Goal: Task Accomplishment & Management: Complete application form

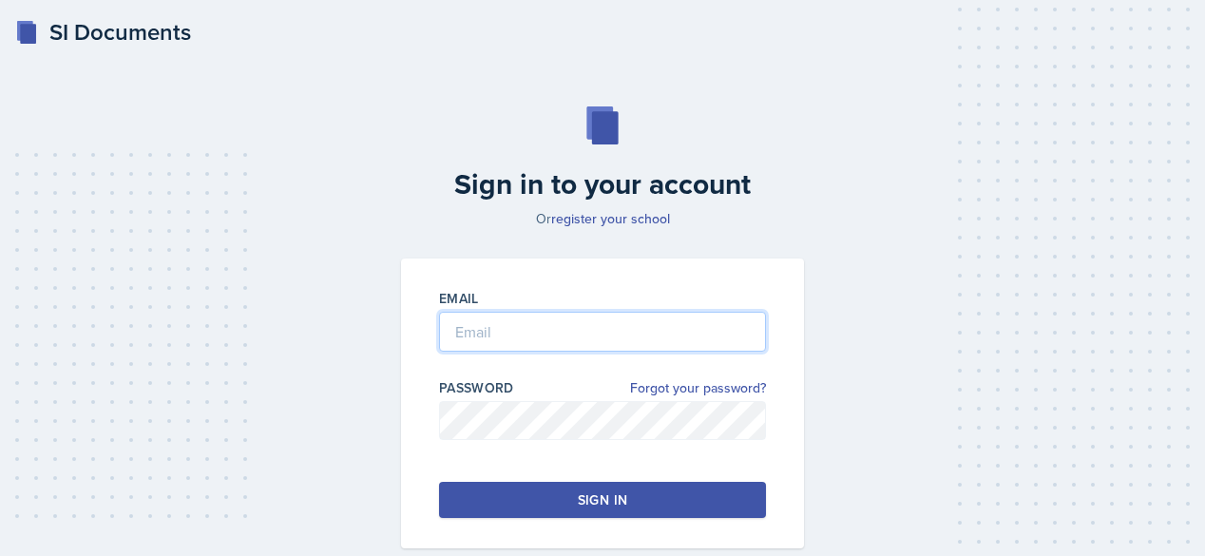
click at [510, 328] on input "email" at bounding box center [602, 332] width 327 height 40
type input "[EMAIL_ADDRESS][DOMAIN_NAME]"
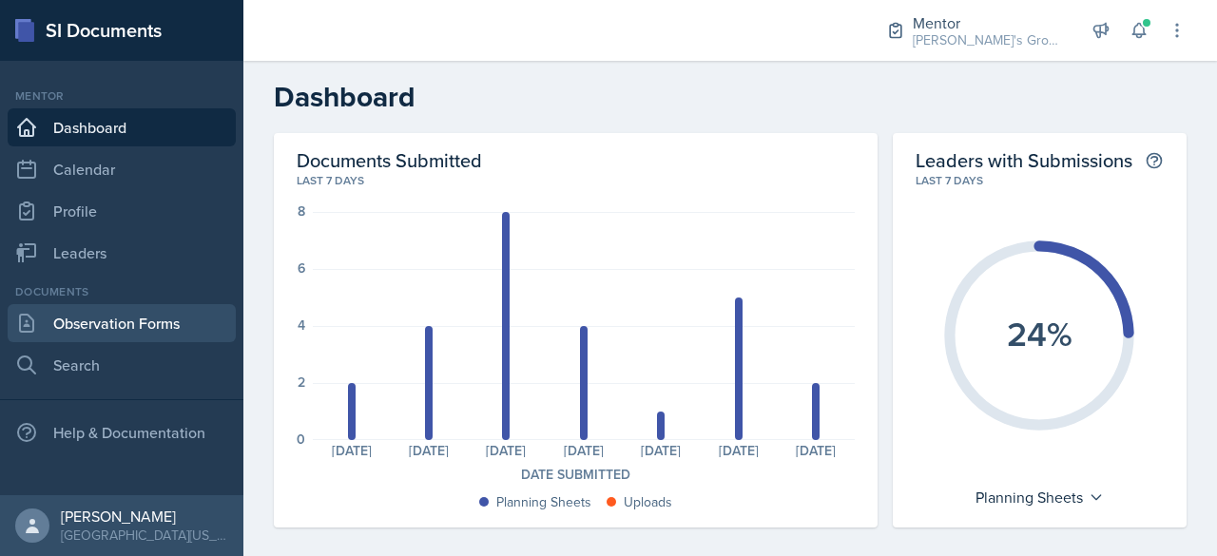
click at [188, 322] on link "Observation Forms" at bounding box center [122, 323] width 228 height 38
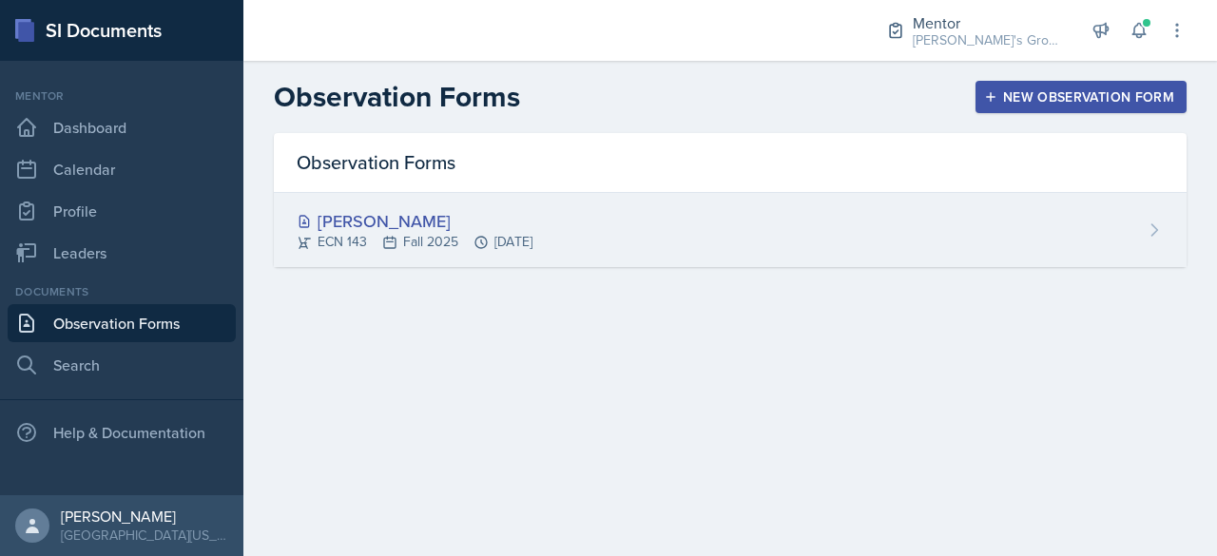
click at [886, 245] on div "[PERSON_NAME] ECN 143 Fall 2025 [DATE]" at bounding box center [730, 230] width 913 height 74
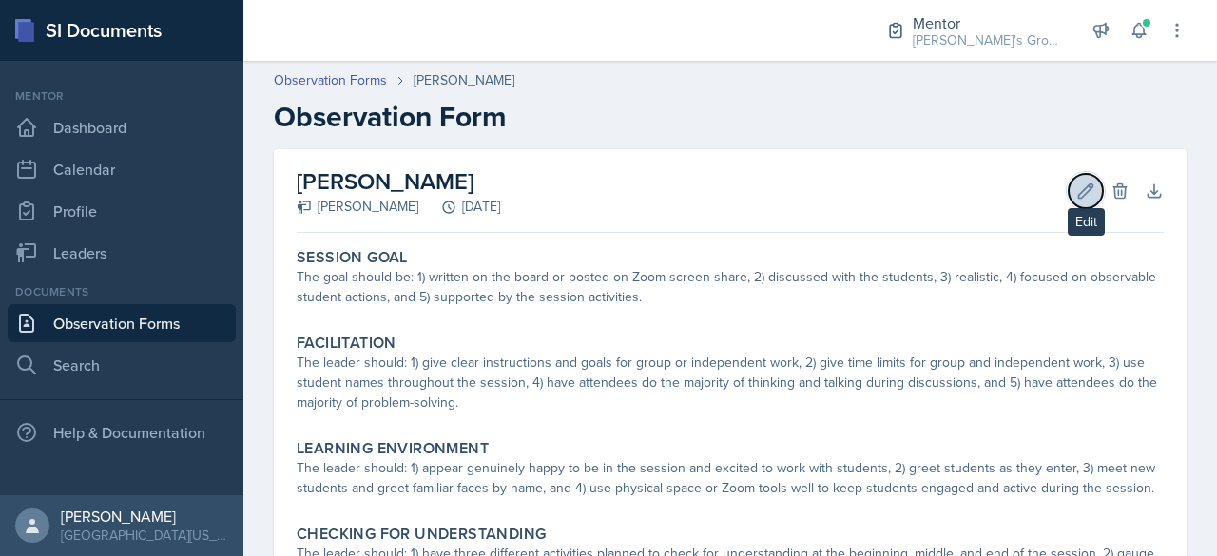
click at [1072, 180] on button "Edit" at bounding box center [1085, 191] width 34 height 34
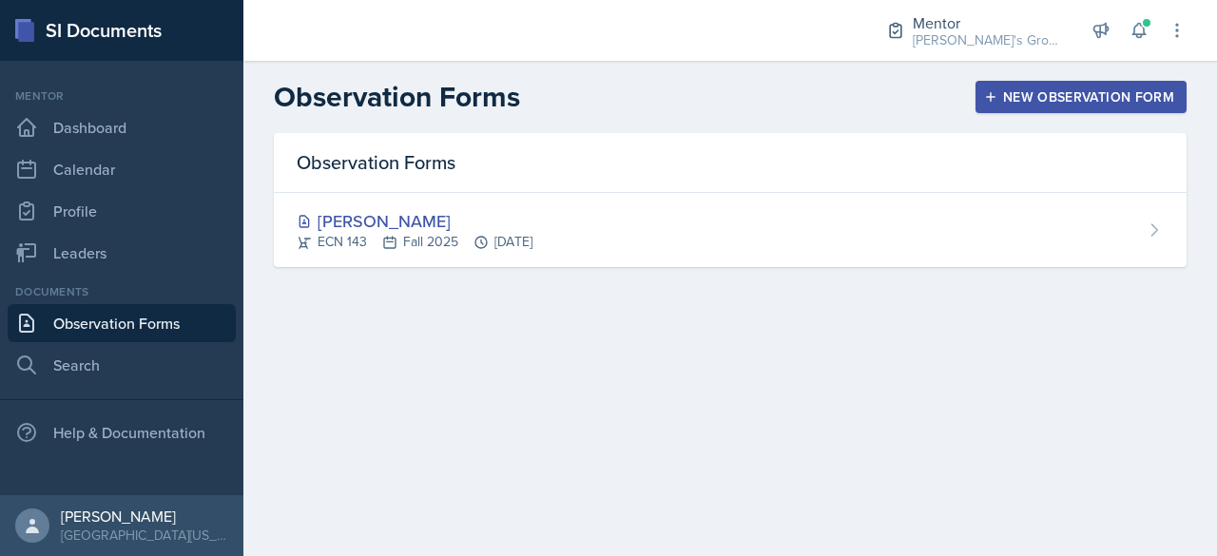
click at [1078, 90] on div "New Observation Form" at bounding box center [1081, 96] width 186 height 15
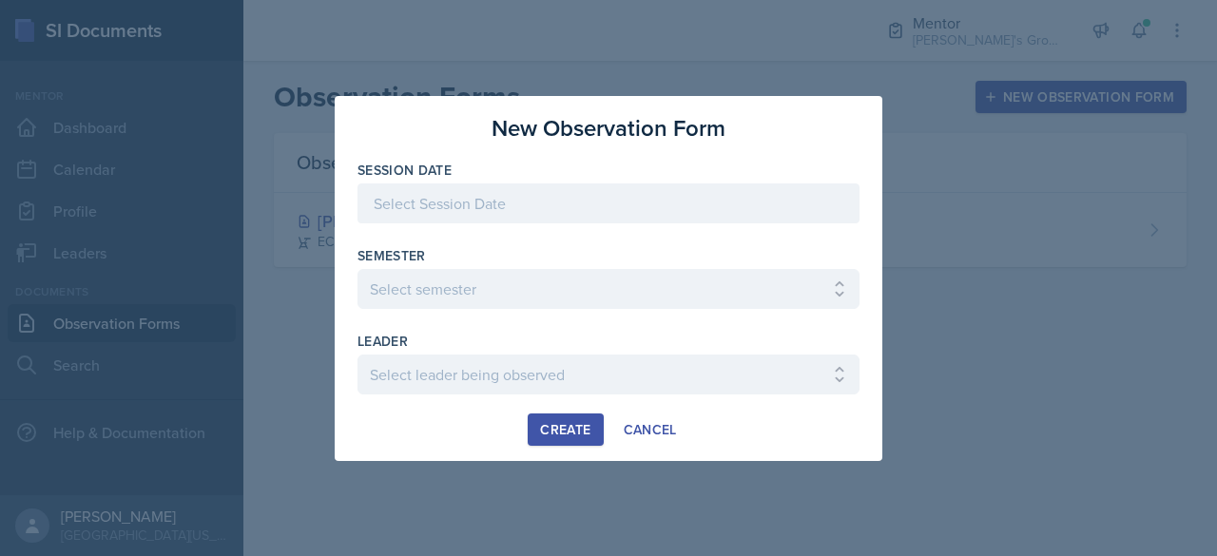
click at [686, 184] on div at bounding box center [608, 203] width 502 height 40
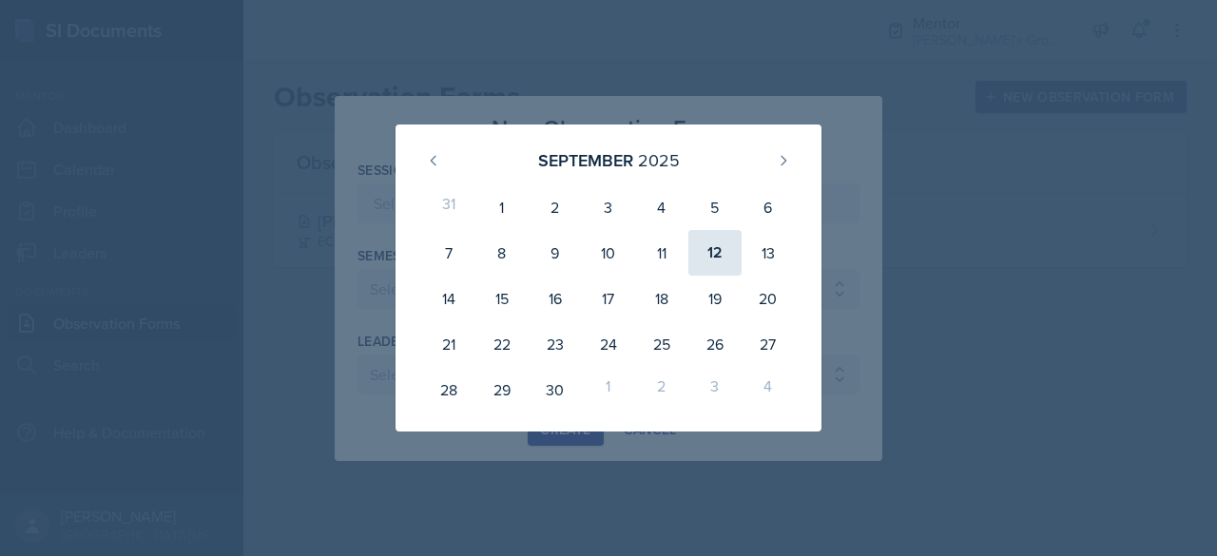
click at [724, 254] on div "12" at bounding box center [714, 253] width 53 height 46
type input "[DATE]"
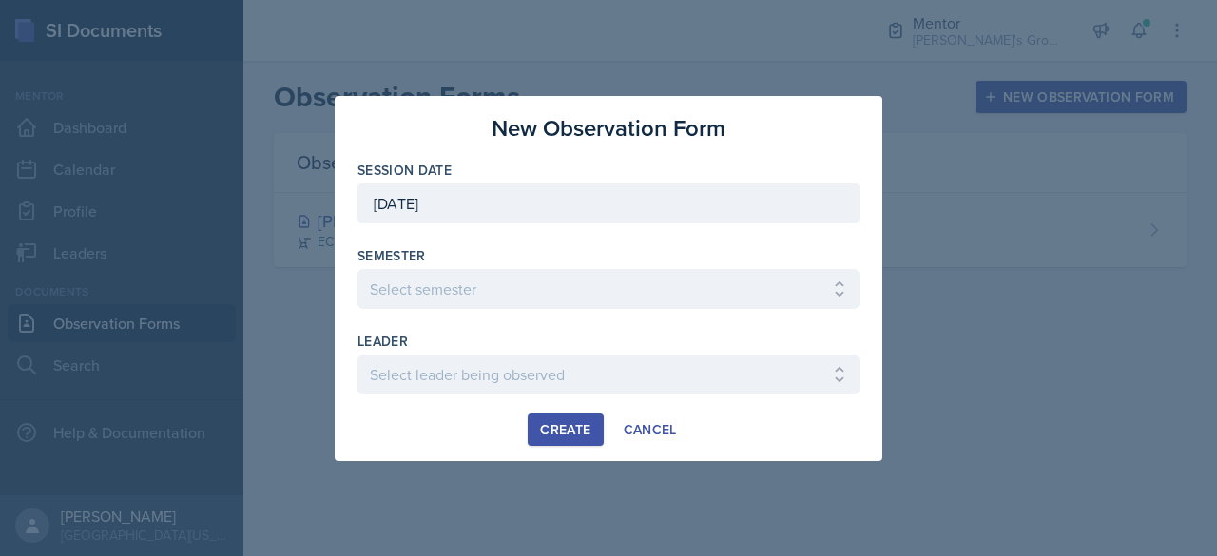
click at [662, 266] on div "Semester Select semester All Fall 2021 Spring 2022 Fall 2022 Fall 2023 Spring 2…" at bounding box center [608, 277] width 502 height 63
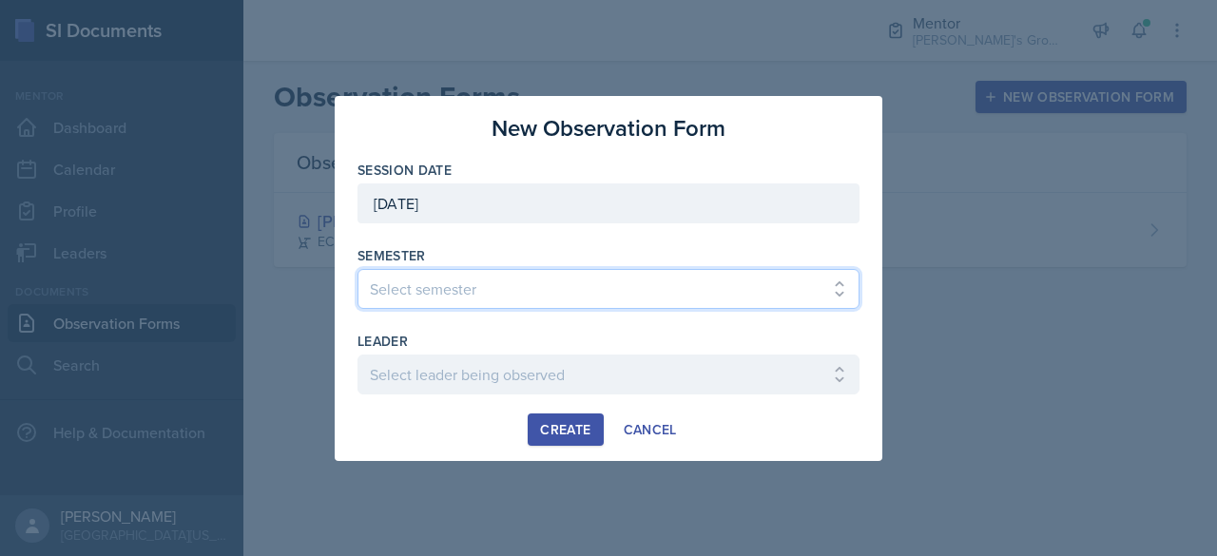
click at [656, 275] on select "Select semester All Fall 2021 Spring 2022 Fall 2022 Fall 2023 Spring 2023 Sprin…" at bounding box center [608, 289] width 502 height 40
select select "19fb88f7-c89b-4031-b5a0-458fd49807a1"
click at [357, 269] on select "Select semester All Fall 2021 Spring 2022 Fall 2022 Fall 2023 Spring 2023 Sprin…" at bounding box center [608, 289] width 502 height 40
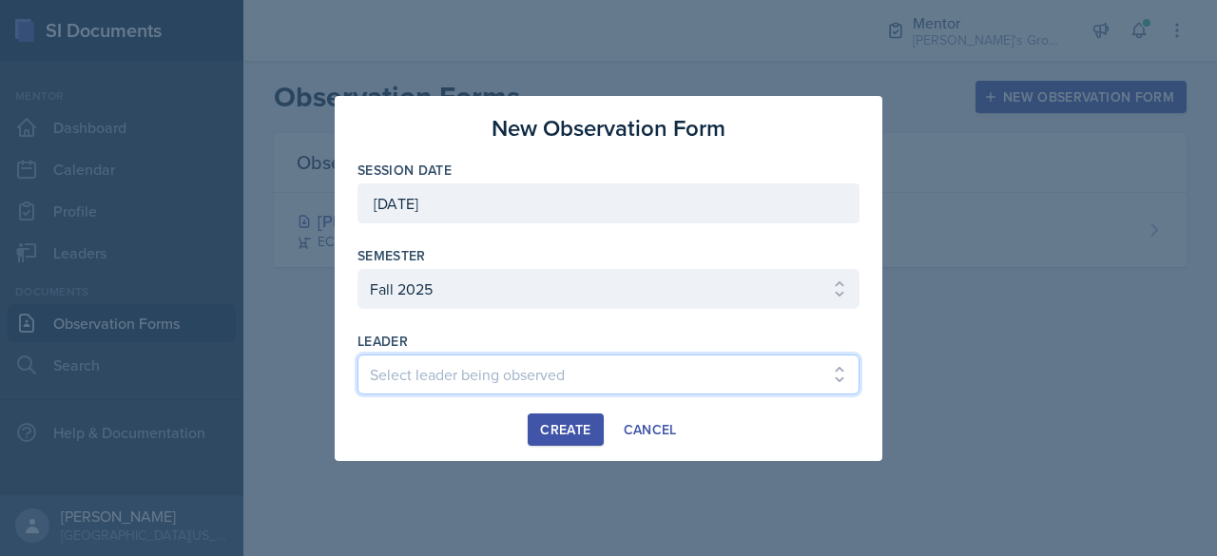
click at [589, 360] on select "Select leader being observed [PERSON_NAME] / [PERSON_NAME]/[DATE] / [PERSON_NAM…" at bounding box center [608, 375] width 502 height 40
select select "9da4bcd3-4707-4b9b-b441-30f0b95994b1"
click at [357, 355] on select "Select leader being observed [PERSON_NAME] / [PERSON_NAME]/[DATE] / [PERSON_NAM…" at bounding box center [608, 375] width 502 height 40
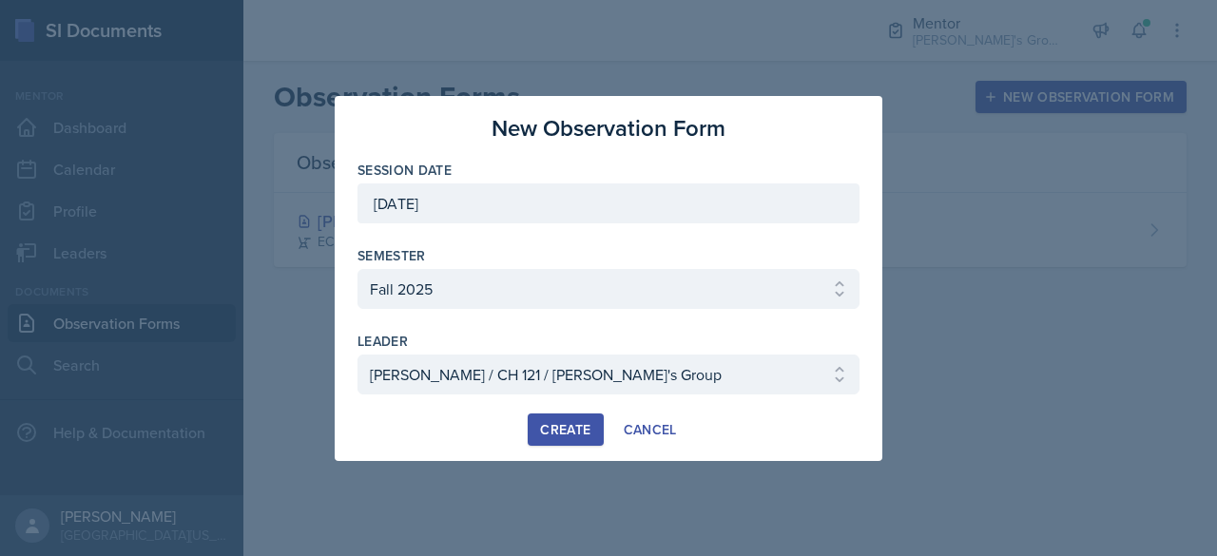
click at [563, 422] on div "Create" at bounding box center [565, 429] width 50 height 15
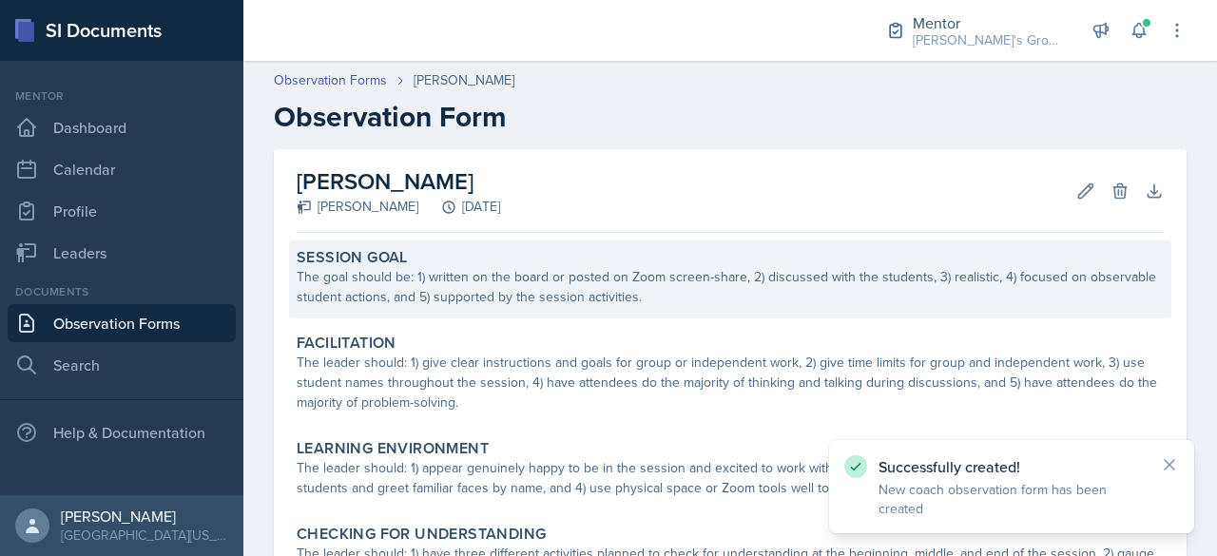
click at [504, 281] on div "The goal should be: 1) written on the board or posted on Zoom screen-share, 2) …" at bounding box center [730, 287] width 867 height 40
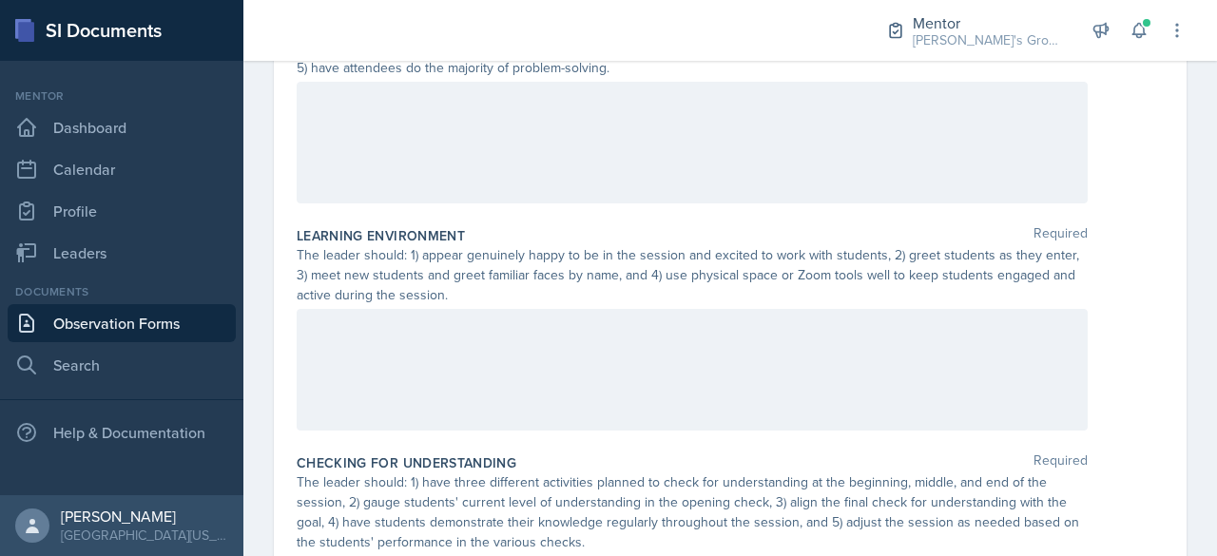
scroll to position [473, 0]
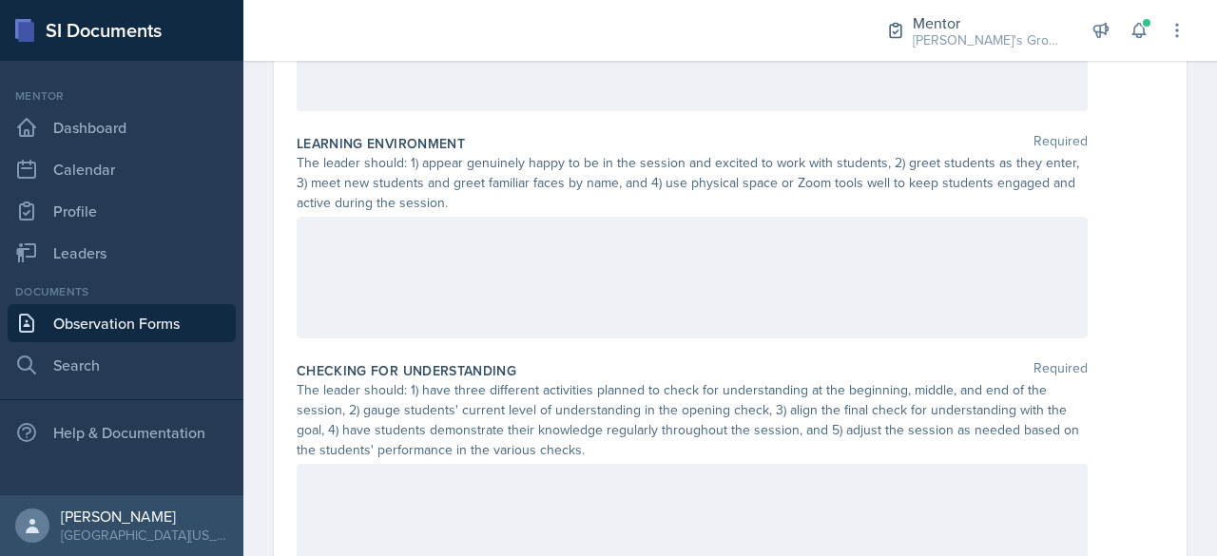
click at [648, 282] on div at bounding box center [692, 278] width 791 height 122
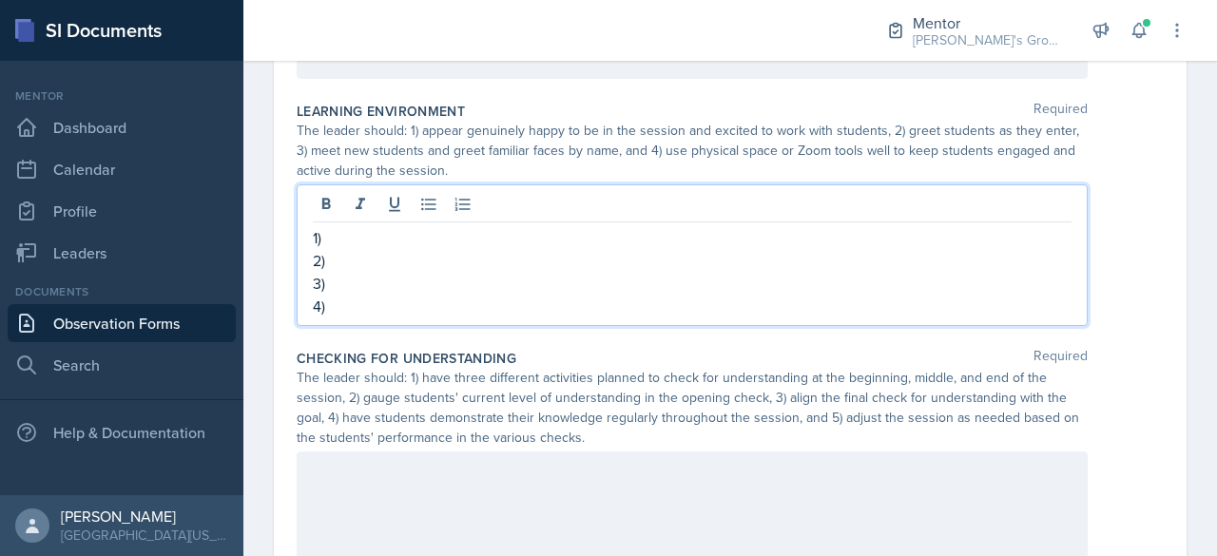
click at [494, 256] on p "2)" at bounding box center [692, 260] width 759 height 23
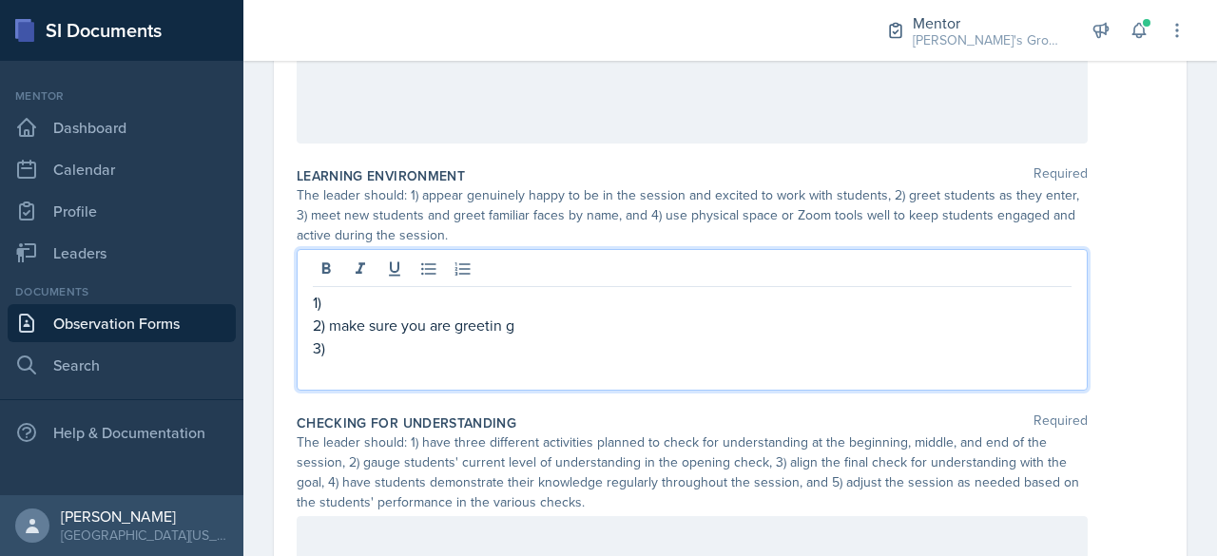
scroll to position [525, 0]
click at [524, 328] on p "2) make sure you are greetin g" at bounding box center [692, 327] width 759 height 23
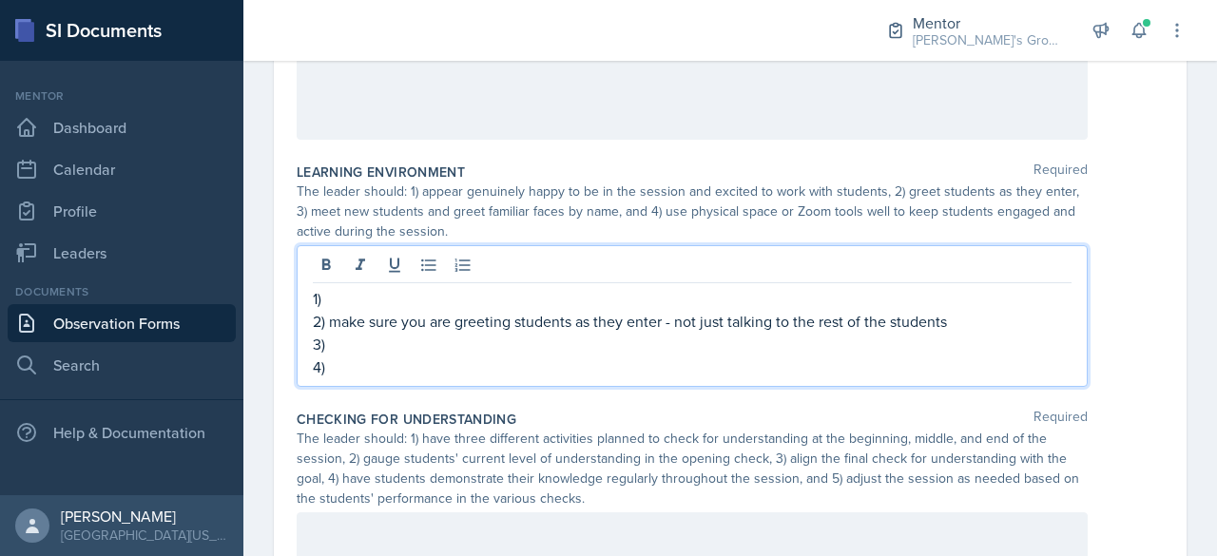
scroll to position [532, 0]
click at [865, 354] on p "4)" at bounding box center [692, 365] width 759 height 23
click at [823, 332] on p "3)" at bounding box center [692, 342] width 759 height 23
click at [803, 299] on p "1)" at bounding box center [692, 296] width 759 height 23
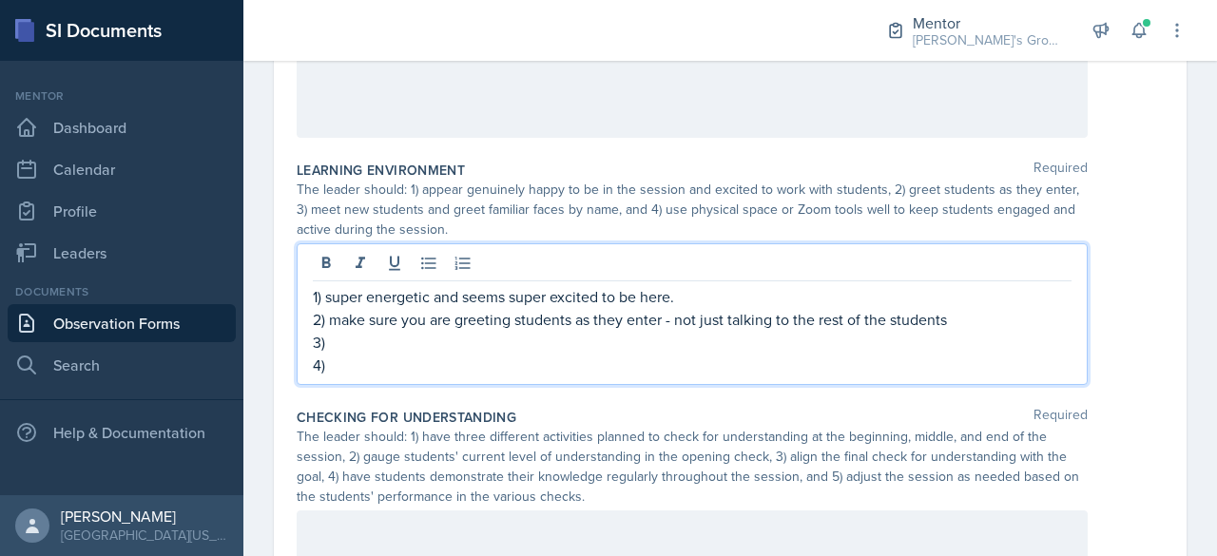
click at [725, 355] on p "4)" at bounding box center [692, 365] width 759 height 23
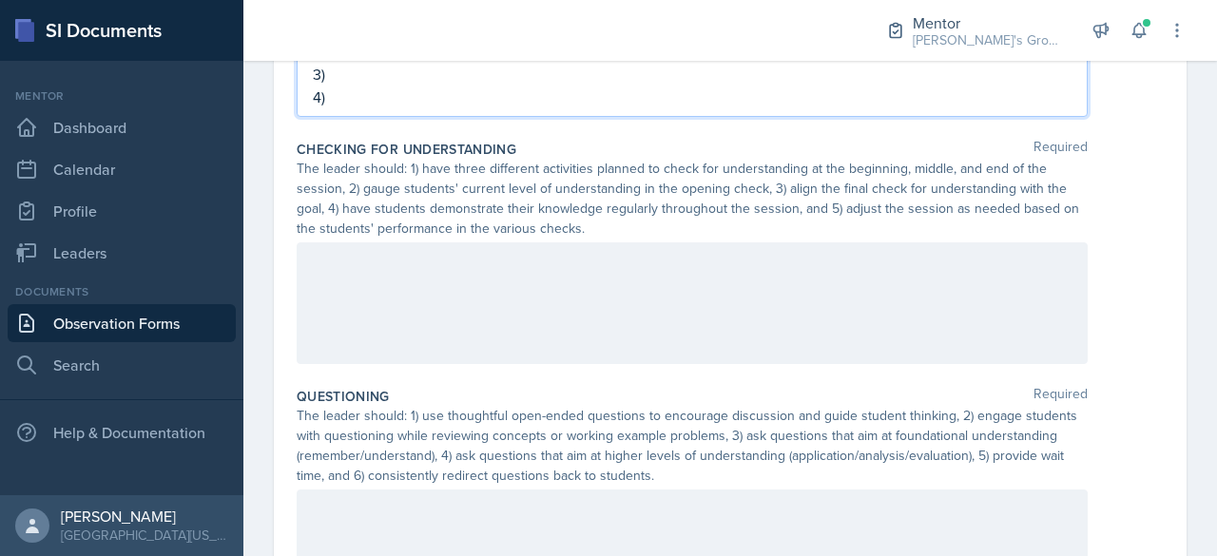
click at [658, 313] on div at bounding box center [692, 303] width 791 height 122
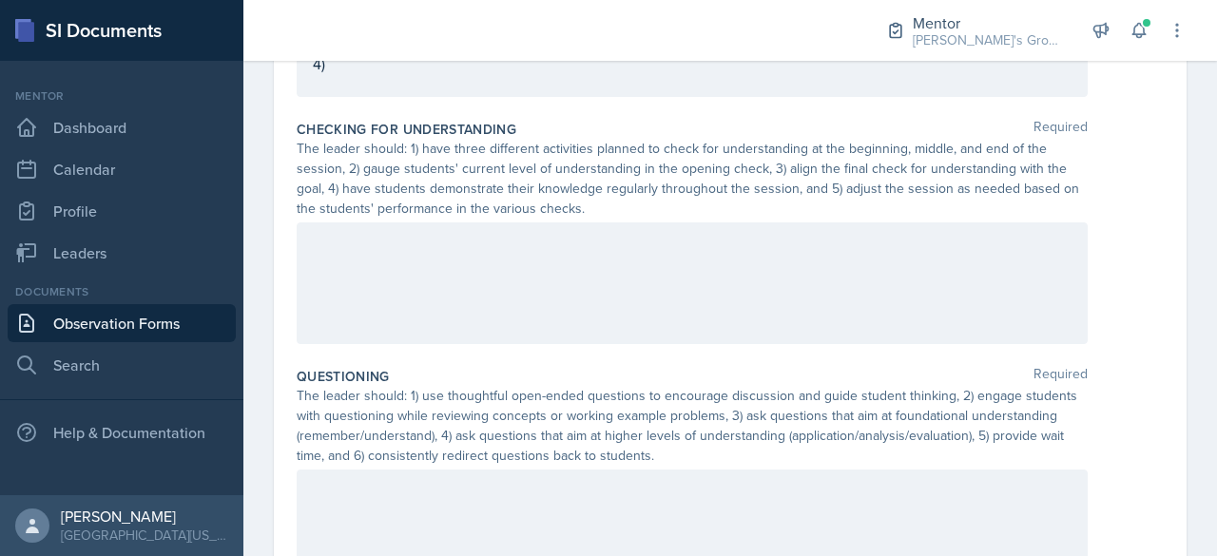
scroll to position [800, 0]
drag, startPoint x: 654, startPoint y: 288, endPoint x: 466, endPoint y: 287, distance: 188.2
click at [466, 287] on div "1) opening - kahoot - NH3 + O2 → H2O + NO2" at bounding box center [692, 283] width 791 height 122
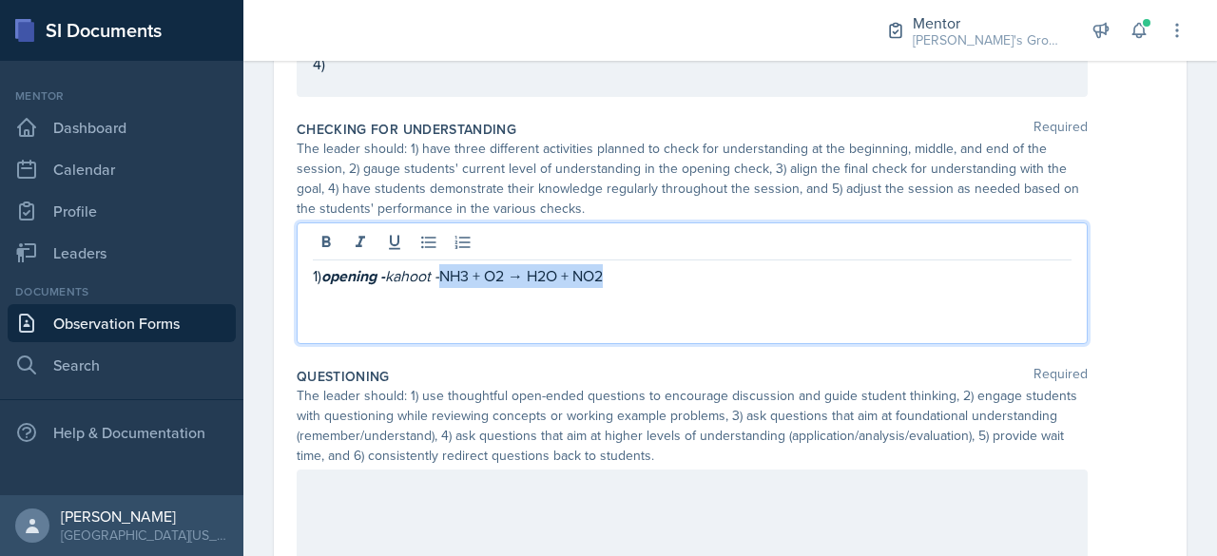
drag, startPoint x: 455, startPoint y: 273, endPoint x: 736, endPoint y: 256, distance: 281.0
click at [736, 256] on div "1) opening - kahoot - NH3 + O2 → H2O + NO2" at bounding box center [692, 283] width 791 height 122
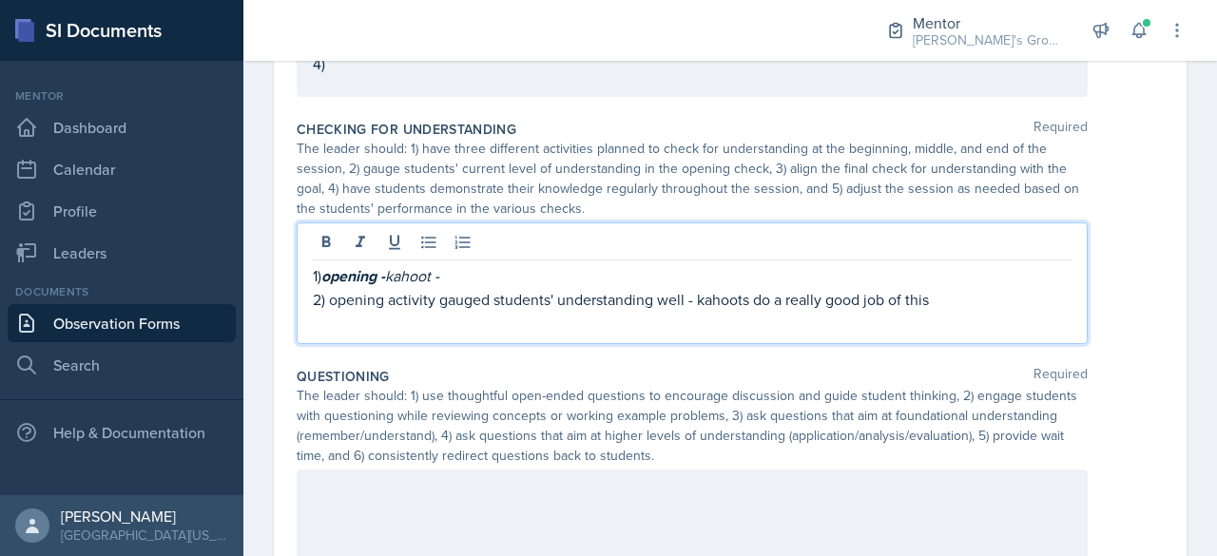
click at [460, 278] on p "1) opening - kahoot -" at bounding box center [692, 276] width 759 height 24
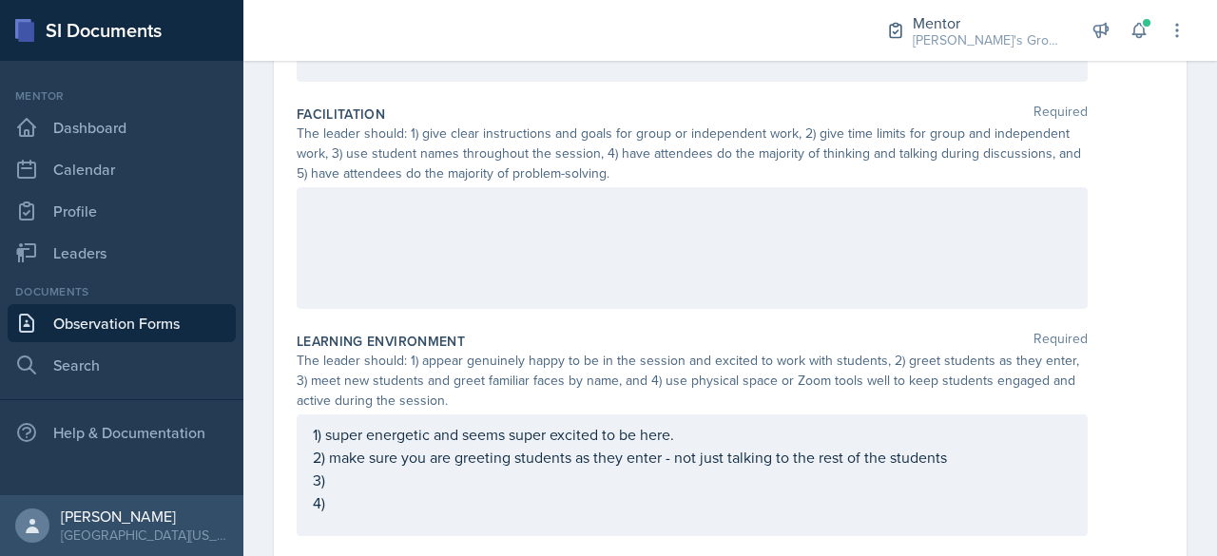
scroll to position [0, 0]
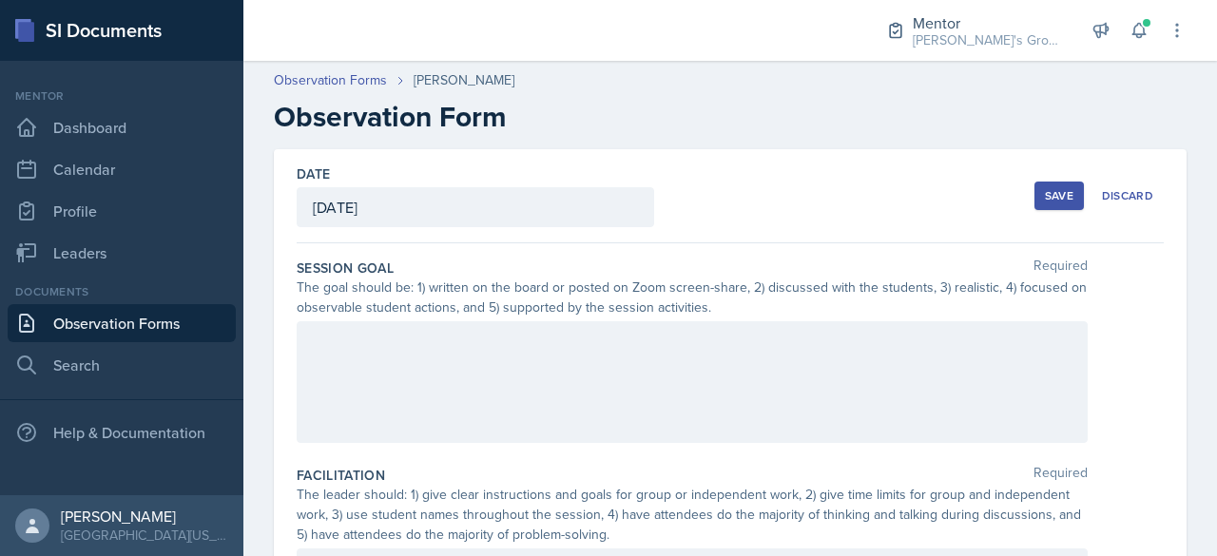
click at [634, 340] on div at bounding box center [692, 382] width 791 height 122
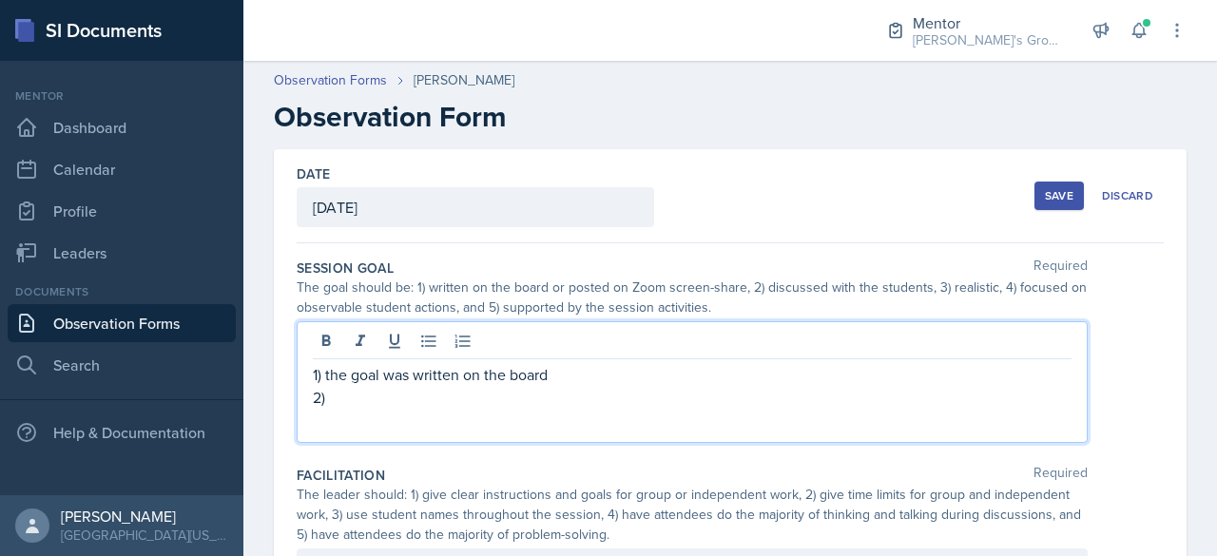
click at [615, 382] on p "1) the goal was written on the board" at bounding box center [692, 374] width 759 height 23
click at [561, 377] on p "1) the goal was written on the board " Students will write net ionic equations" at bounding box center [692, 374] width 759 height 23
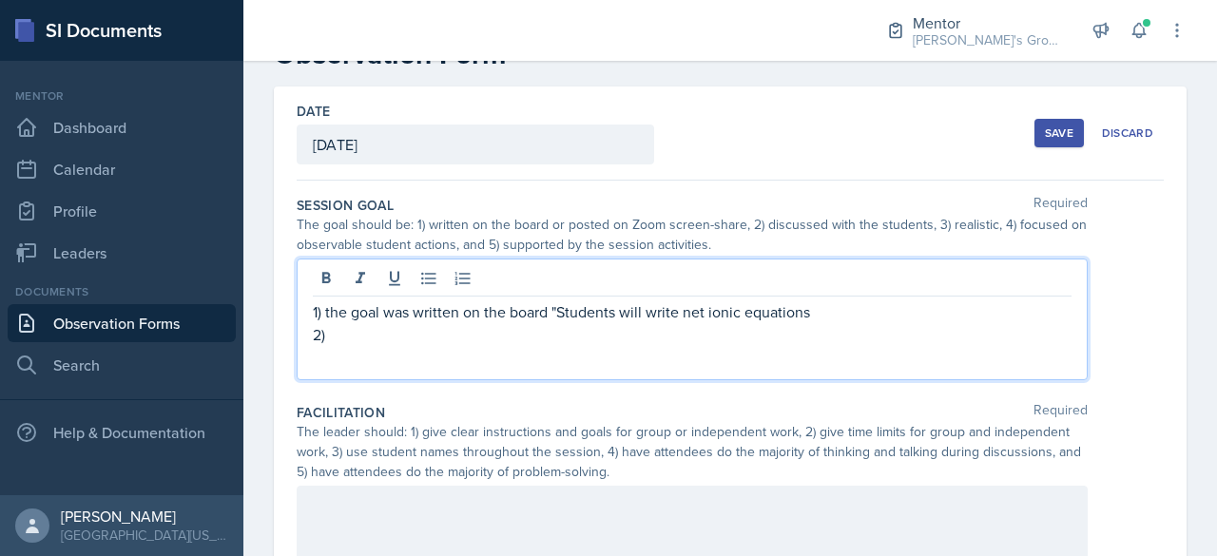
scroll to position [58, 0]
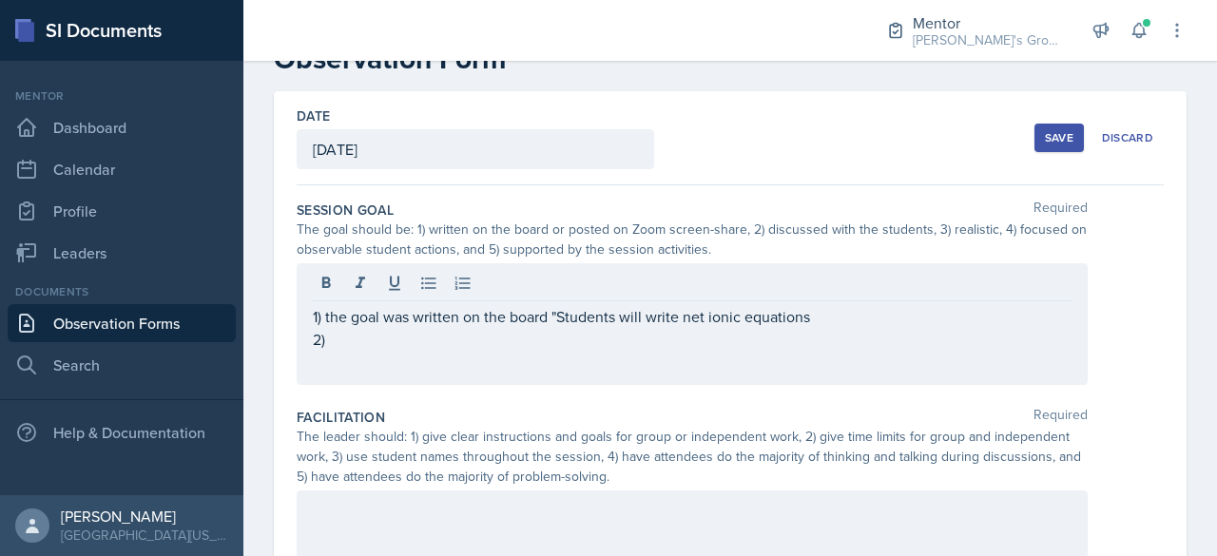
click at [897, 357] on div "1) the goal was written on the board "Students will write net ionic equations 2)" at bounding box center [692, 324] width 791 height 122
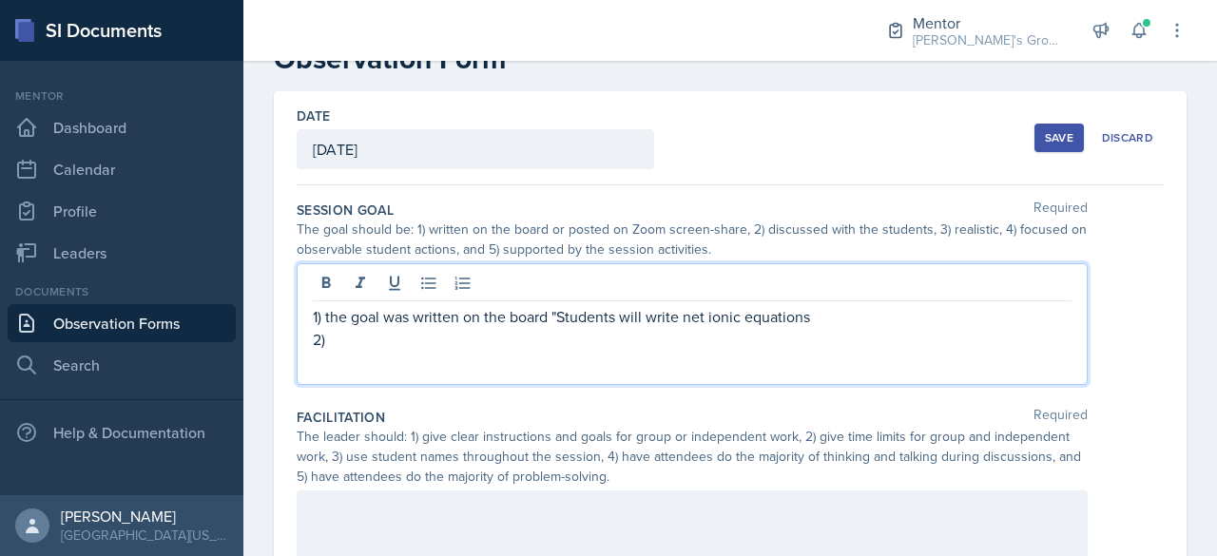
click at [779, 342] on p "2)" at bounding box center [692, 339] width 759 height 23
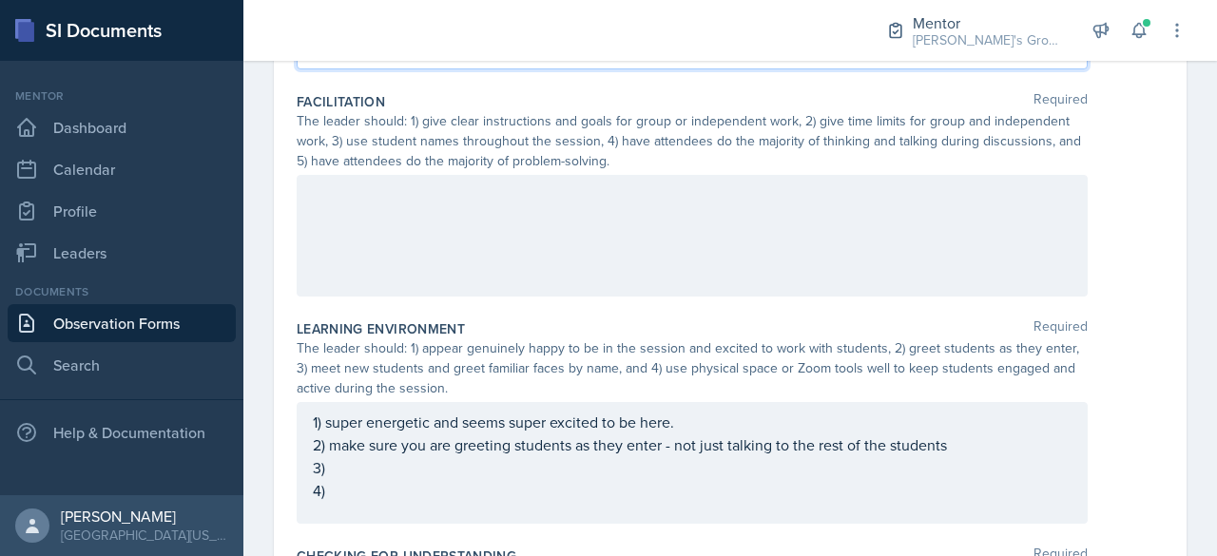
click at [613, 239] on div at bounding box center [692, 236] width 791 height 122
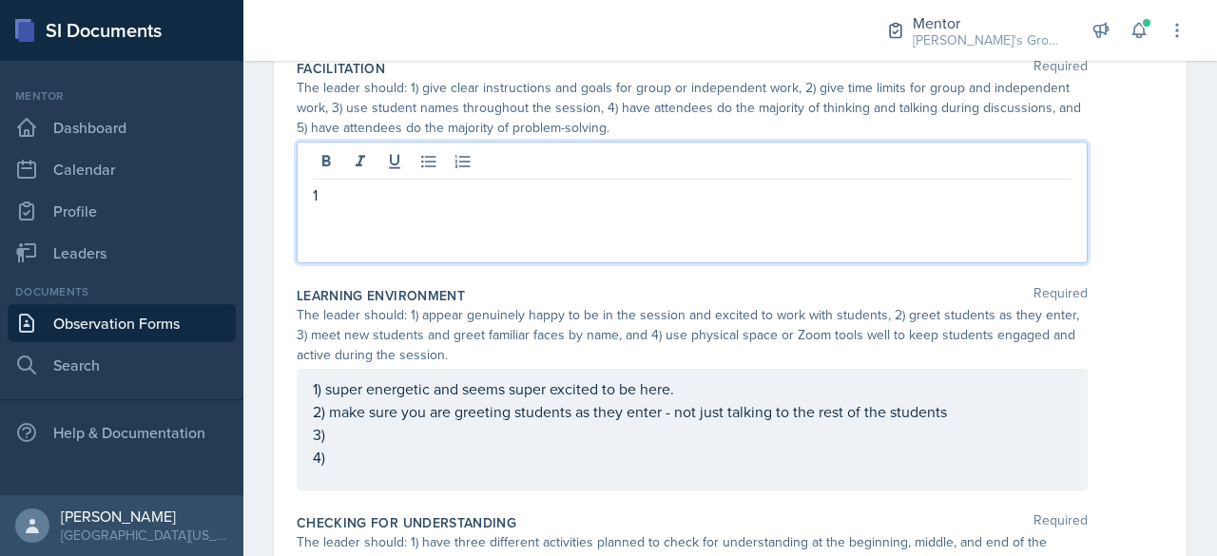
scroll to position [449, 0]
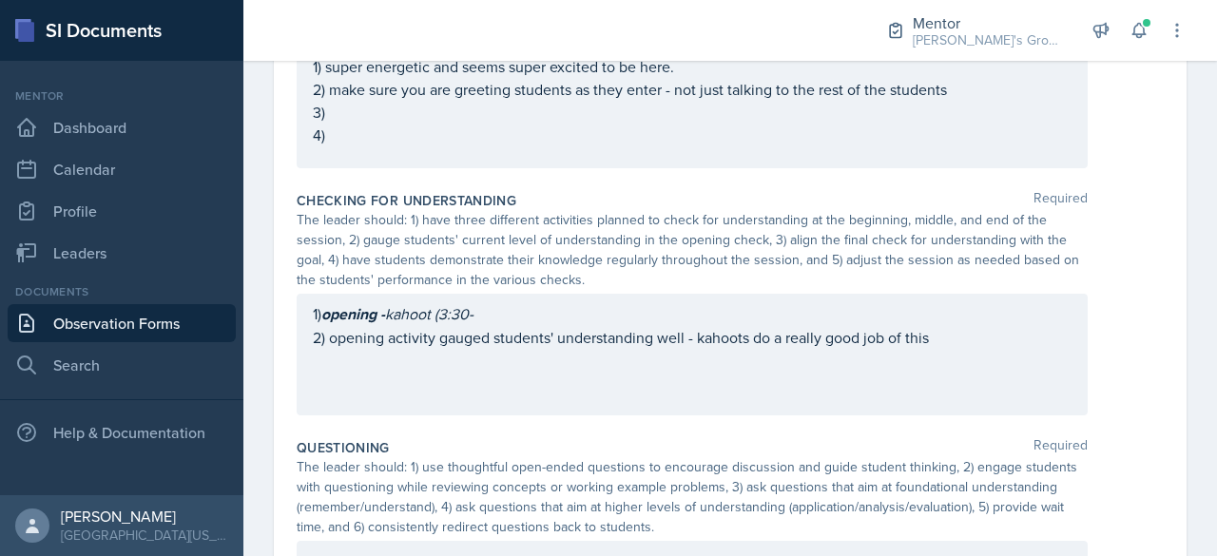
click at [508, 364] on div "1) opening - kahoot (3:30- 2) opening activity gauged students' understanding w…" at bounding box center [692, 355] width 791 height 122
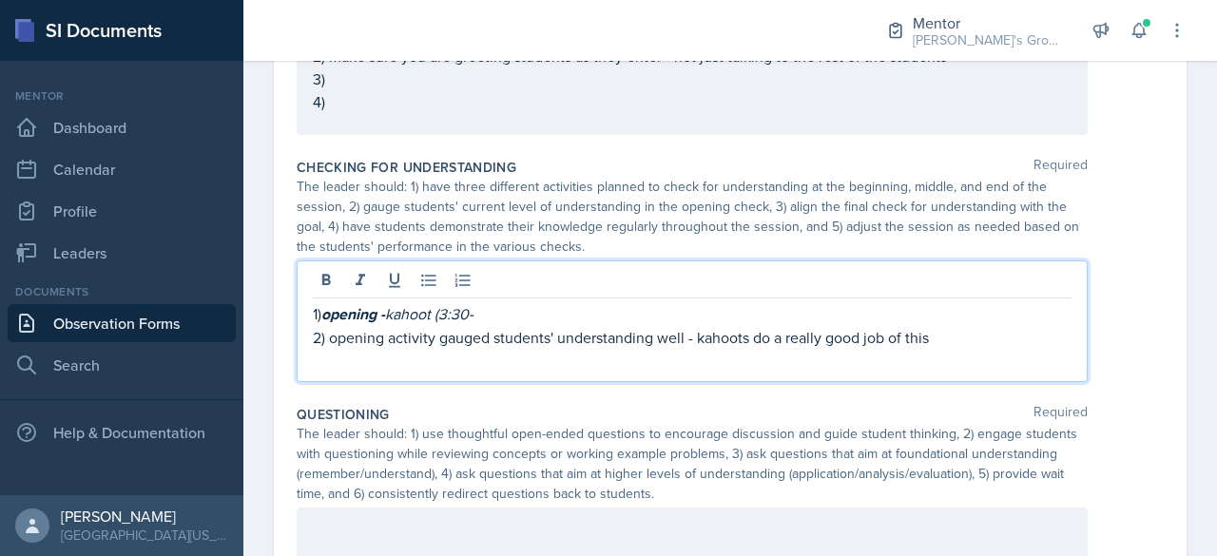
click at [933, 337] on p "2) opening activity gauged students' understanding well - kahoots do a really g…" at bounding box center [692, 337] width 759 height 23
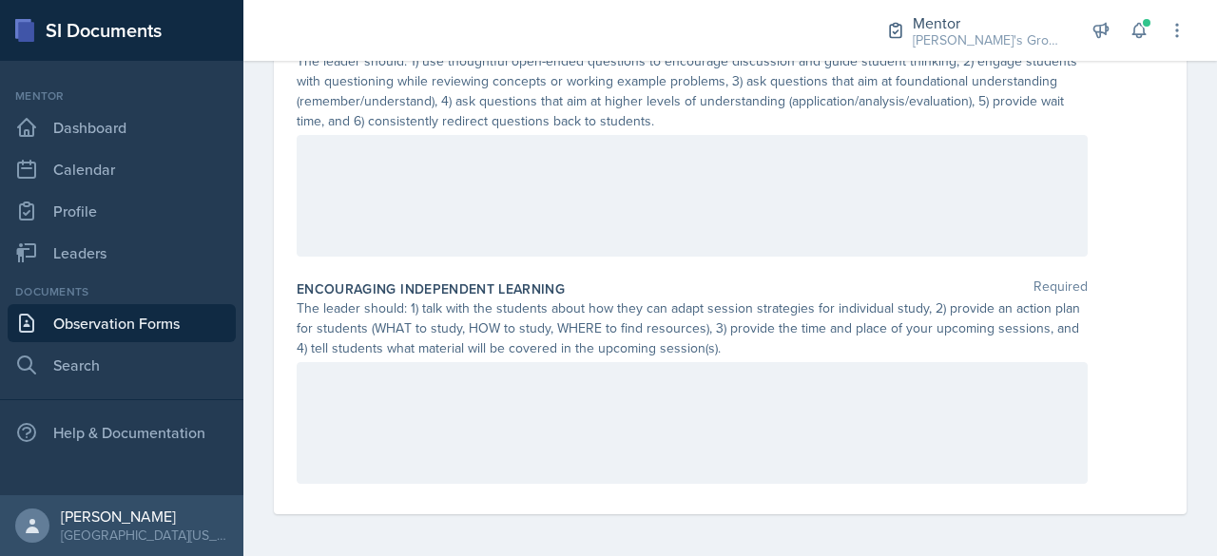
click at [749, 194] on div at bounding box center [692, 196] width 791 height 122
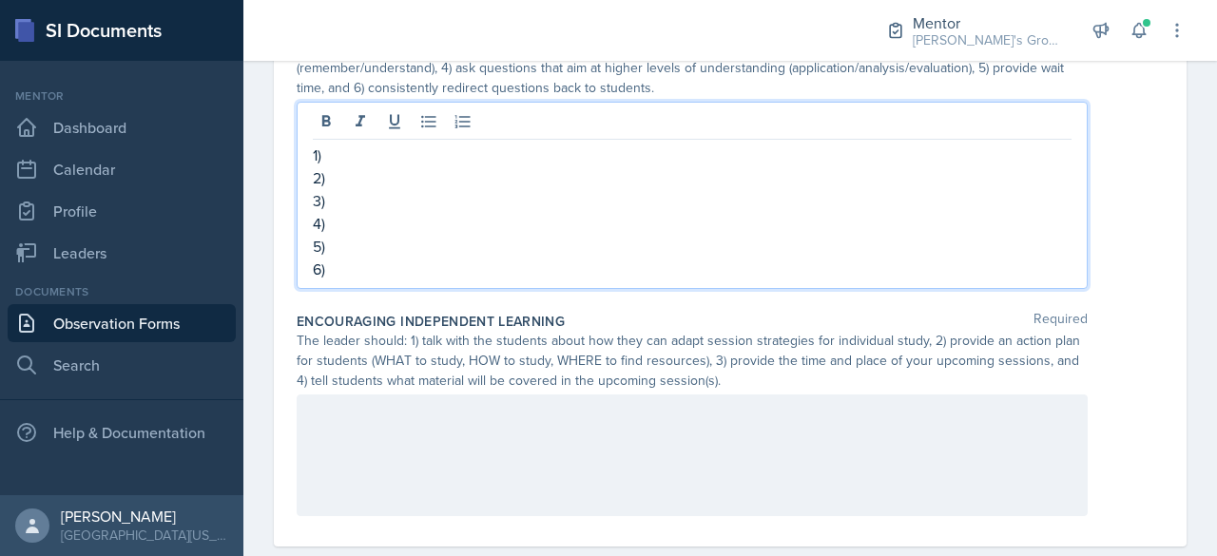
scroll to position [1229, 0]
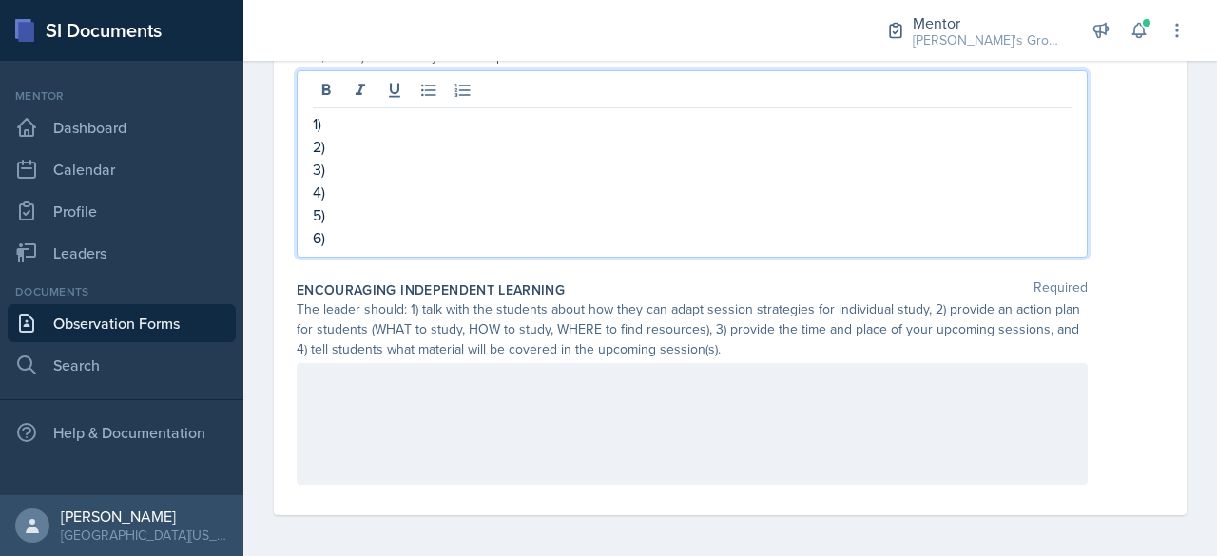
click at [709, 382] on div at bounding box center [692, 424] width 791 height 122
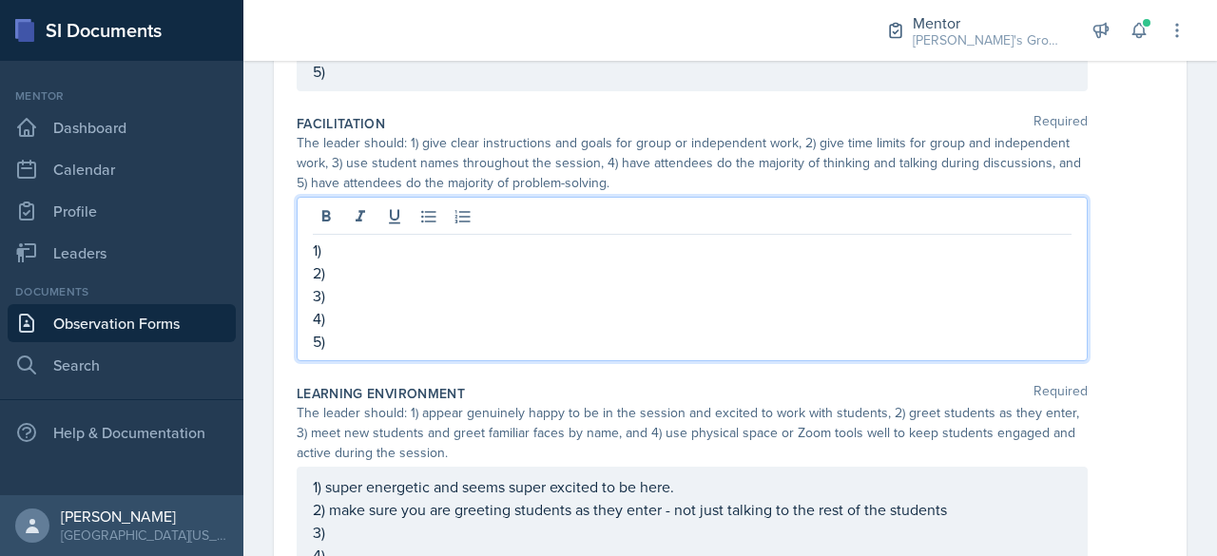
scroll to position [394, 0]
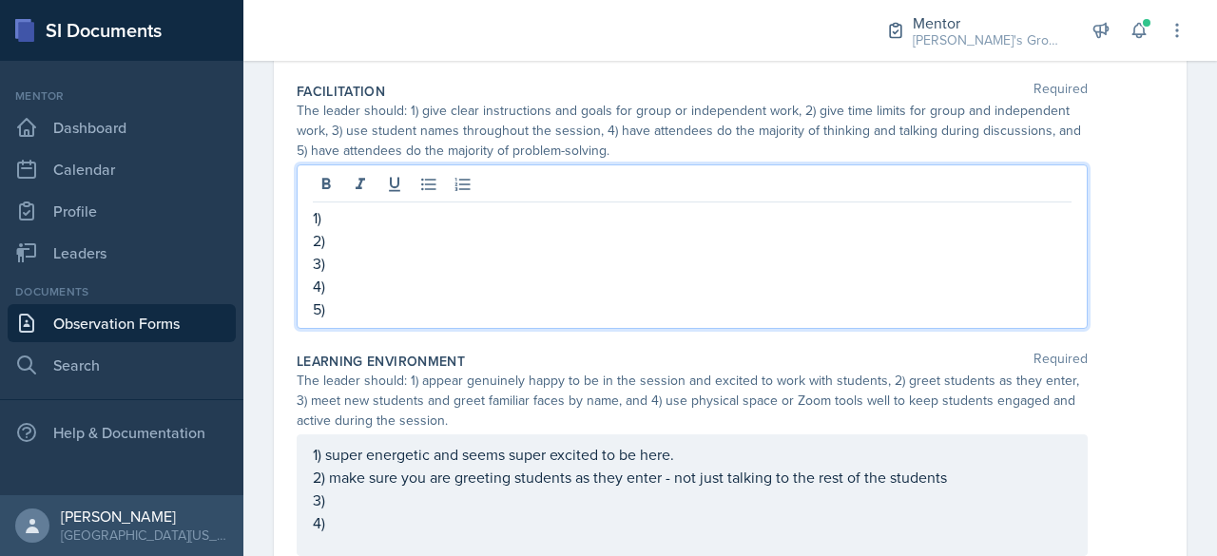
click at [643, 216] on p "1)" at bounding box center [692, 217] width 759 height 23
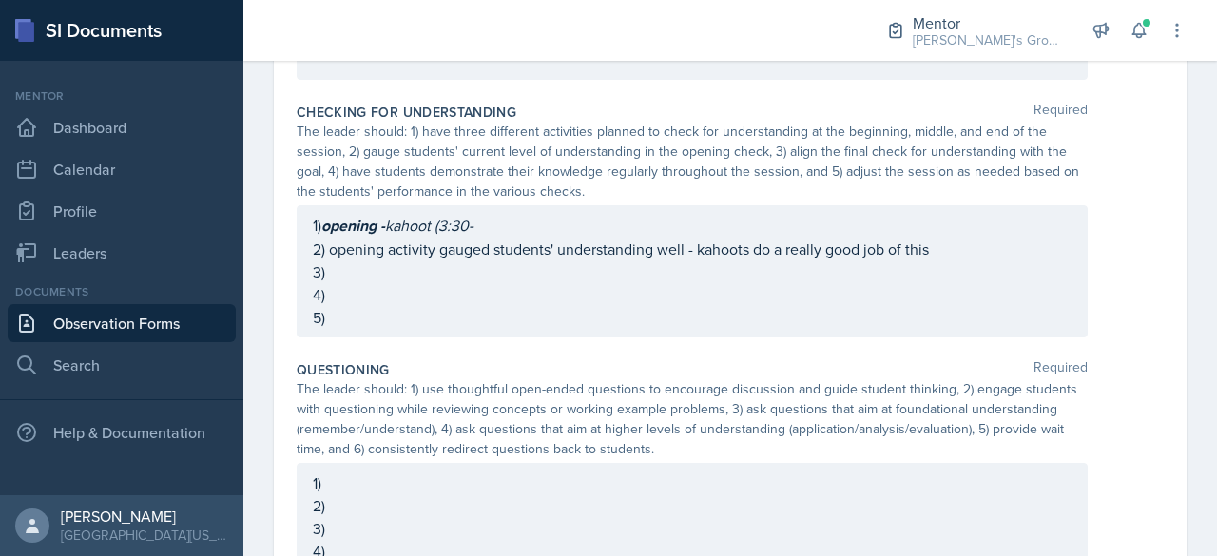
click at [640, 221] on p "1) opening - kahoot (3:30-" at bounding box center [692, 226] width 759 height 24
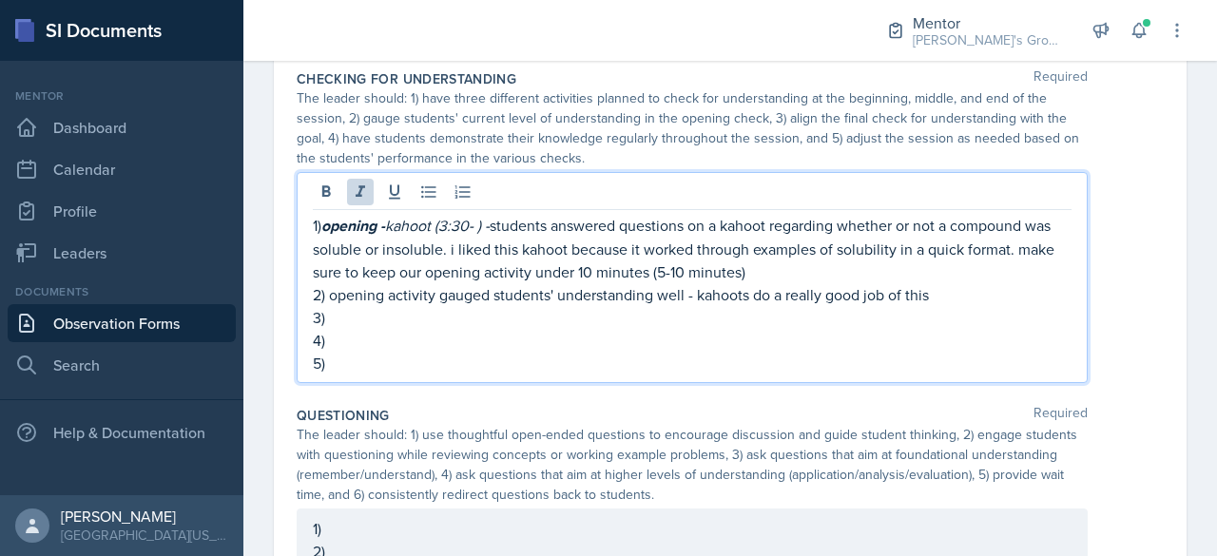
click at [486, 222] on em "kahoot (3:30- ) -" at bounding box center [437, 225] width 105 height 21
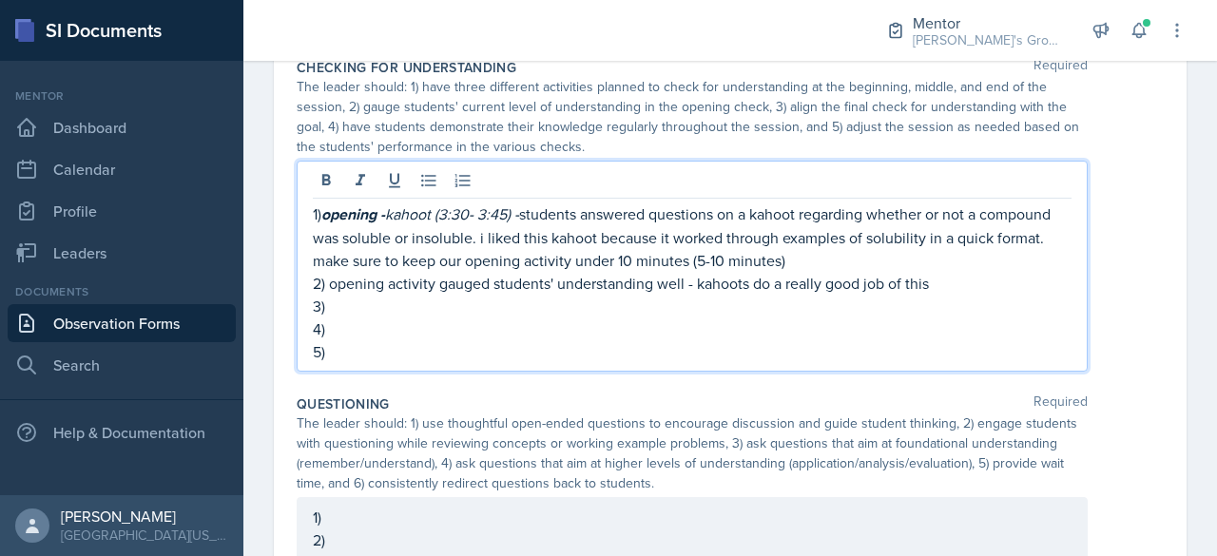
click at [932, 261] on p "1) opening - kahoot (3:30- 3:45) - students answered questions on a kahoot rega…" at bounding box center [692, 236] width 759 height 69
click at [992, 258] on em "practice problems (3:45-" at bounding box center [912, 260] width 161 height 21
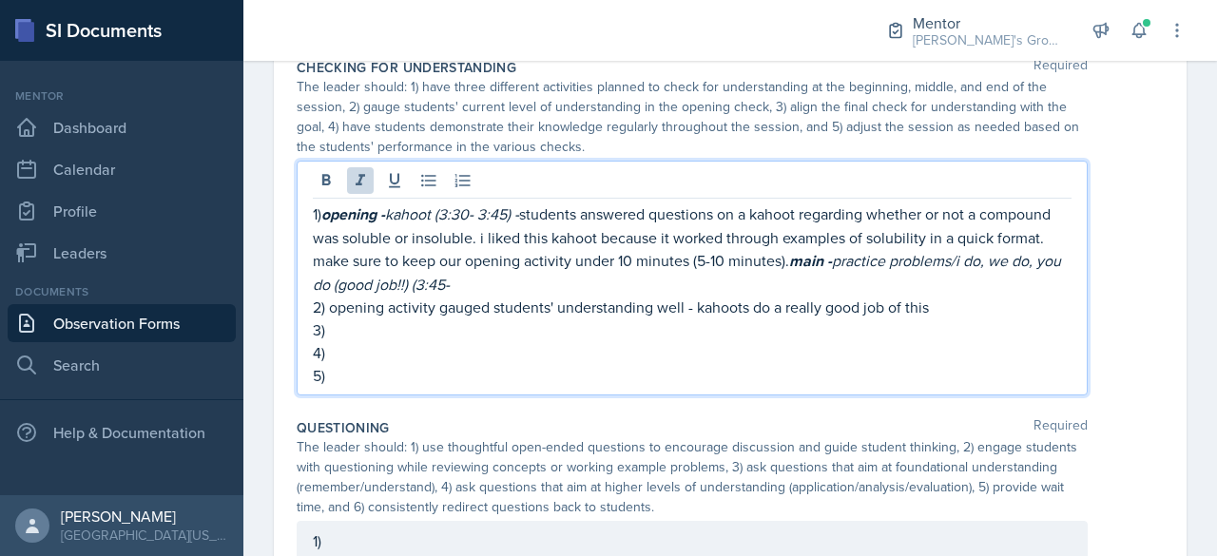
click at [892, 282] on p "1) opening - kahoot (3:30- 3:45) - students answered questions on a kahoot rega…" at bounding box center [692, 248] width 759 height 93
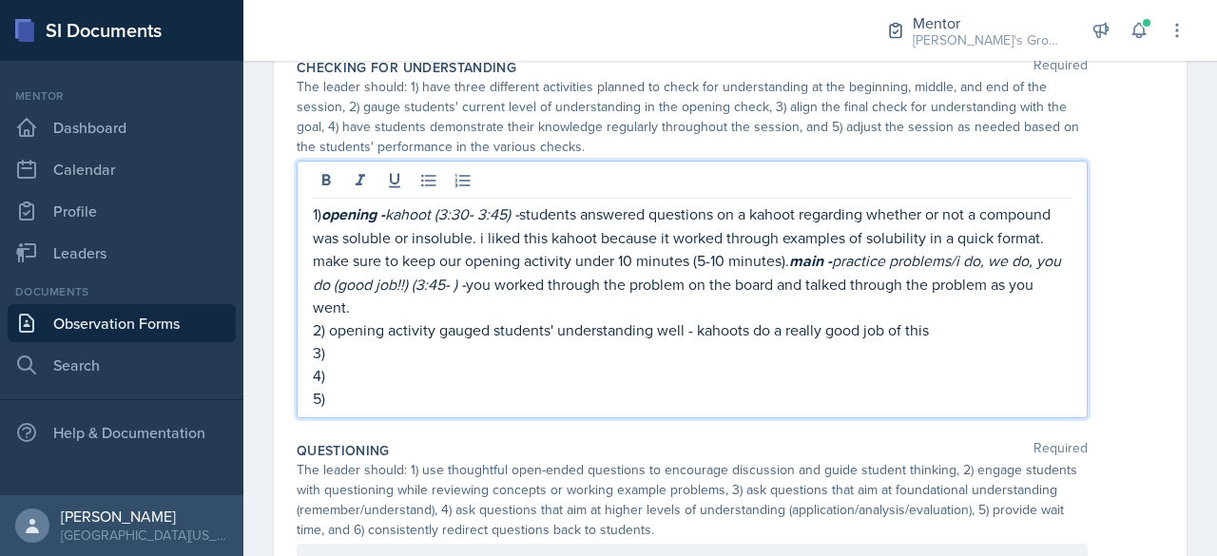
click at [953, 335] on p "2) opening activity gauged students' understanding well - kahoots do a really g…" at bounding box center [692, 329] width 759 height 23
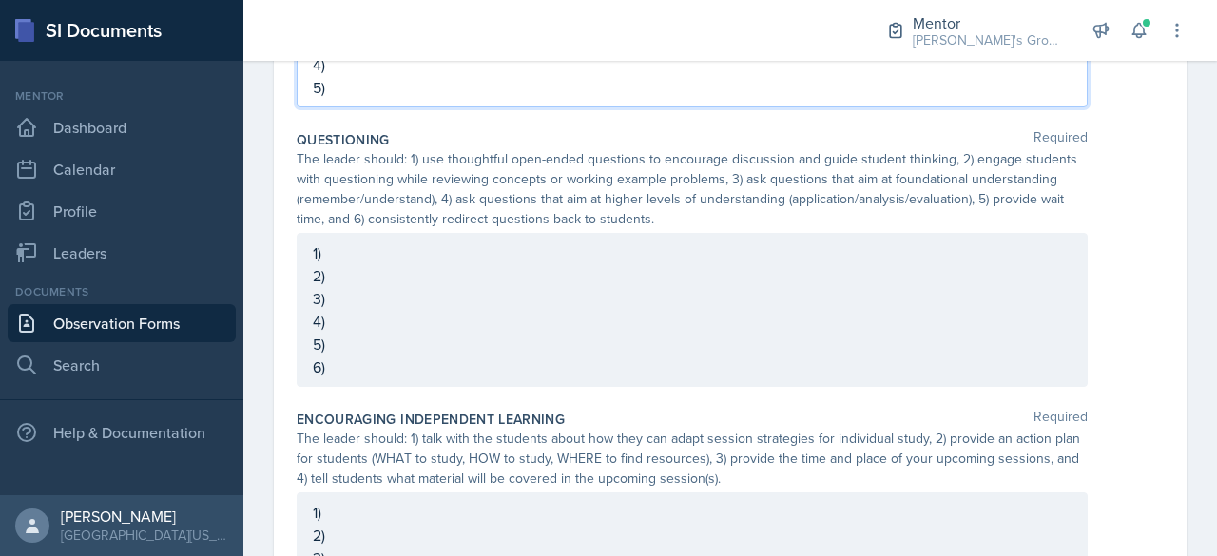
click at [705, 264] on p "1)" at bounding box center [692, 252] width 759 height 23
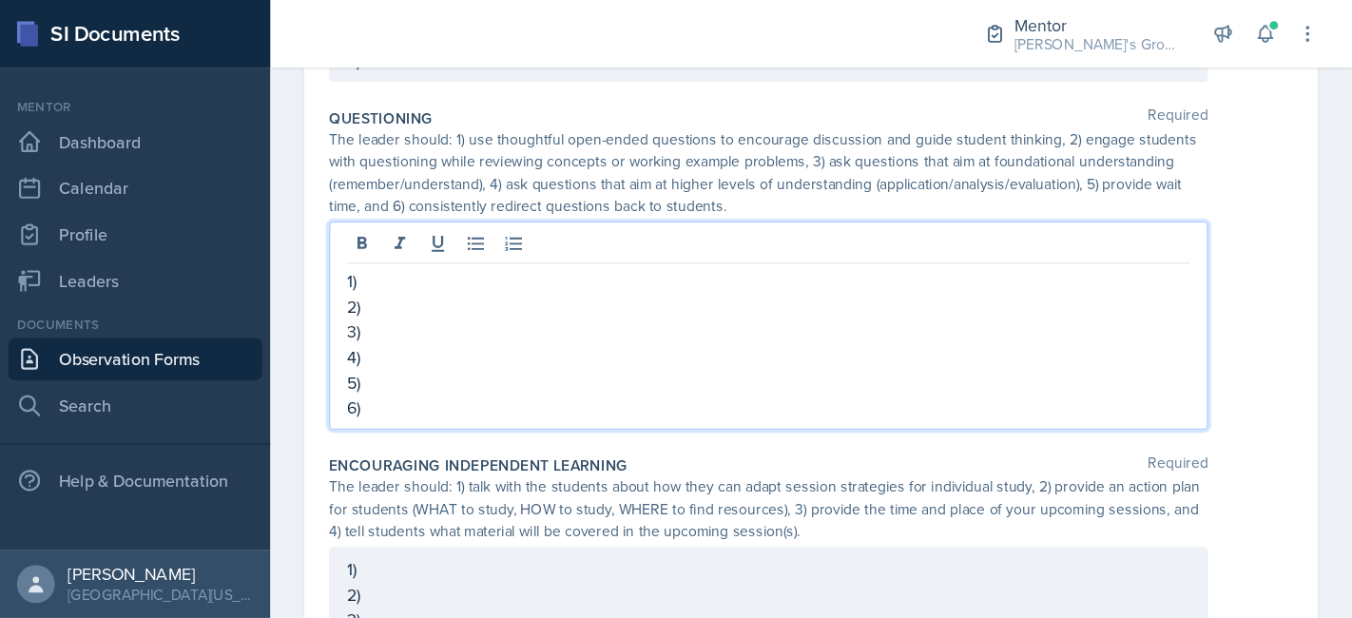
scroll to position [1182, 0]
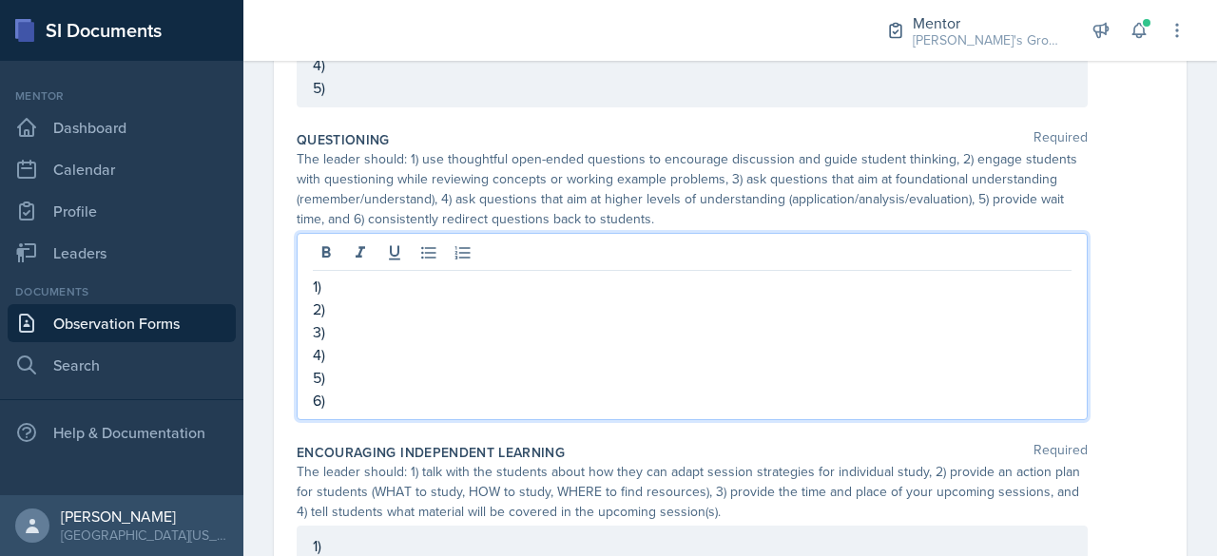
click at [565, 400] on p "6)" at bounding box center [692, 400] width 759 height 23
click at [414, 343] on p "4)" at bounding box center [692, 354] width 759 height 23
click at [419, 331] on p "3)" at bounding box center [692, 331] width 759 height 23
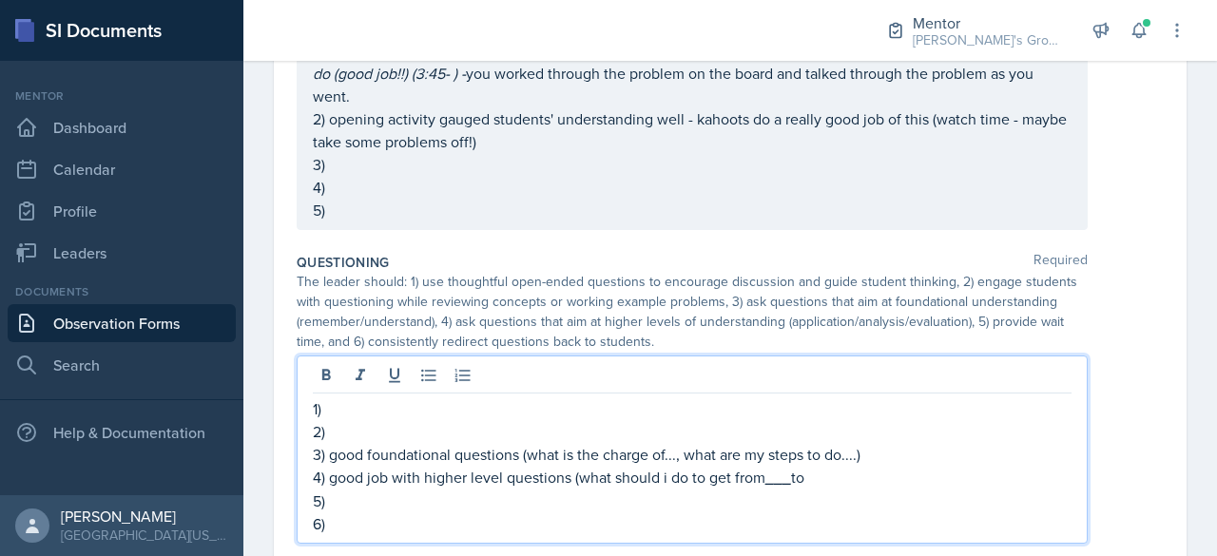
scroll to position [1059, 0]
click at [395, 437] on p "2)" at bounding box center [692, 431] width 759 height 23
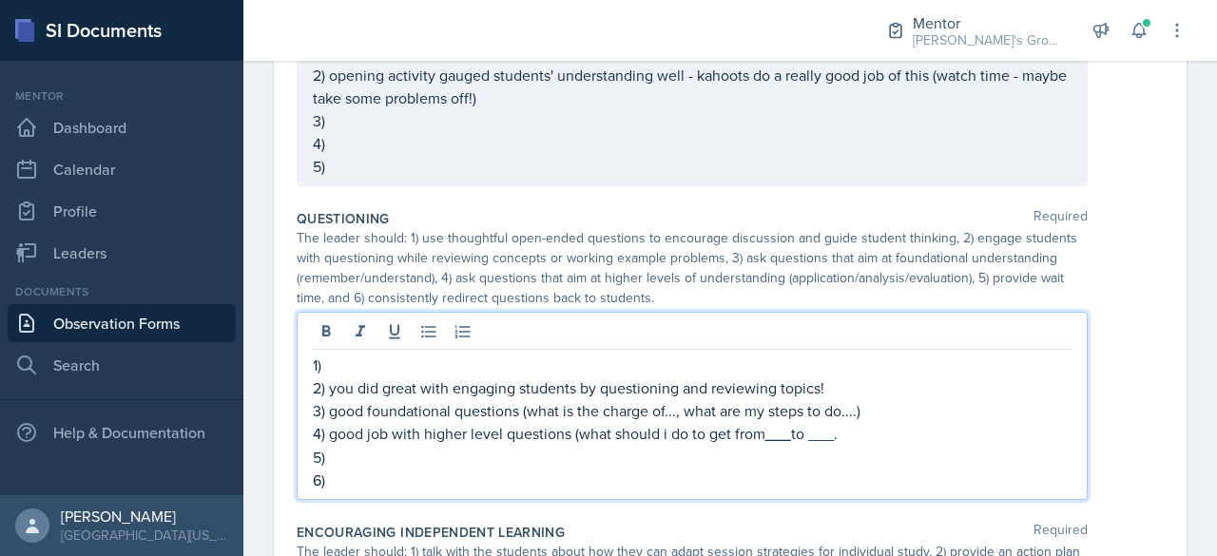
scroll to position [1108, 0]
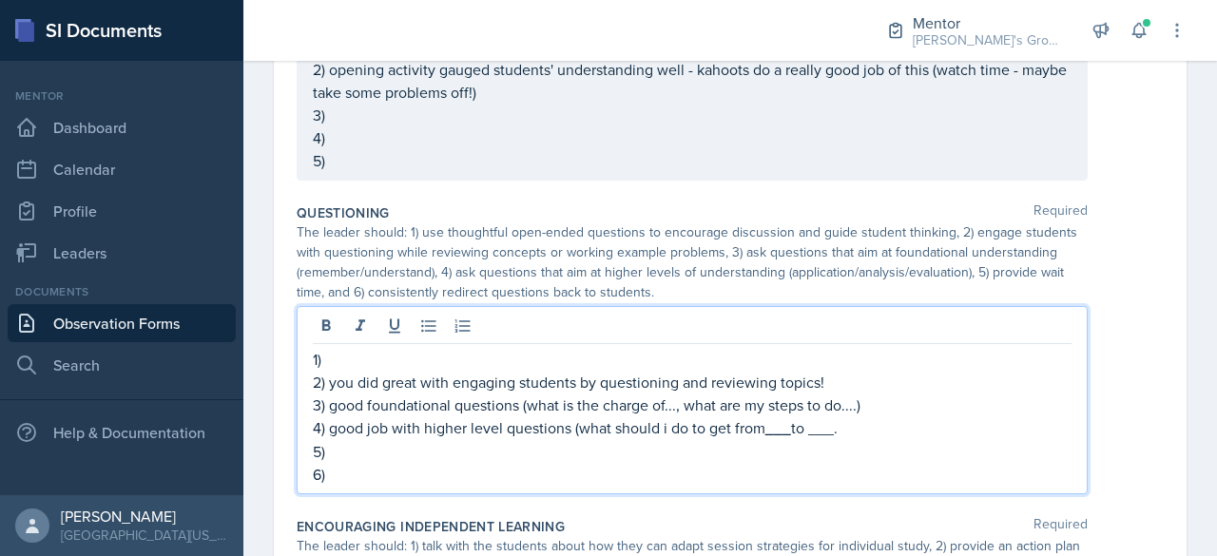
click at [727, 452] on p "5)" at bounding box center [692, 451] width 759 height 23
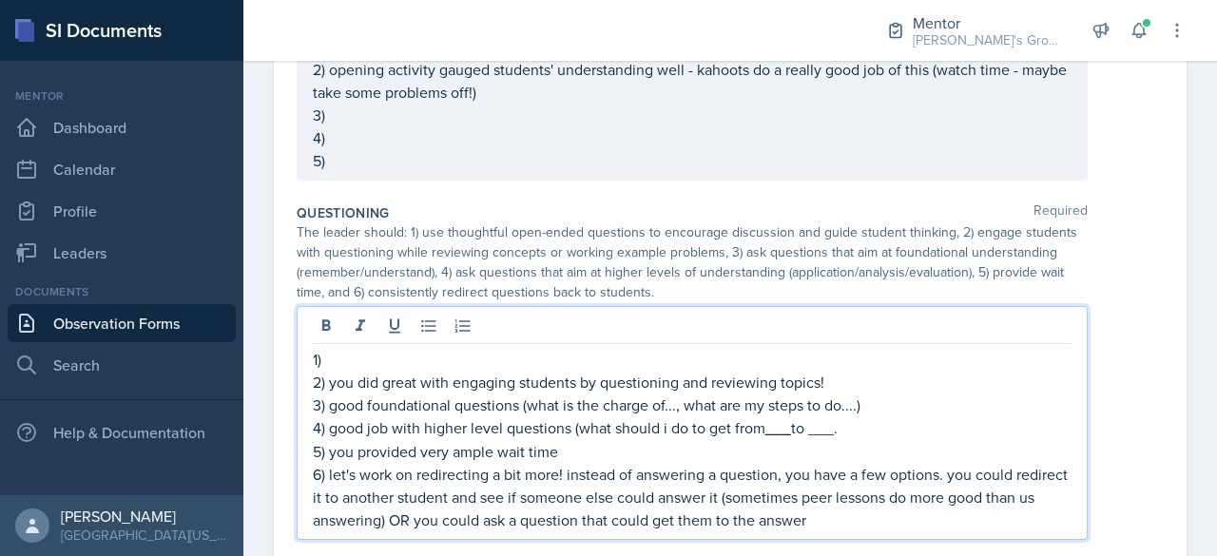
click at [605, 349] on p "1)" at bounding box center [692, 359] width 759 height 23
click at [889, 516] on p "6) let's work on redirecting a bit more! instead of answering a question, you h…" at bounding box center [692, 497] width 759 height 68
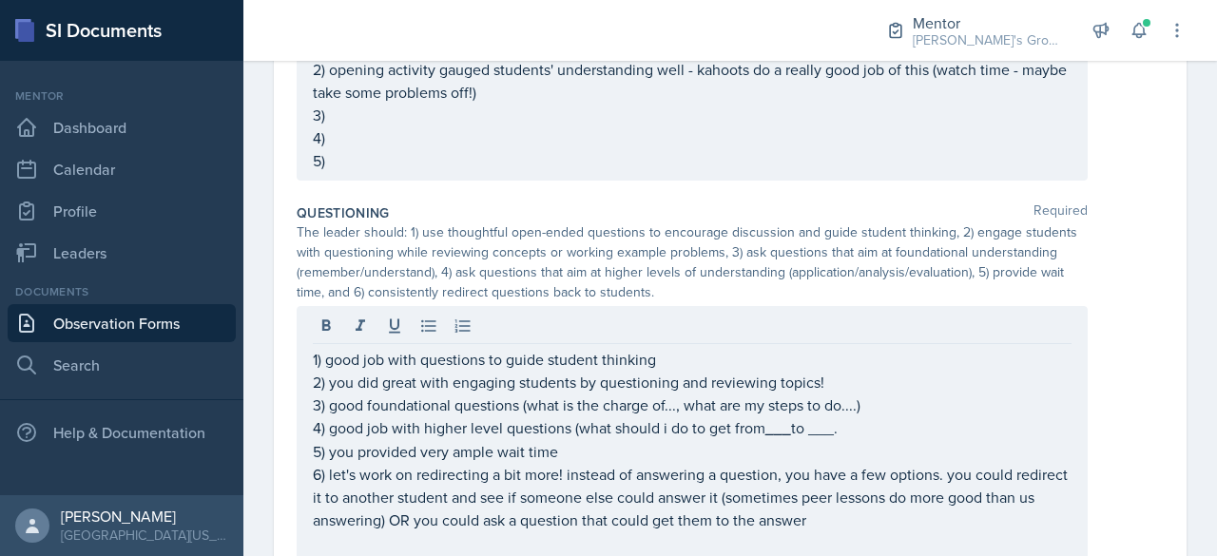
scroll to position [1432, 0]
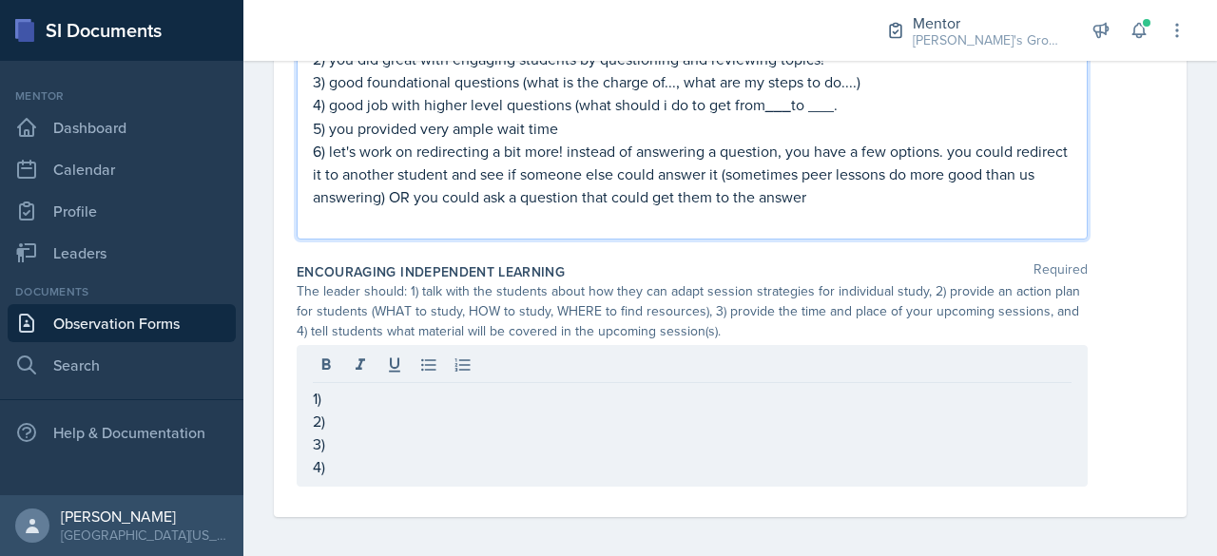
click at [865, 195] on p "6) let's work on redirecting a bit more! instead of answering a question, you h…" at bounding box center [692, 174] width 759 height 68
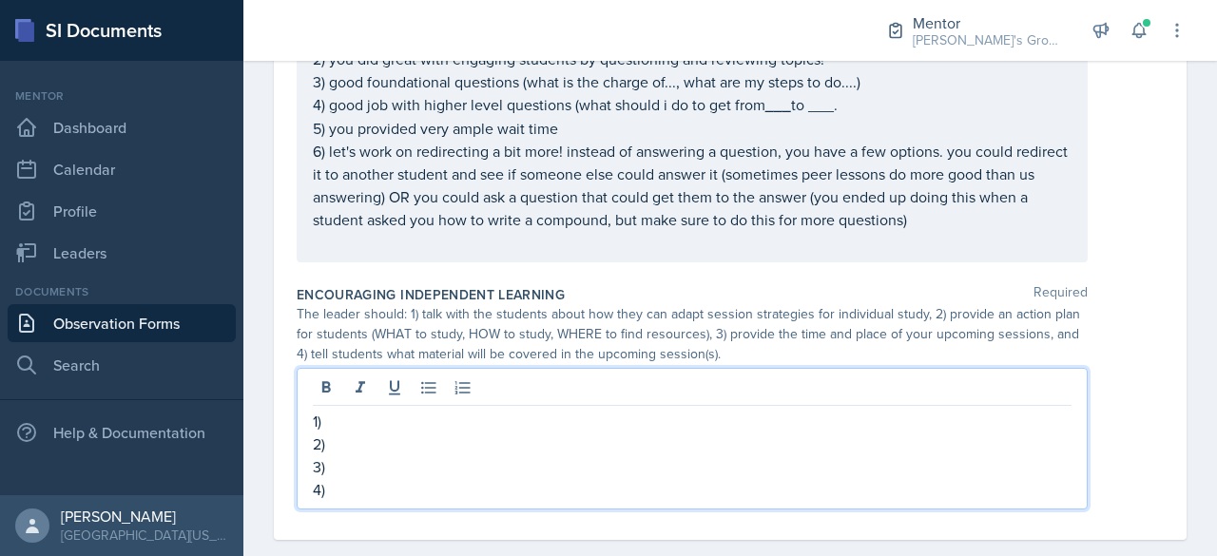
click at [512, 400] on div "1) 2) 3) 4)" at bounding box center [692, 439] width 791 height 142
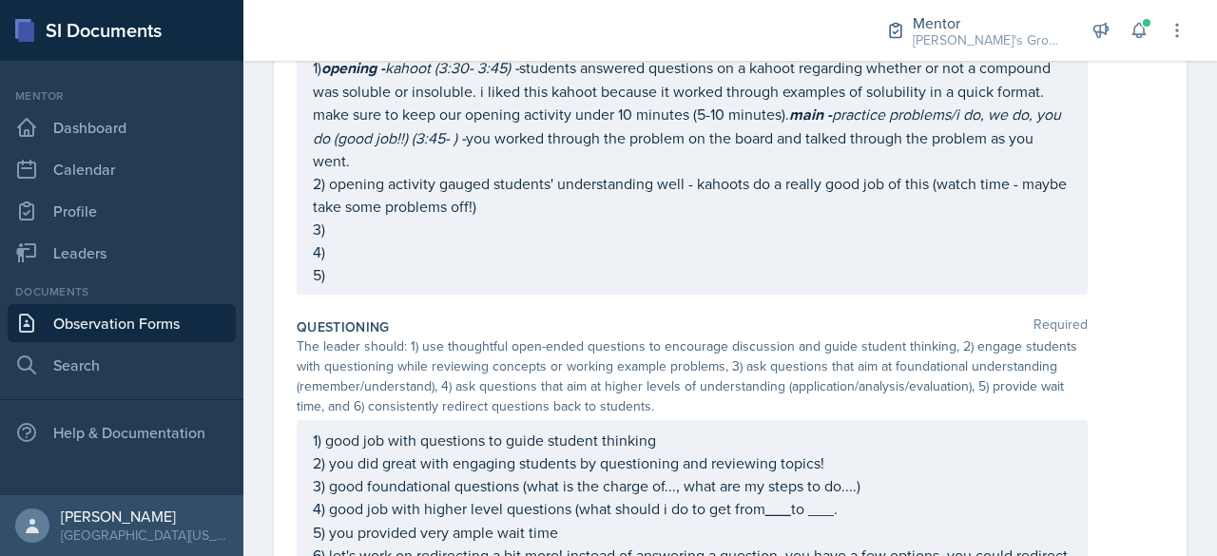
scroll to position [1027, 0]
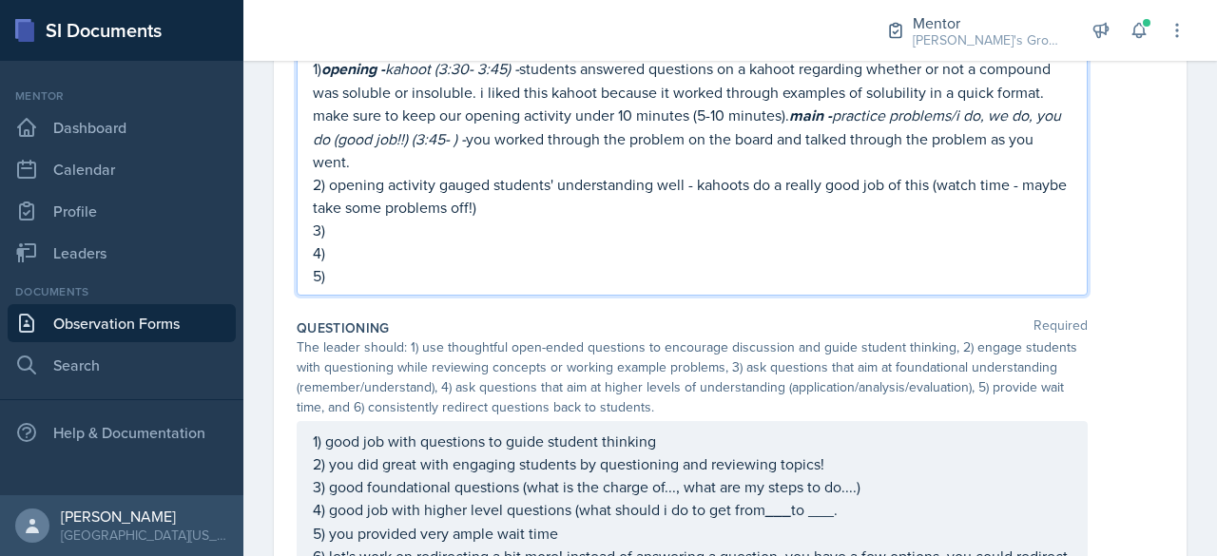
click at [692, 225] on p "3)" at bounding box center [692, 230] width 759 height 23
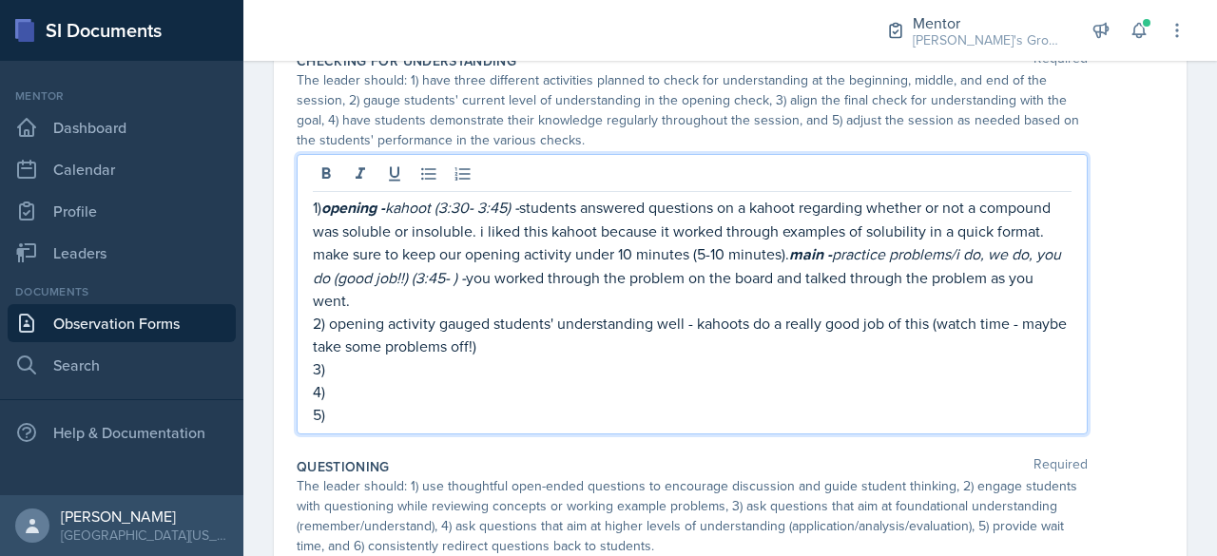
scroll to position [888, 0]
click at [542, 357] on p "3)" at bounding box center [692, 368] width 759 height 23
click at [532, 391] on p "4)" at bounding box center [692, 391] width 759 height 23
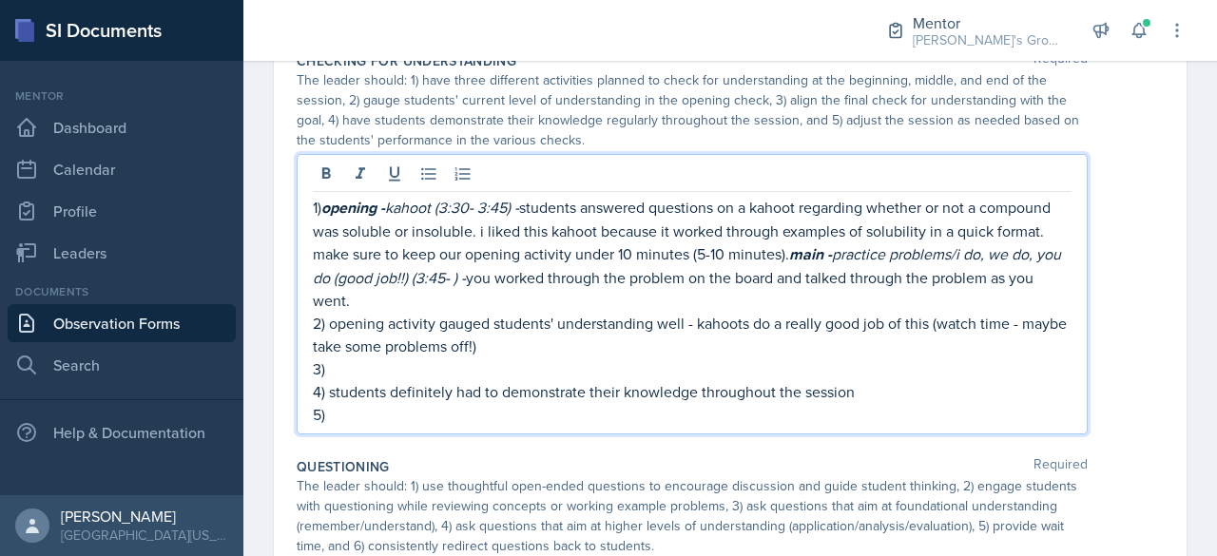
click at [454, 408] on p "5)" at bounding box center [692, 414] width 759 height 23
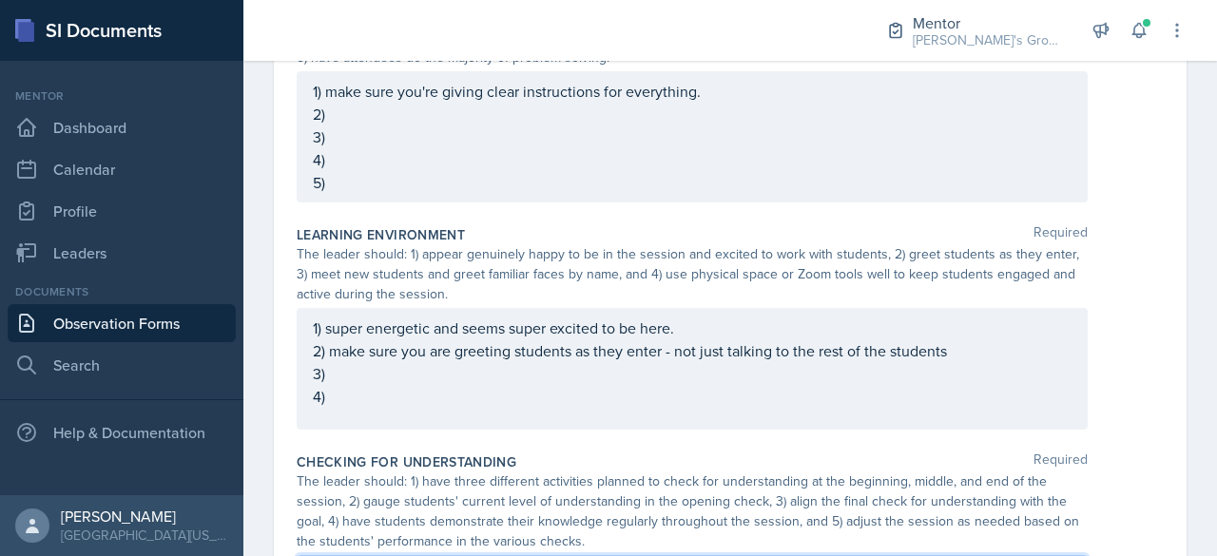
scroll to position [520, 0]
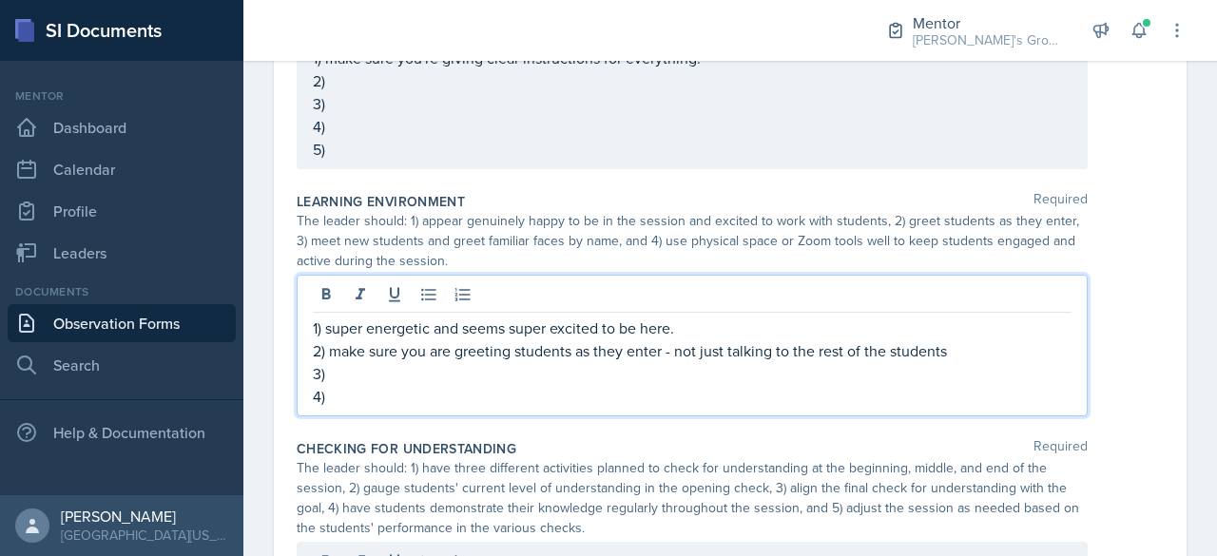
click at [582, 364] on p "3)" at bounding box center [692, 373] width 759 height 23
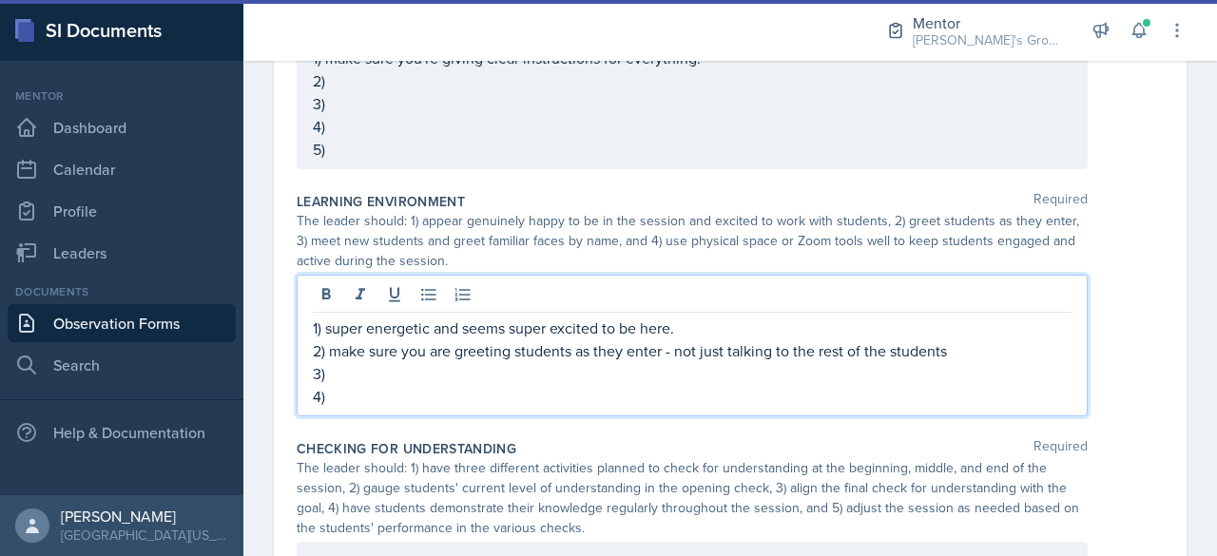
click at [572, 379] on p "3)" at bounding box center [692, 373] width 759 height 23
click at [563, 385] on p "4)" at bounding box center [692, 396] width 759 height 23
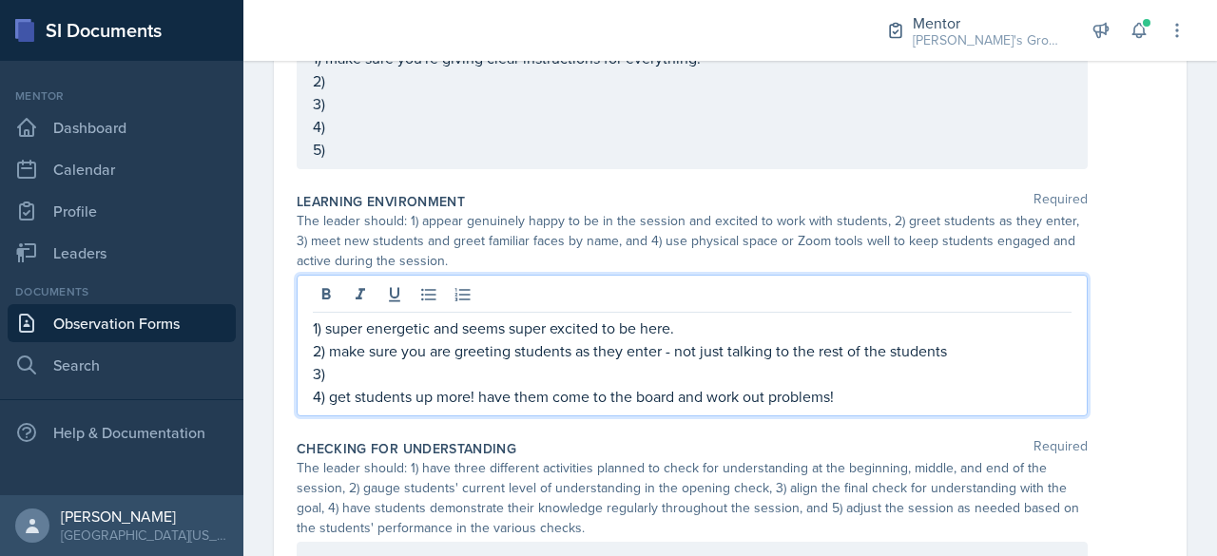
click at [547, 355] on p "2) make sure you are greeting students as they enter - not just talking to the …" at bounding box center [692, 350] width 759 height 23
click at [549, 364] on p "3)" at bounding box center [692, 373] width 759 height 23
click at [553, 364] on p "3)" at bounding box center [692, 373] width 759 height 23
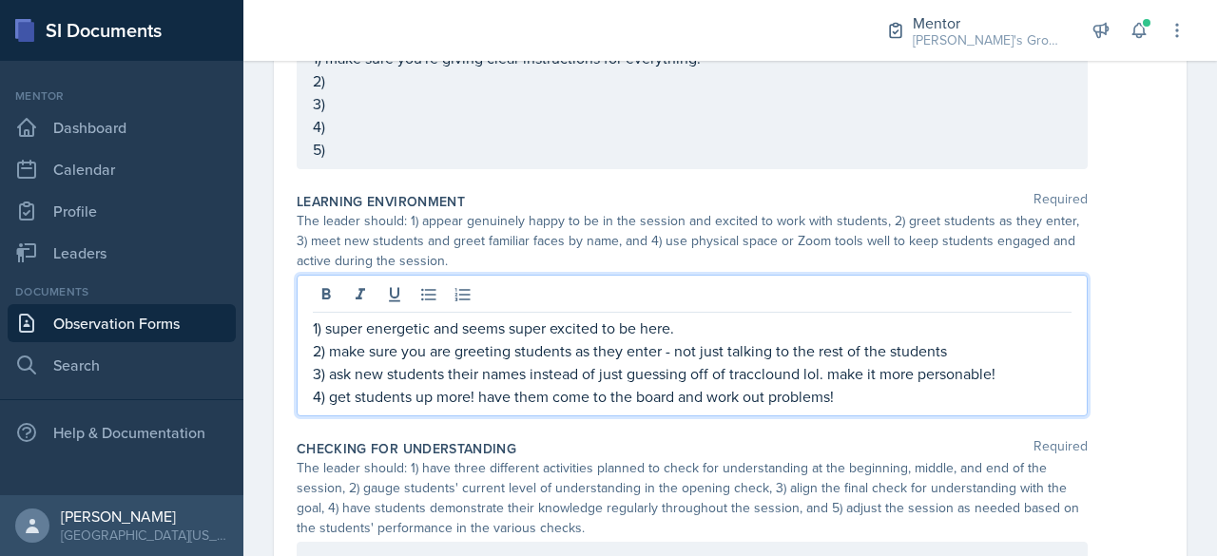
click at [722, 319] on p "1) super energetic and seems super excited to be here." at bounding box center [692, 328] width 759 height 23
click at [938, 394] on p "4) get students up more! have them come to the board and work out problems!" at bounding box center [692, 396] width 759 height 23
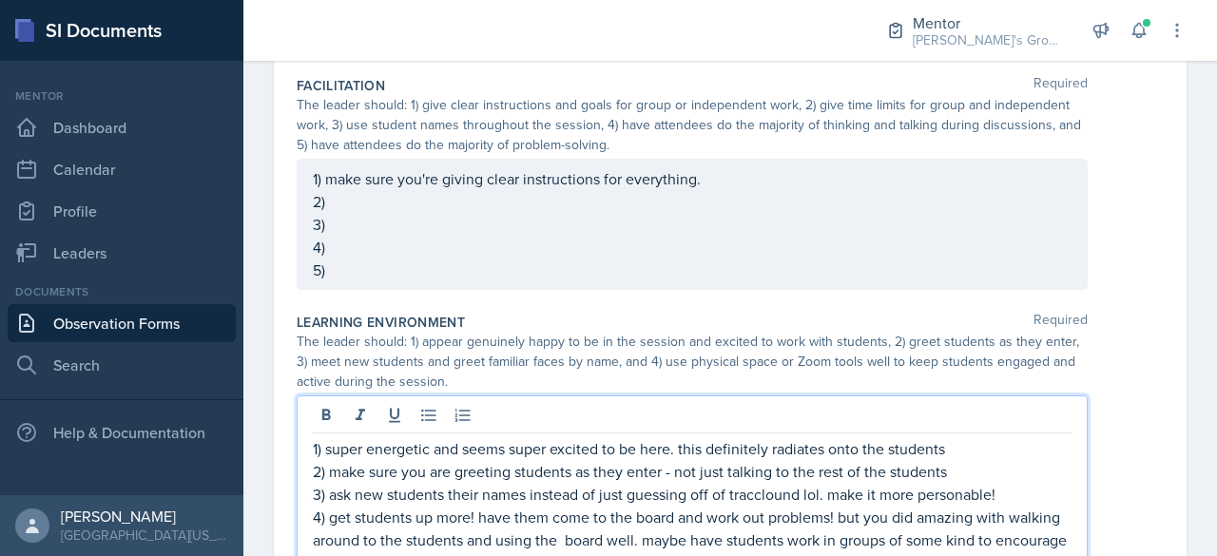
scroll to position [331, 0]
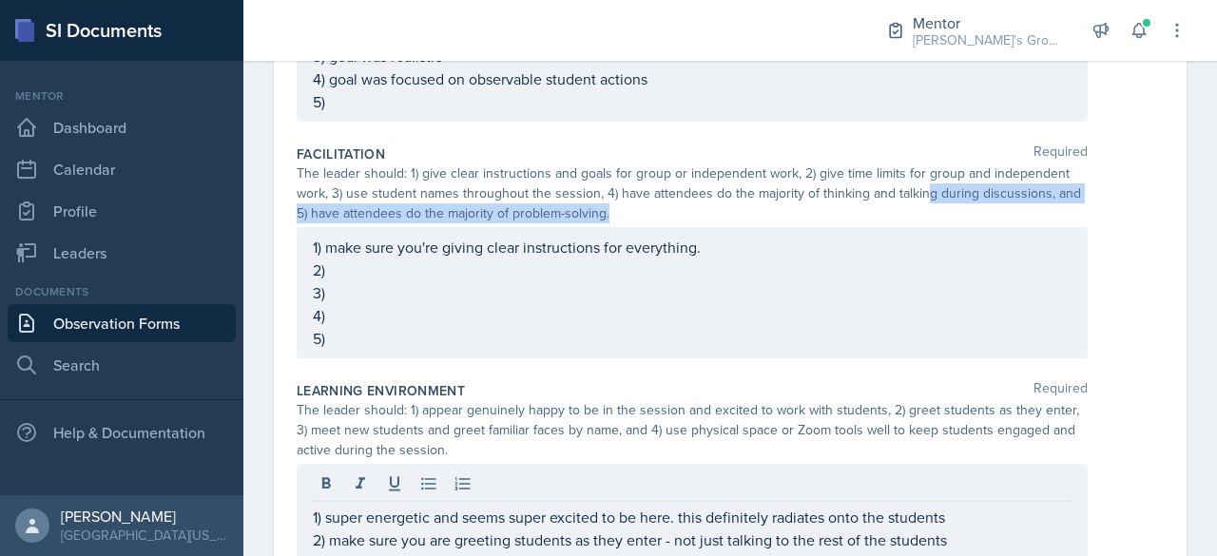
drag, startPoint x: 919, startPoint y: 182, endPoint x: 734, endPoint y: 312, distance: 226.5
click at [734, 312] on div "Facilitation Required The leader should: 1) give clear instructions and goals f…" at bounding box center [730, 255] width 867 height 237
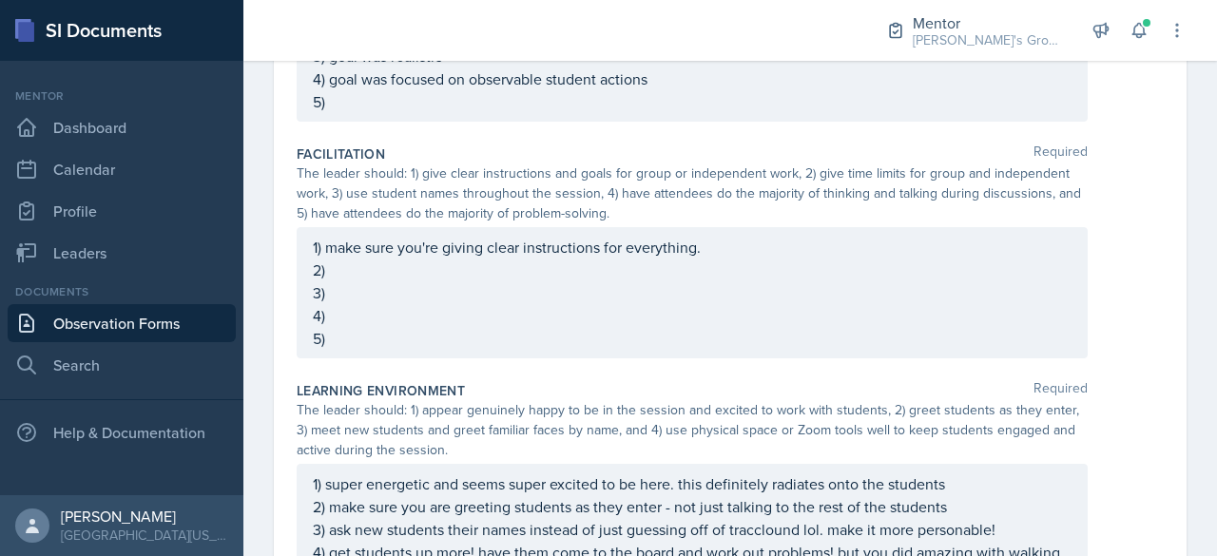
click at [580, 271] on div "1) make sure you're giving clear instructions for everything. 2) 3) 4) 5)" at bounding box center [692, 293] width 759 height 114
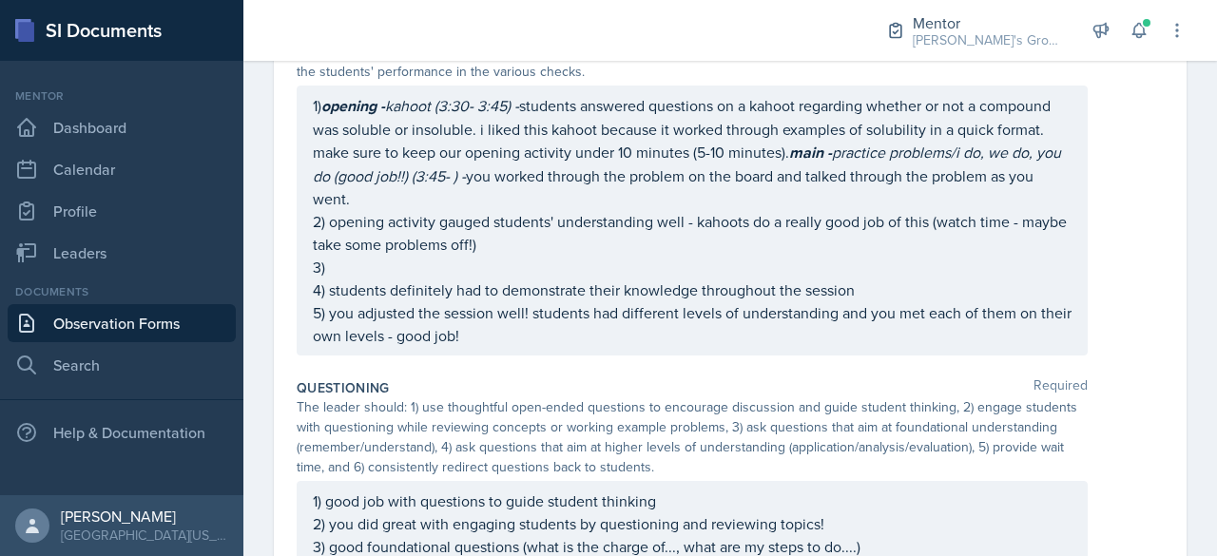
scroll to position [1536, 0]
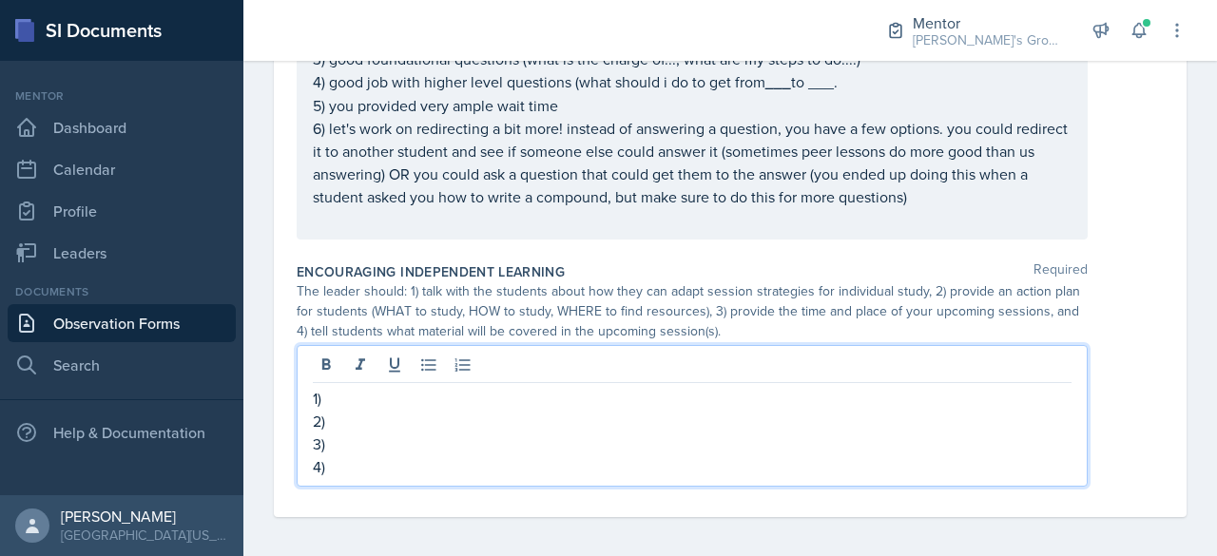
click at [717, 410] on p "2)" at bounding box center [692, 421] width 759 height 23
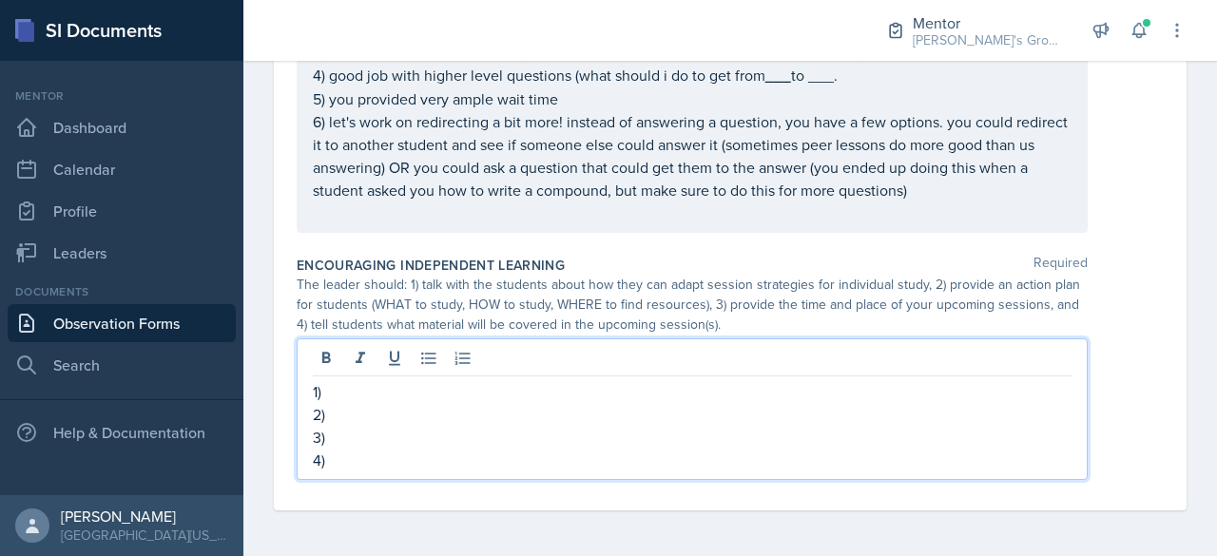
scroll to position [1522, 0]
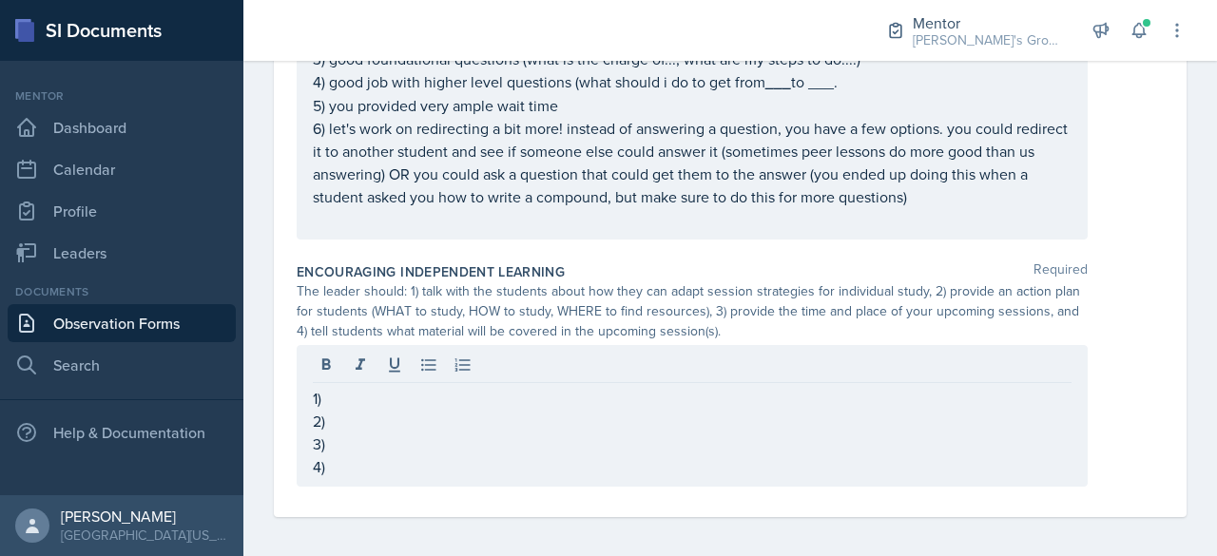
click at [733, 377] on div "1) 2) 3) 4)" at bounding box center [692, 416] width 791 height 142
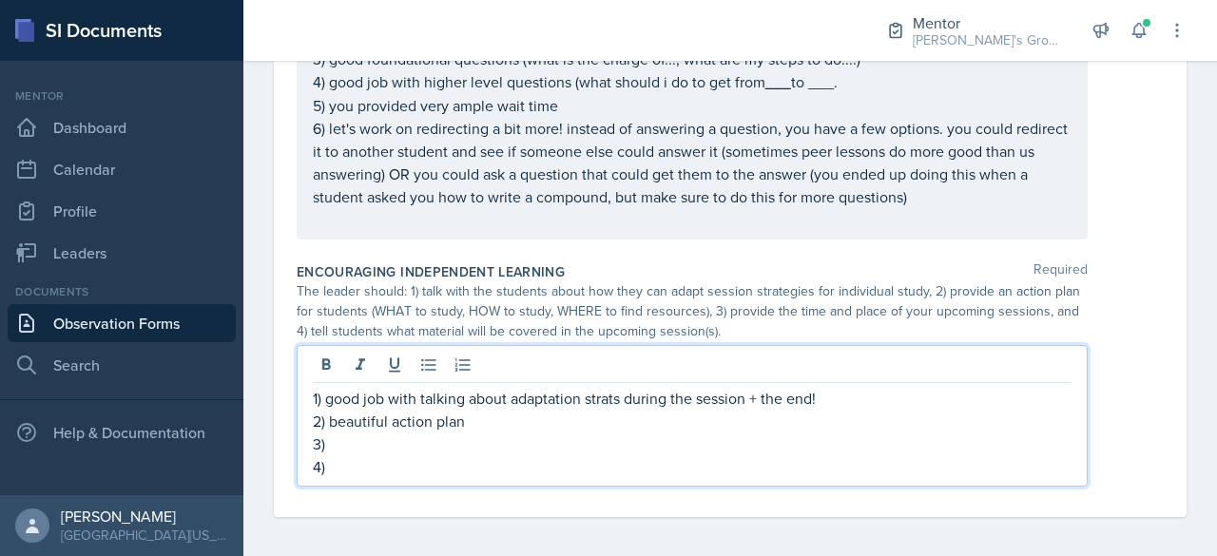
click at [612, 414] on p "2) beautiful action plan" at bounding box center [692, 421] width 759 height 23
click at [559, 442] on p "3)" at bounding box center [692, 444] width 759 height 23
click at [587, 455] on p "4)" at bounding box center [692, 466] width 759 height 23
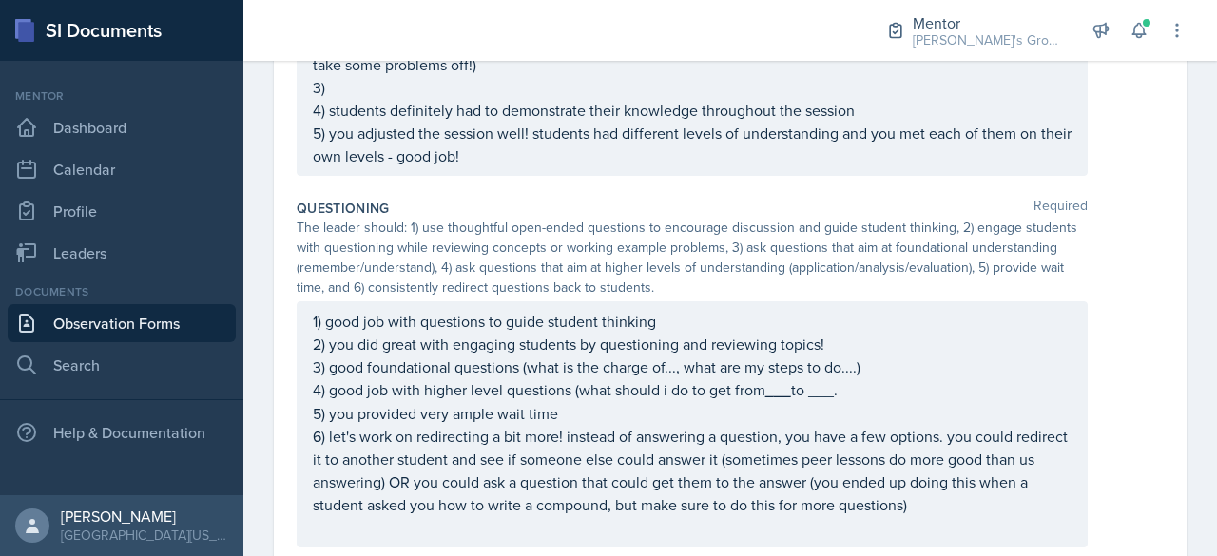
scroll to position [952, 0]
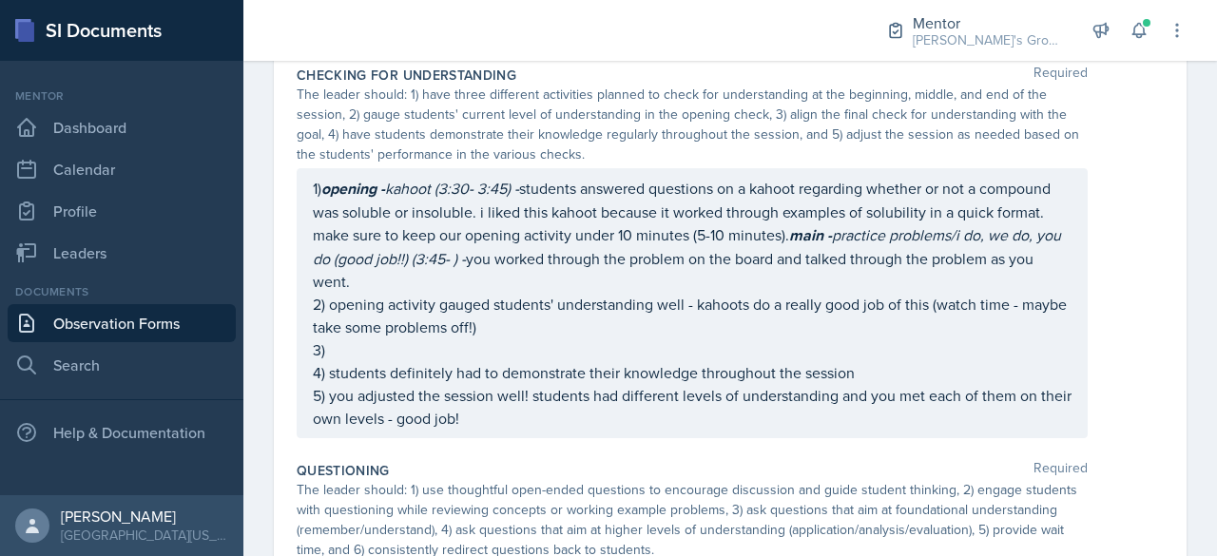
click at [553, 260] on em "practice problems/i do, we do, you do (good job!!) (3:45- ) -" at bounding box center [689, 246] width 752 height 45
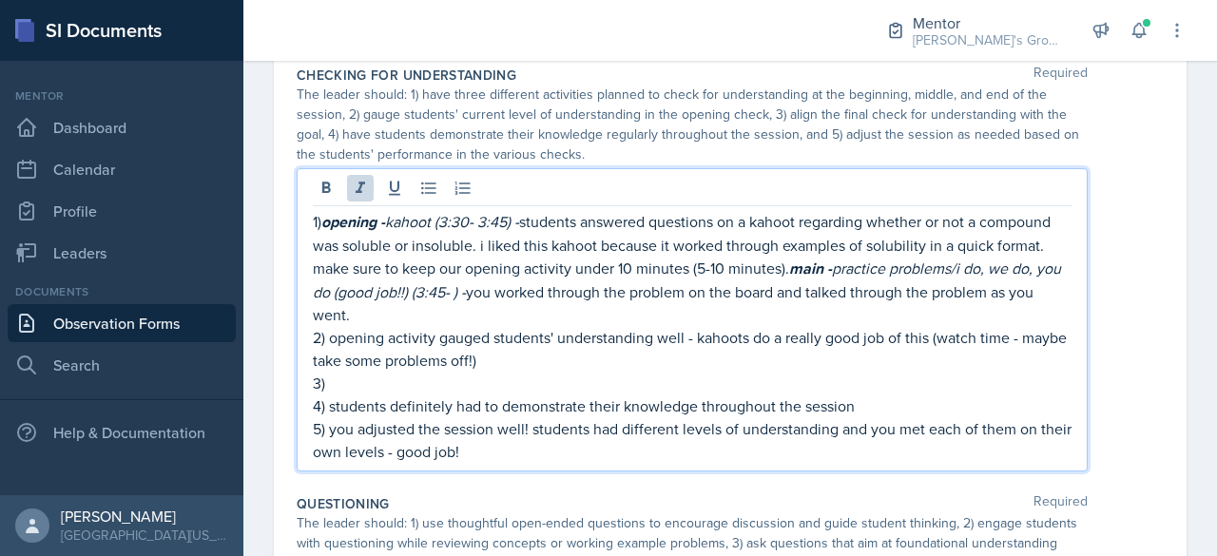
scroll to position [985, 0]
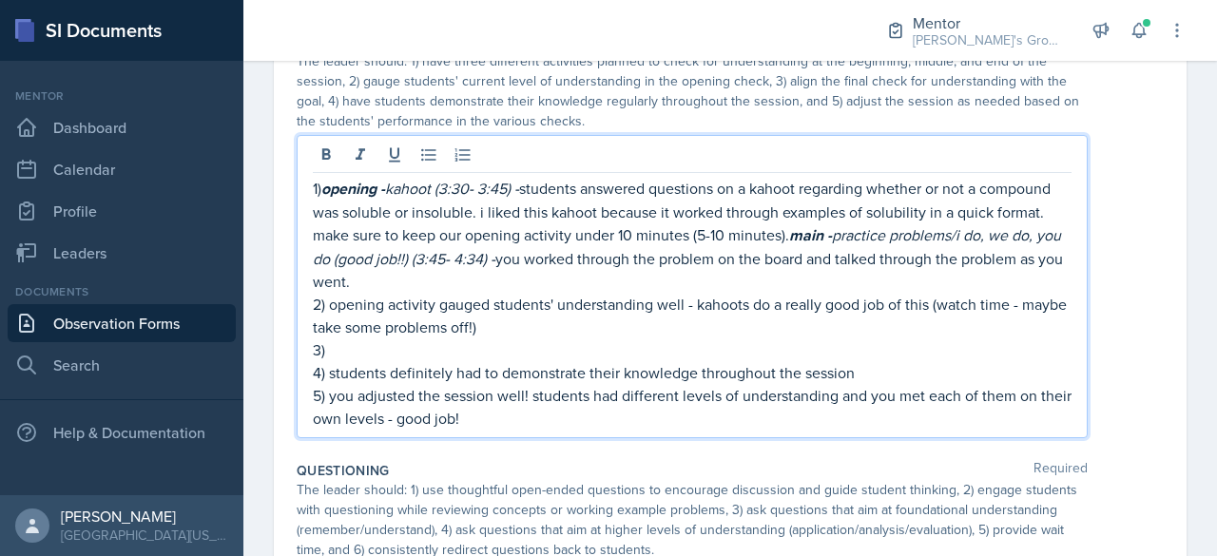
click at [692, 277] on p "1) opening - kahoot (3:30- 3:45) - students answered questions on a kahoot rega…" at bounding box center [692, 235] width 759 height 116
click at [575, 256] on em "practice problems/i do, we do, you do (good job!!) (3:45- 4:34) -" at bounding box center [689, 246] width 752 height 45
click at [636, 275] on p "1) opening - kahoot (3:30- 3:45) - students answered questions on a kahoot rega…" at bounding box center [692, 235] width 759 height 116
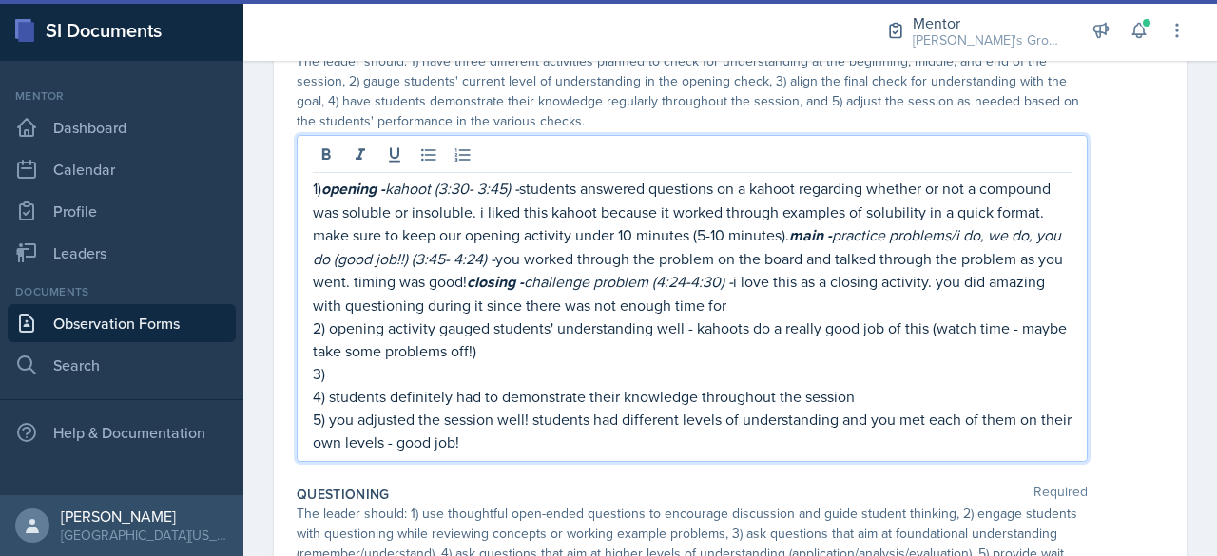
click at [876, 233] on p "1) opening - kahoot (3:30- 3:45) - students answered questions on a kahoot rega…" at bounding box center [692, 247] width 759 height 140
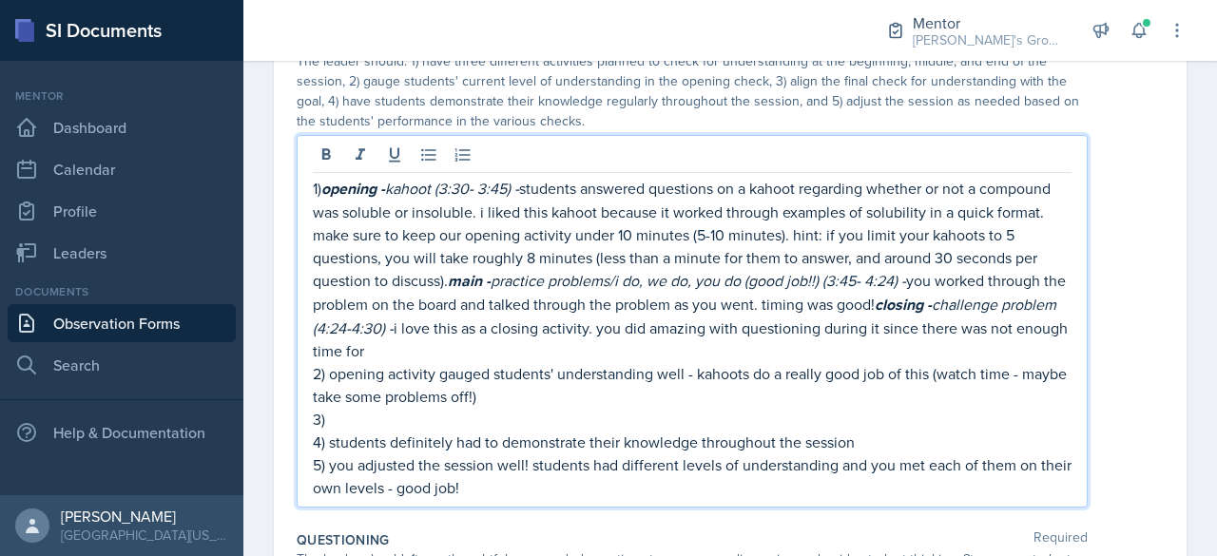
click at [854, 335] on p "1) opening - kahoot (3:30- 3:45) - students answered questions on a kahoot rega…" at bounding box center [692, 269] width 759 height 185
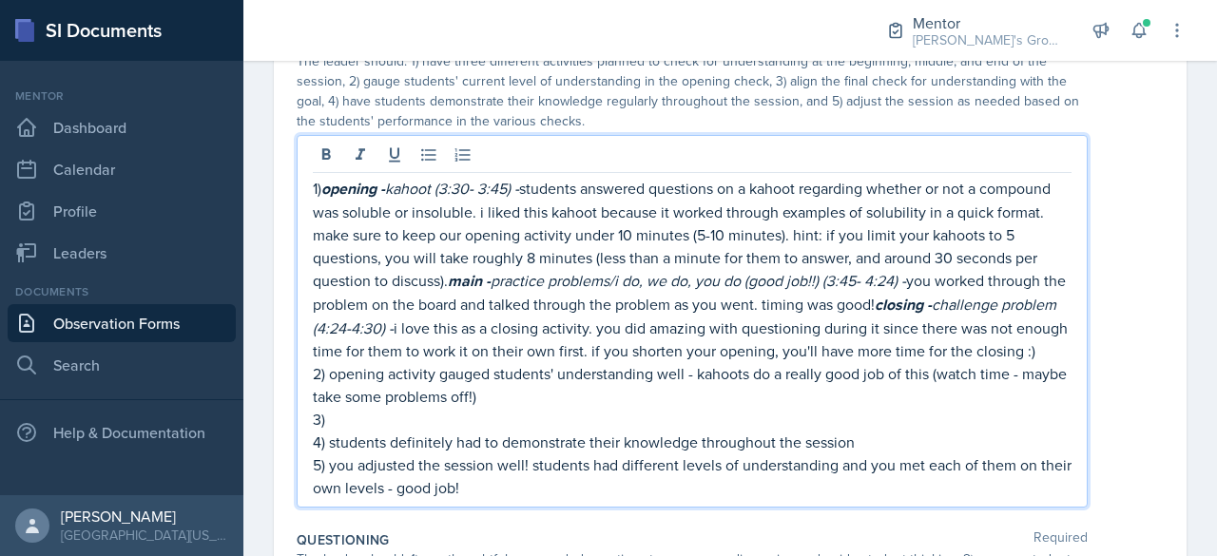
click at [687, 453] on p "4) students definitely had to demonstrate their knowledge throughout the session" at bounding box center [692, 442] width 759 height 23
click at [724, 431] on p "3)" at bounding box center [692, 419] width 759 height 23
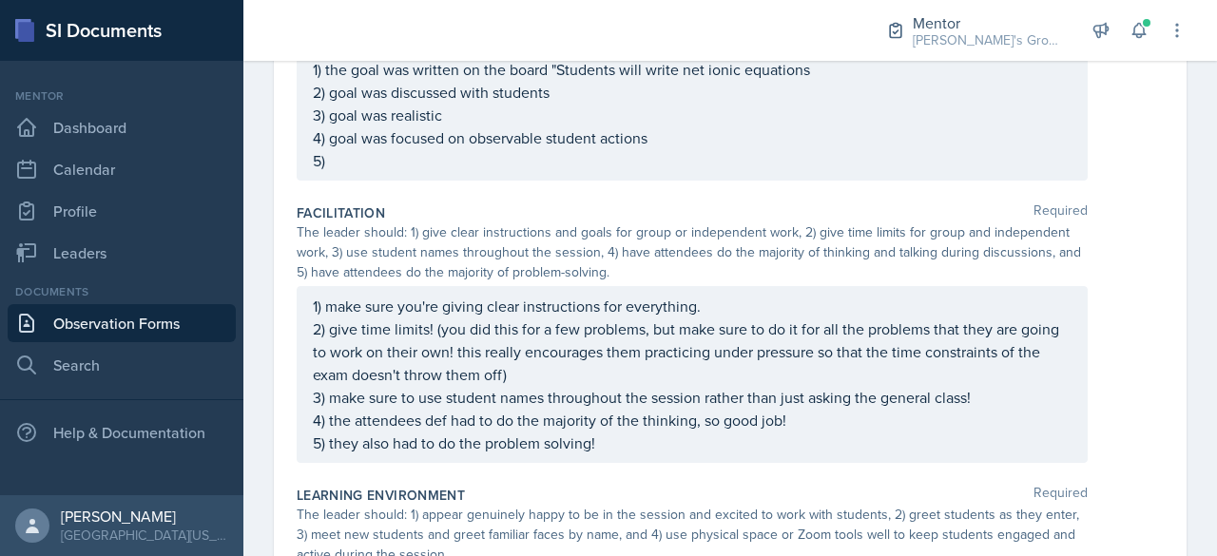
scroll to position [0, 0]
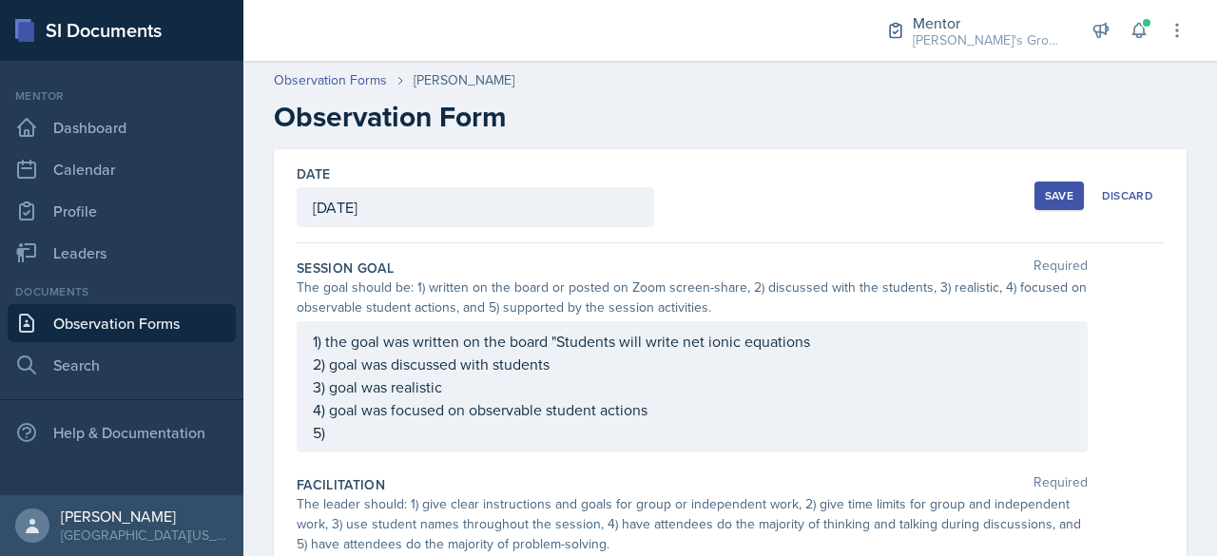
click at [649, 412] on div "1) the goal was written on the board "Students will write net ionic equations 2…" at bounding box center [692, 387] width 759 height 114
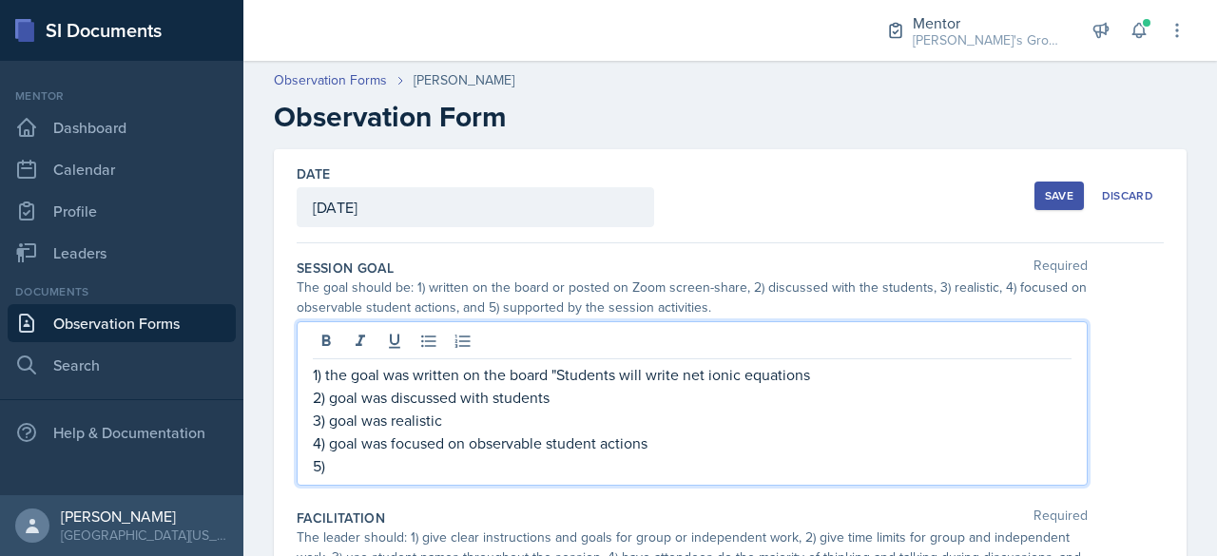
click at [629, 463] on p "5)" at bounding box center [692, 465] width 759 height 23
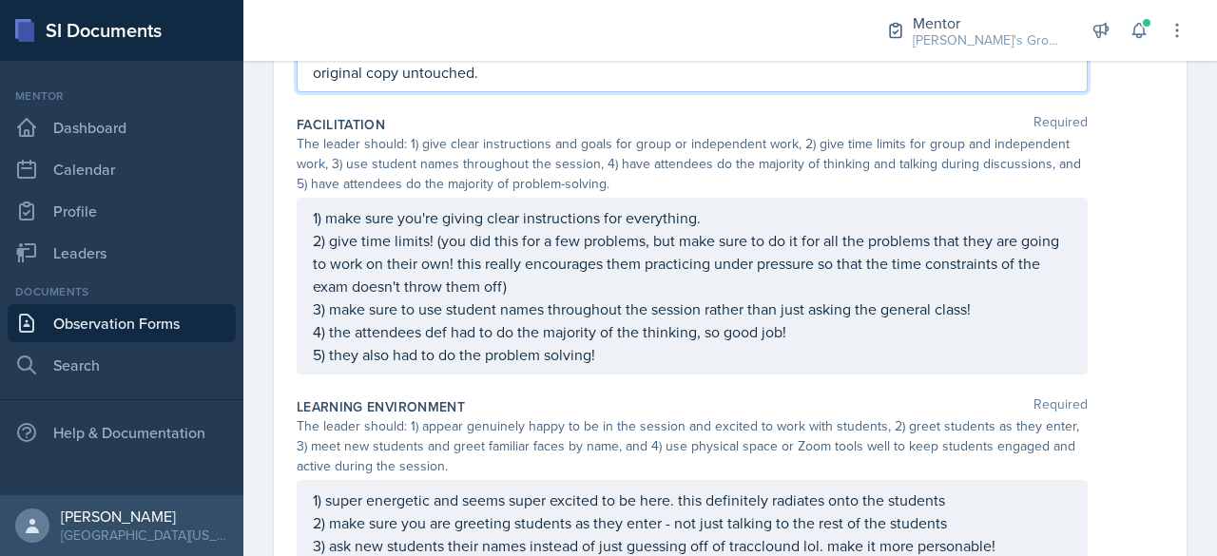
scroll to position [509, 0]
click at [743, 212] on div "1) make sure you're giving clear instructions for everything. 2) give time limi…" at bounding box center [692, 285] width 791 height 177
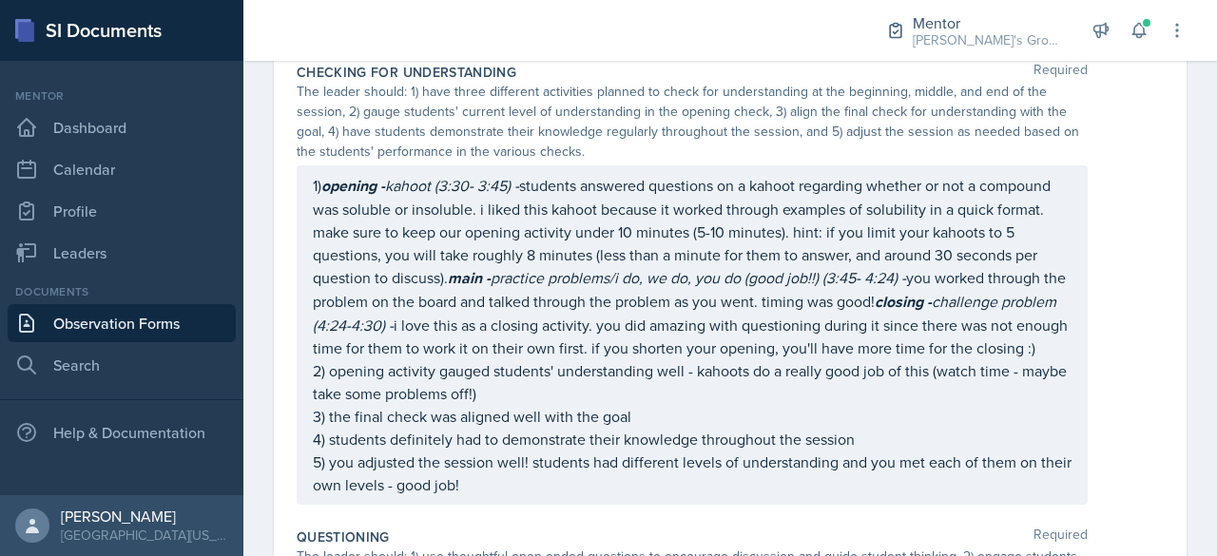
scroll to position [1123, 0]
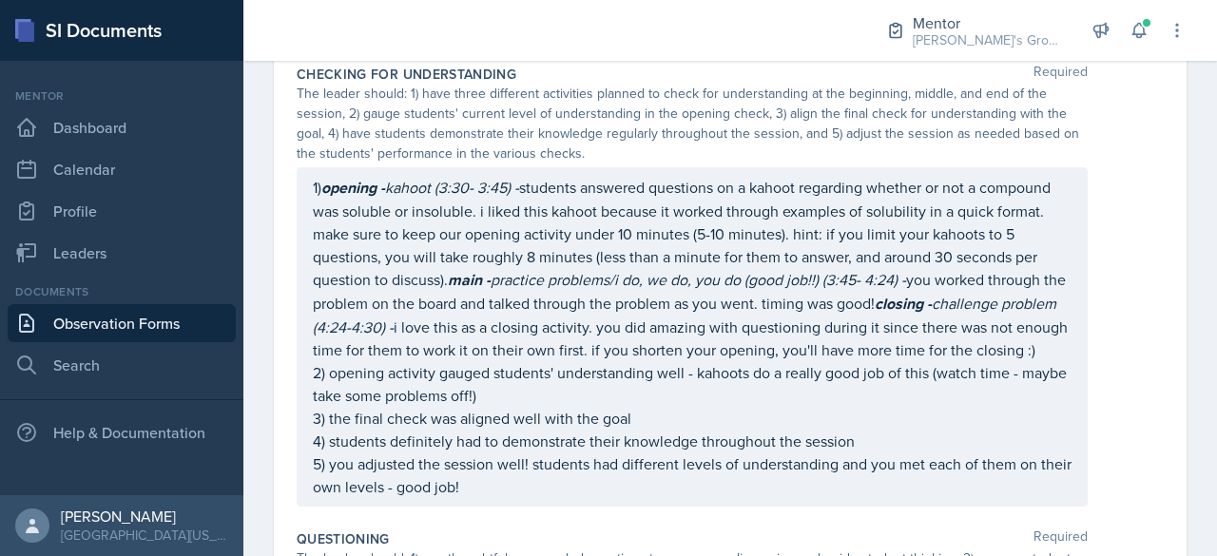
click at [662, 436] on div "1) opening - kahoot (3:30- 3:45) - students answered questions on a kahoot rega…" at bounding box center [692, 337] width 759 height 322
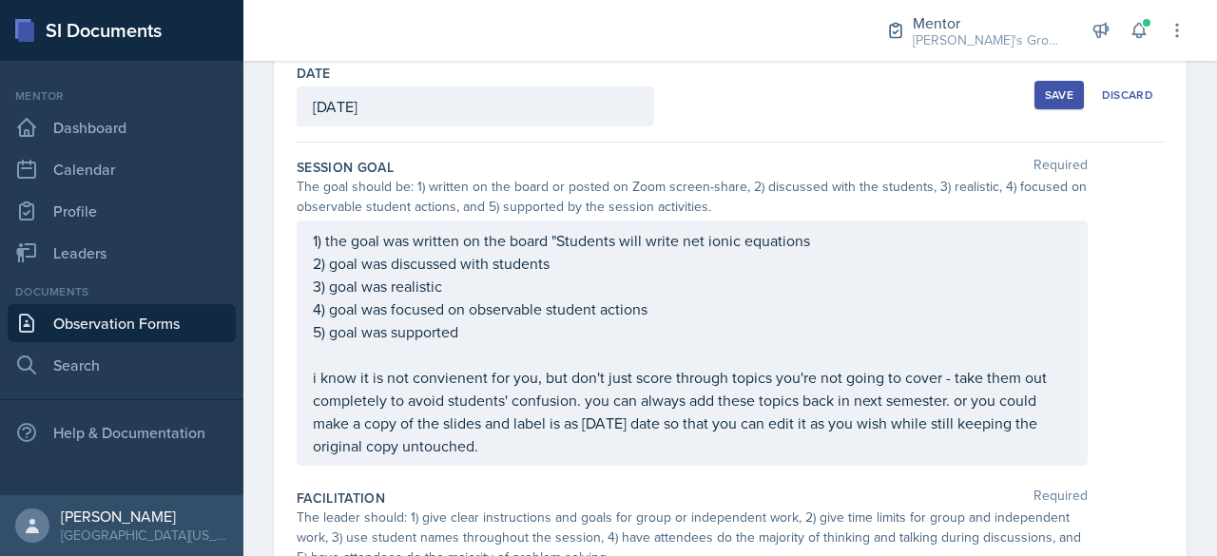
scroll to position [91, 0]
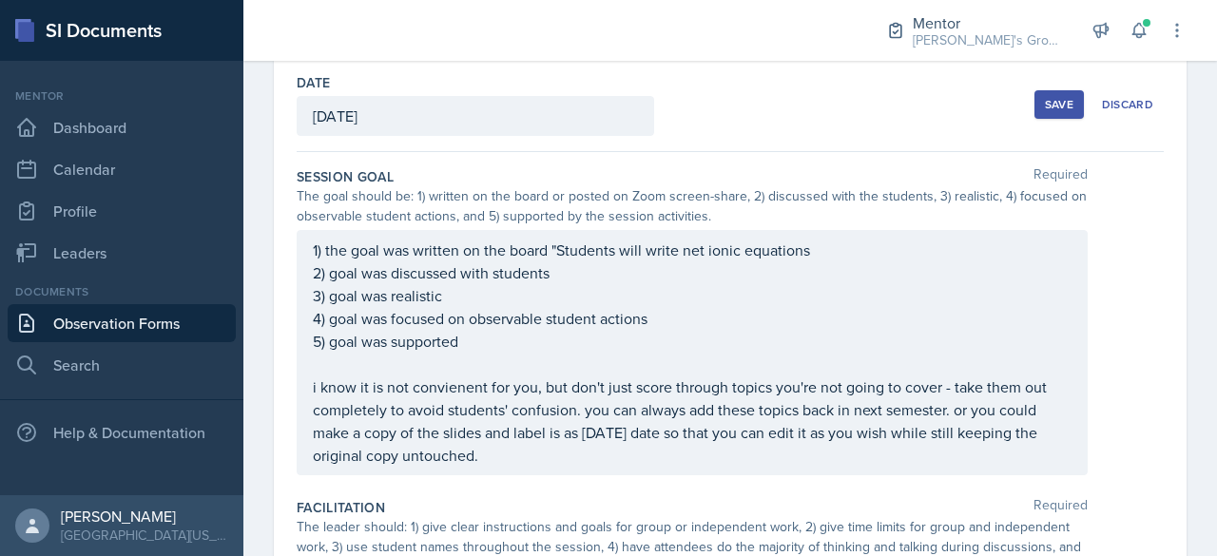
click at [837, 259] on p "1) the goal was written on the board "Students will write net ionic equations" at bounding box center [692, 250] width 759 height 23
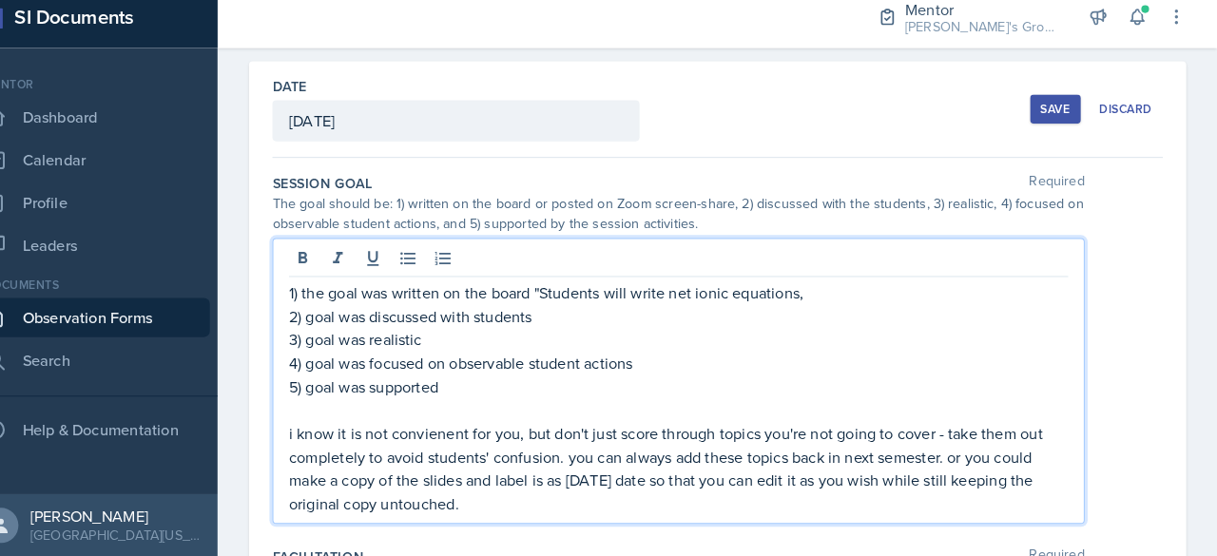
scroll to position [0, 0]
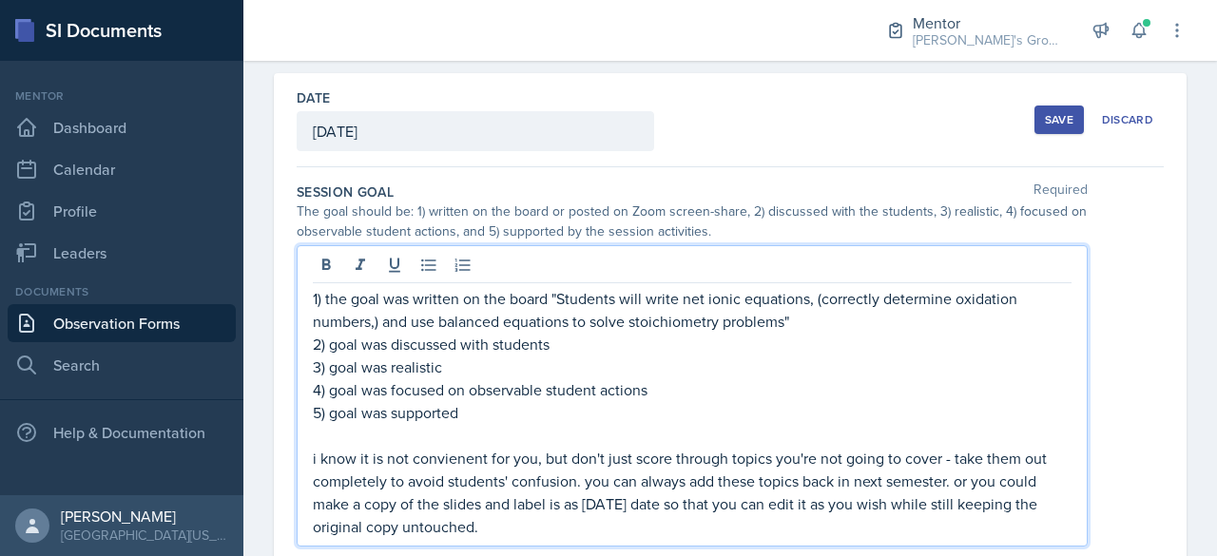
click at [721, 395] on p "4) goal was focused on observable student actions" at bounding box center [692, 389] width 759 height 23
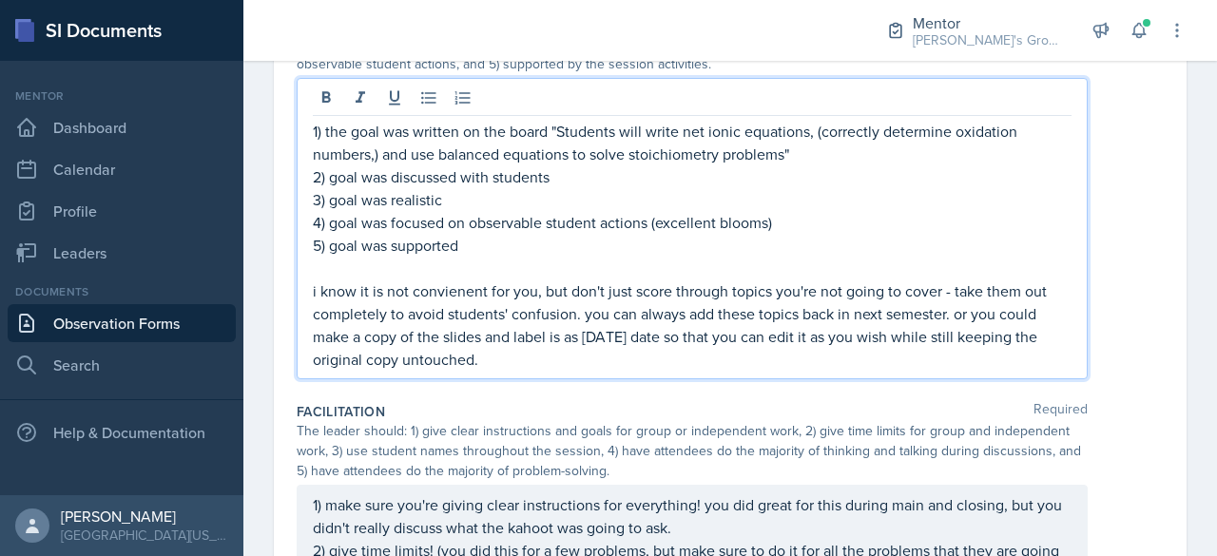
scroll to position [245, 0]
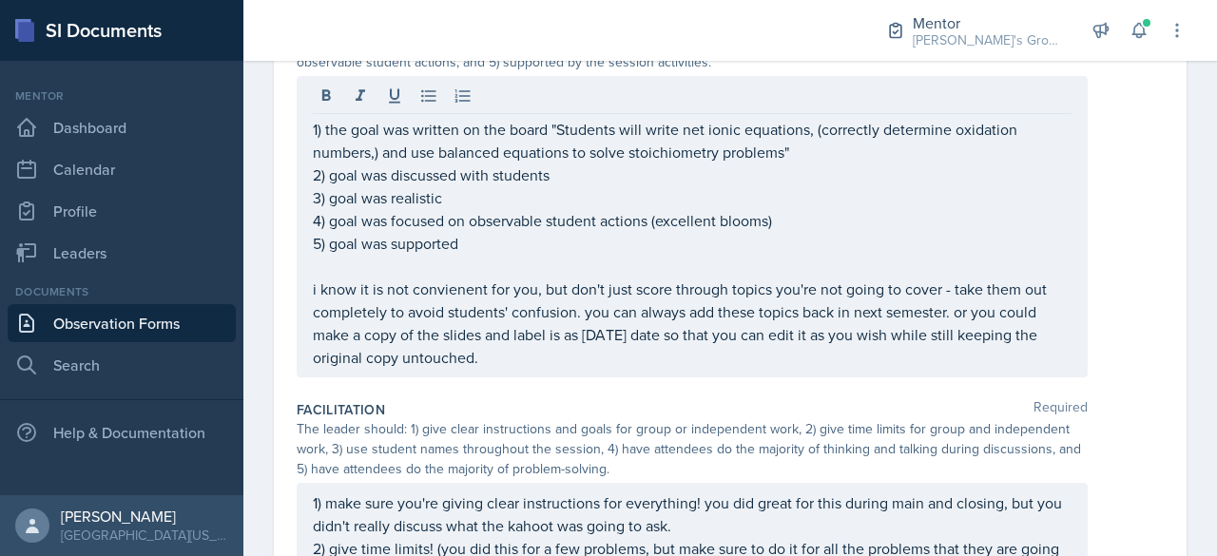
drag, startPoint x: 310, startPoint y: 286, endPoint x: 589, endPoint y: 364, distance: 290.1
click at [589, 364] on div "1) the goal was written on the board "Students will write net ionic equations, …" at bounding box center [692, 226] width 791 height 301
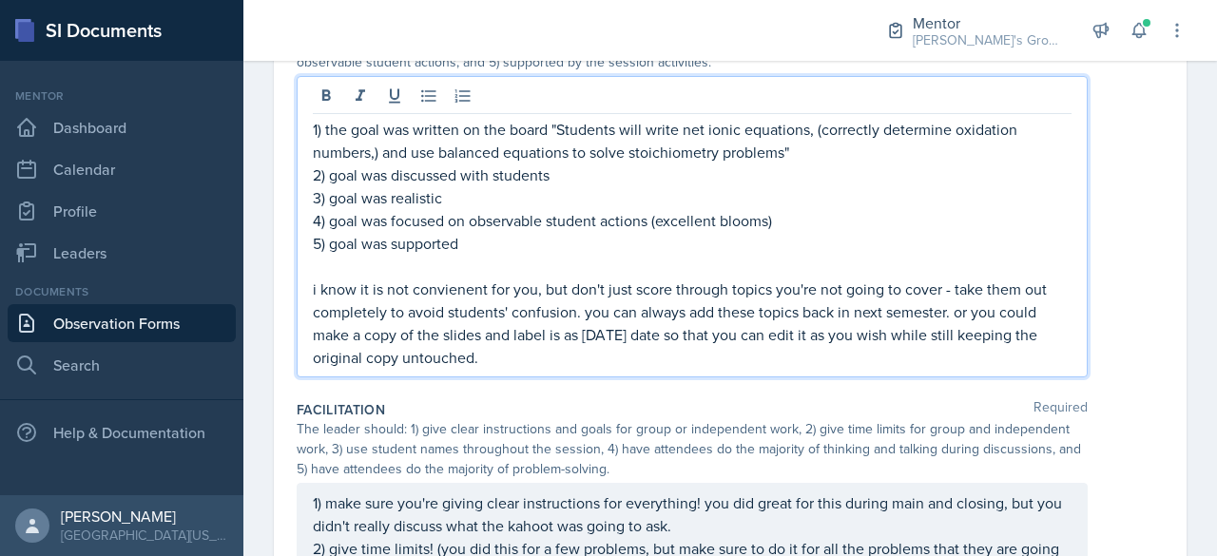
drag, startPoint x: 589, startPoint y: 364, endPoint x: 307, endPoint y: 259, distance: 301.4
drag, startPoint x: 307, startPoint y: 259, endPoint x: 665, endPoint y: 270, distance: 358.6
click at [665, 270] on p at bounding box center [692, 266] width 759 height 23
click at [482, 346] on p "i know it is not convienent for you, but don't just score through topics you're…" at bounding box center [692, 323] width 759 height 91
drag, startPoint x: 488, startPoint y: 352, endPoint x: 371, endPoint y: 250, distance: 155.0
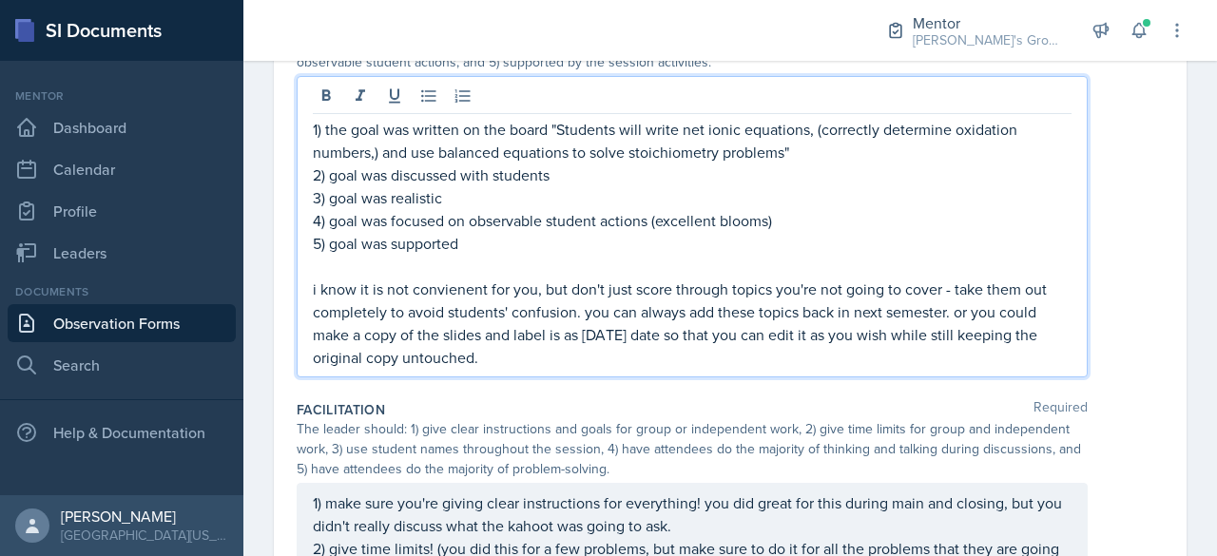
click at [371, 250] on div "1) the goal was written on the board "Students will write net ionic equations, …" at bounding box center [692, 243] width 759 height 251
click at [574, 266] on p at bounding box center [692, 266] width 759 height 23
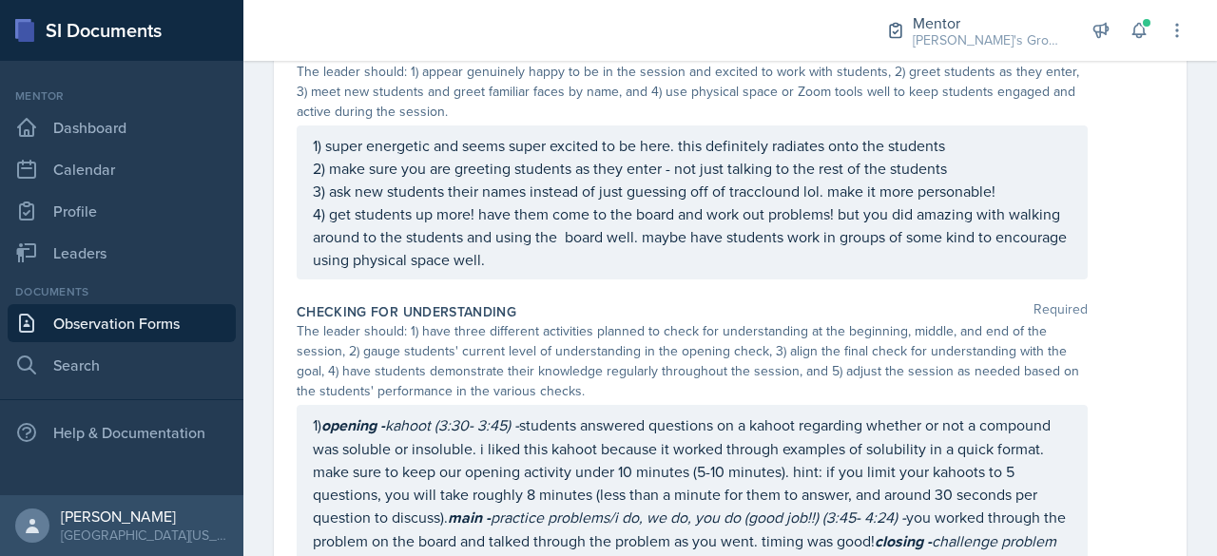
scroll to position [907, 0]
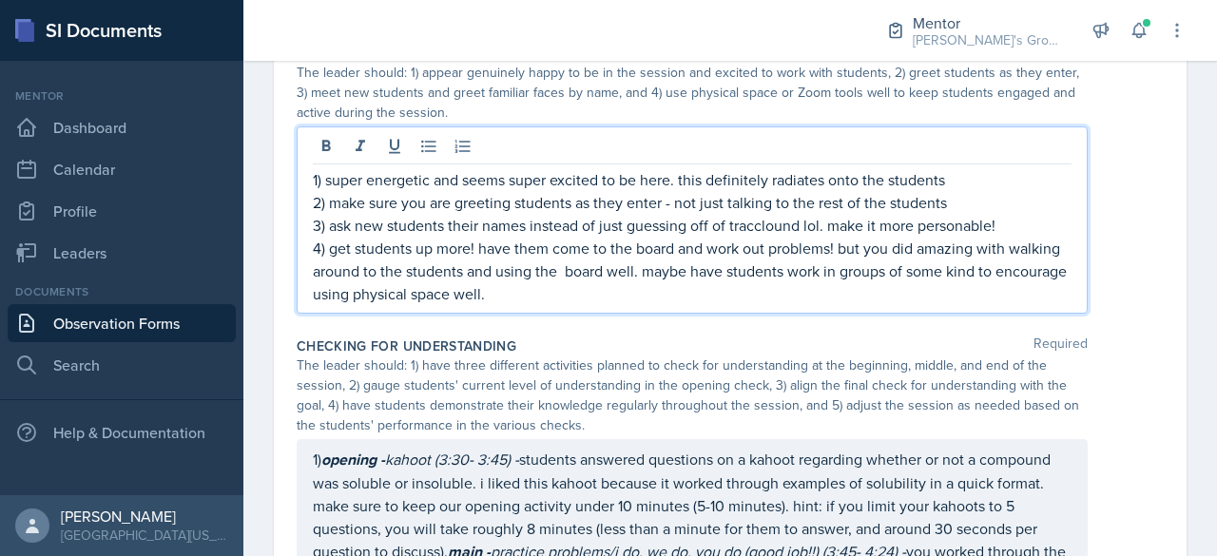
click at [487, 214] on p "3) ask new students their names instead of just guessing off of tracclound lol.…" at bounding box center [692, 225] width 759 height 23
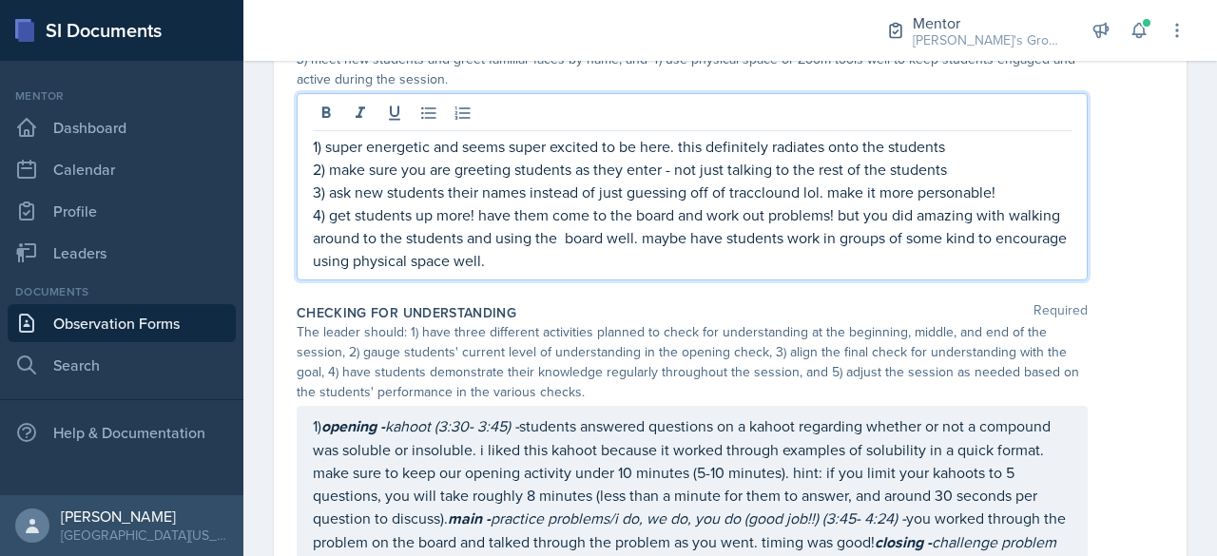
click at [556, 273] on div "1) super energetic and seems super excited to be here. this definitely radiates…" at bounding box center [692, 186] width 791 height 187
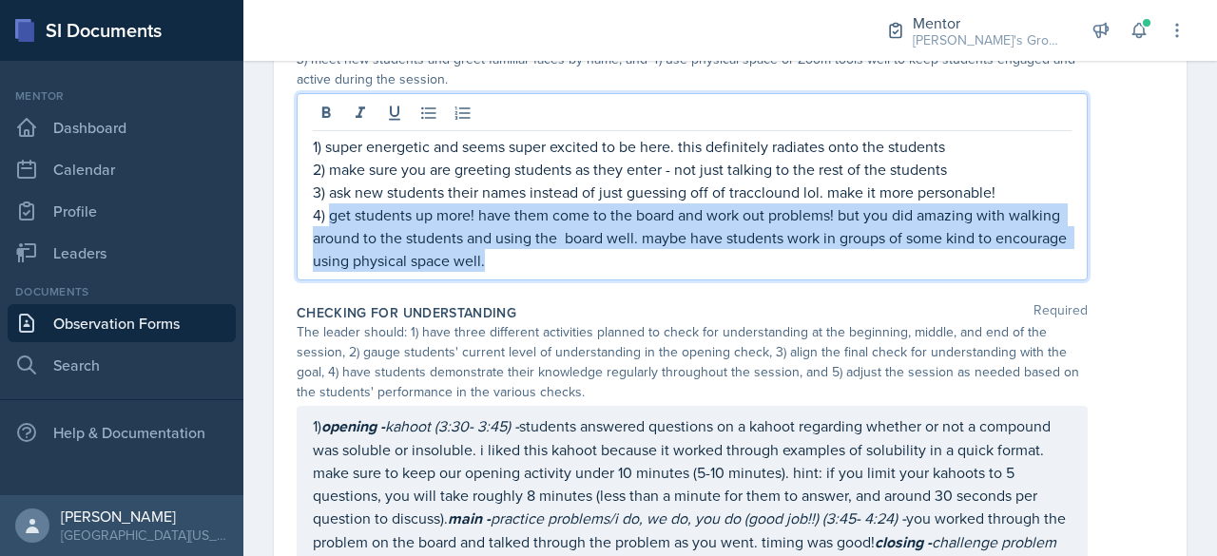
drag, startPoint x: 585, startPoint y: 263, endPoint x: 327, endPoint y: 207, distance: 263.6
click at [327, 207] on p "4) get students up more! have them come to the board and work out problems! but…" at bounding box center [692, 237] width 759 height 68
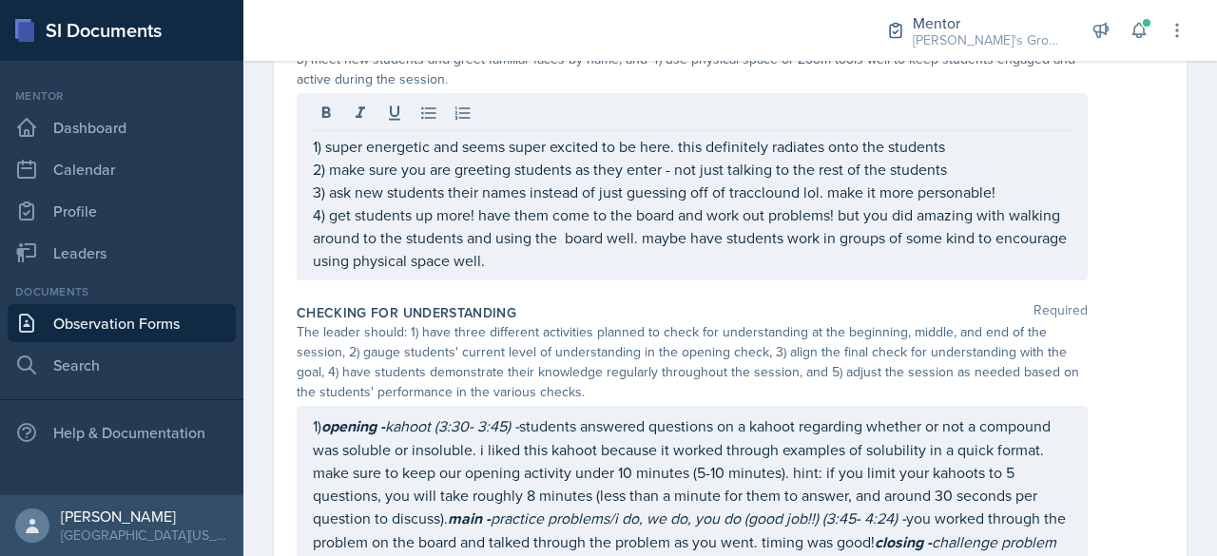
click at [707, 274] on div "1) super energetic and seems super excited to be here. this definitely radiates…" at bounding box center [692, 186] width 791 height 187
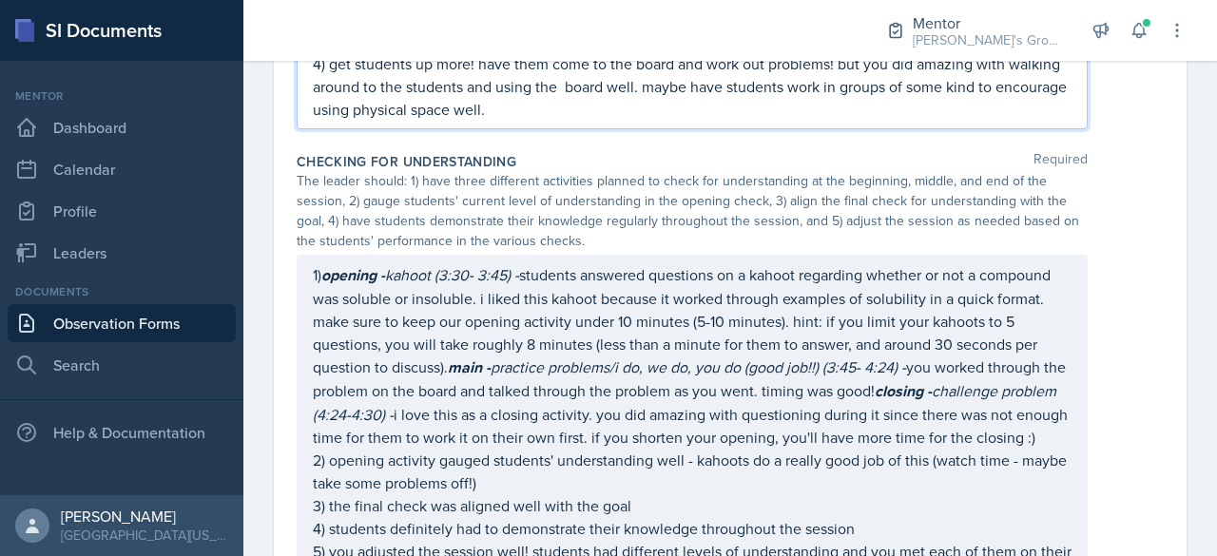
click at [723, 370] on em "practice problems/i do, we do, you do (good job!!) (3:45- 4:24) -" at bounding box center [698, 366] width 415 height 21
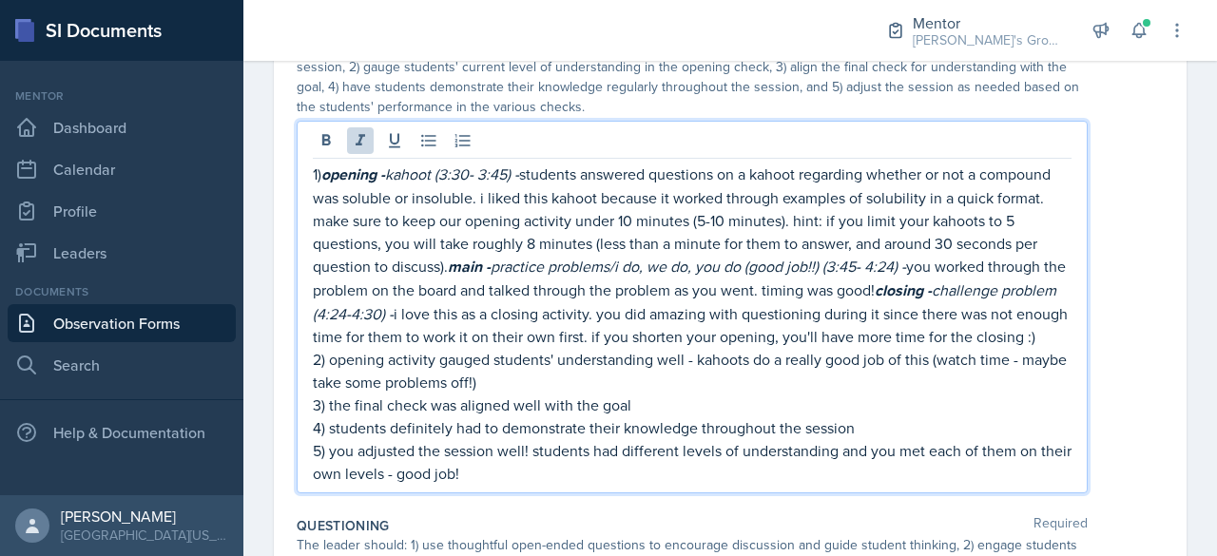
scroll to position [1158, 0]
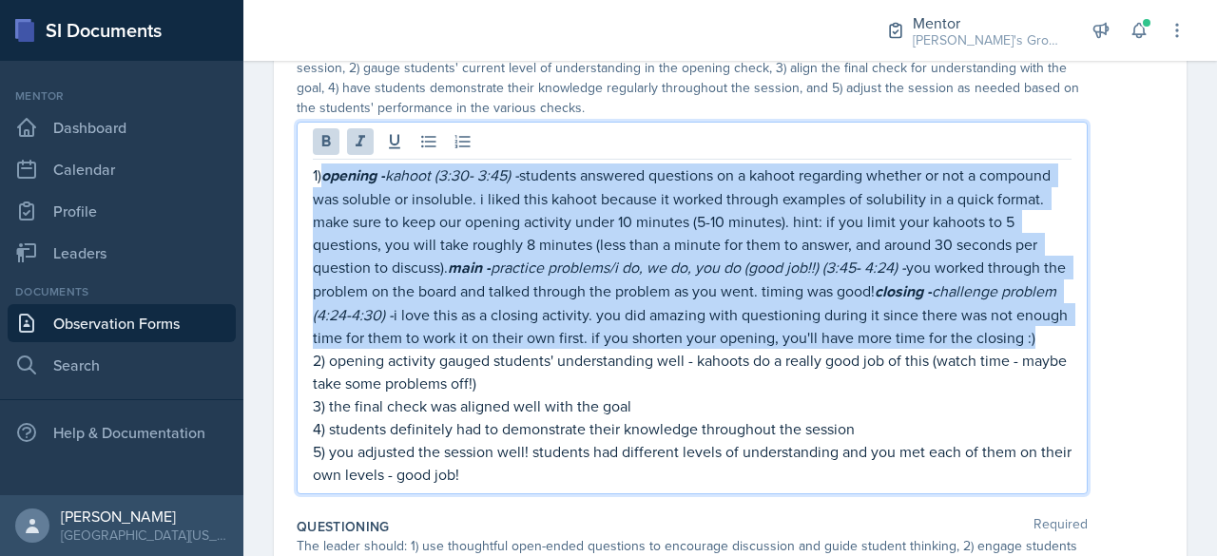
drag, startPoint x: 576, startPoint y: 358, endPoint x: 323, endPoint y: 166, distance: 317.5
click at [323, 166] on p "1) opening - kahoot (3:30- 3:45) - students answered questions on a kahoot rega…" at bounding box center [692, 256] width 759 height 185
click at [532, 347] on p "1) opening - kahoot (3:30- 3:45) - students answered questions on a kahoot rega…" at bounding box center [692, 256] width 759 height 185
drag, startPoint x: 499, startPoint y: 357, endPoint x: 323, endPoint y: 142, distance: 278.4
click at [323, 142] on div "1) opening - kahoot (3:30- 3:45) - students answered questions on a kahoot rega…" at bounding box center [692, 308] width 791 height 373
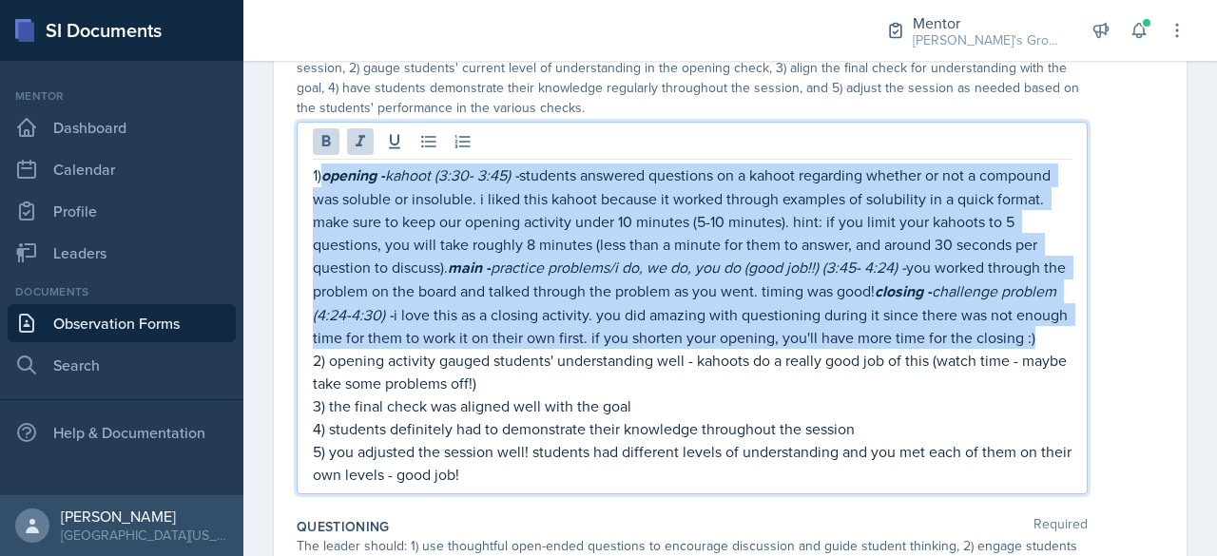
click at [535, 349] on p "1) opening - kahoot (3:30- 3:45) - students answered questions on a kahoot rega…" at bounding box center [692, 256] width 759 height 185
drag, startPoint x: 535, startPoint y: 366, endPoint x: 335, endPoint y: 175, distance: 277.0
click at [335, 175] on p "1) opening - kahoot (3:30- 3:45) - students answered questions on a kahoot rega…" at bounding box center [692, 256] width 759 height 185
click at [641, 349] on p "1) opening - kahoot (3:30- 3:45) - students answered questions on a kahoot rega…" at bounding box center [692, 256] width 759 height 185
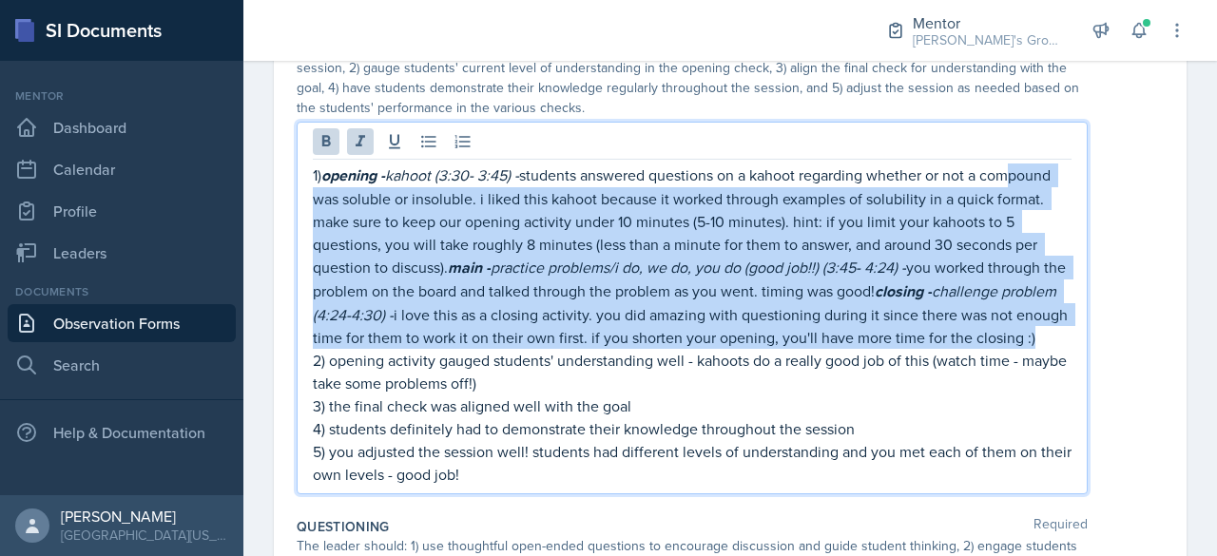
drag, startPoint x: 599, startPoint y: 357, endPoint x: 329, endPoint y: 183, distance: 321.2
click at [329, 183] on p "1) opening - kahoot (3:30- 3:45) - students answered questions on a kahoot rega…" at bounding box center [692, 256] width 759 height 185
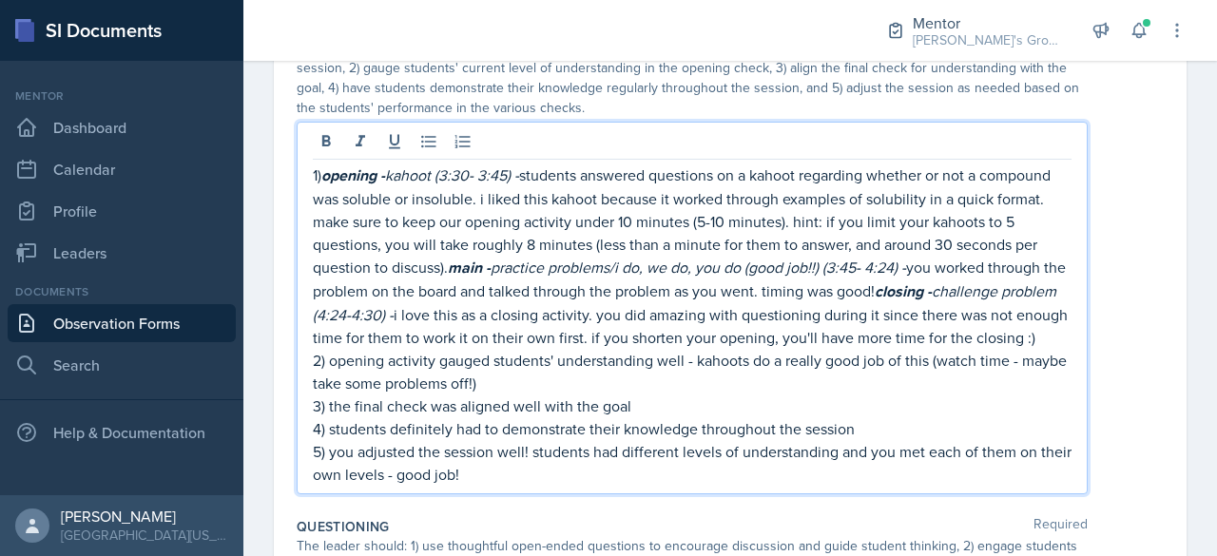
click at [538, 346] on p "1) opening - kahoot (3:30- 3:45) - students answered questions on a kahoot rega…" at bounding box center [692, 256] width 759 height 185
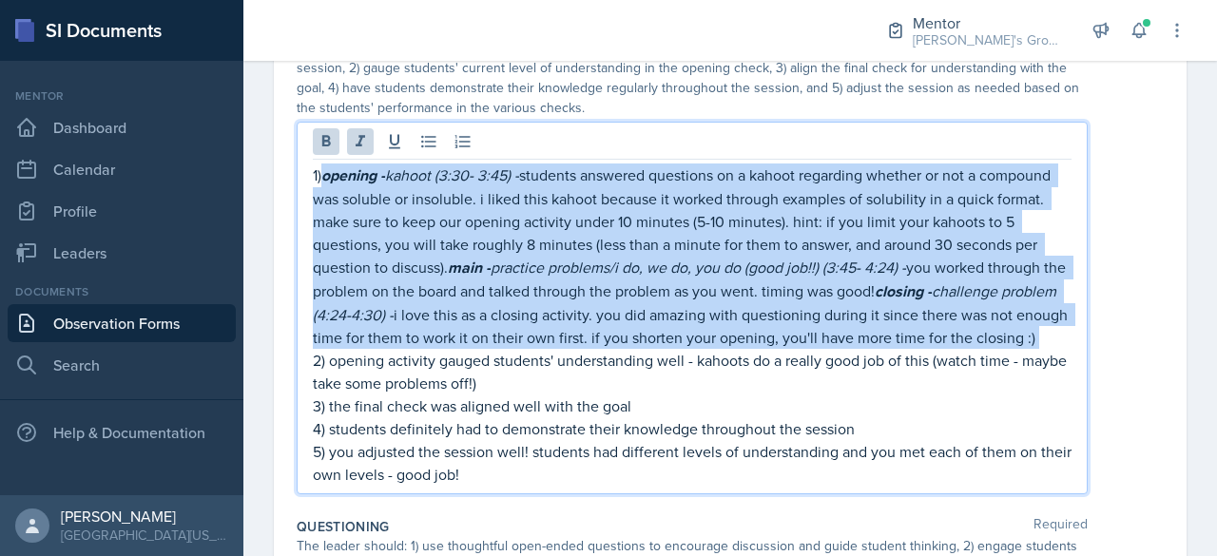
drag, startPoint x: 538, startPoint y: 346, endPoint x: 336, endPoint y: 160, distance: 275.2
click at [336, 164] on p "1) opening - kahoot (3:30- 3:45) - students answered questions on a kahoot rega…" at bounding box center [692, 256] width 759 height 185
click at [542, 347] on p "1) opening - kahoot (3:30- 3:45) - students answered questions on a kahoot rega…" at bounding box center [692, 256] width 759 height 185
drag, startPoint x: 532, startPoint y: 350, endPoint x: 326, endPoint y: 178, distance: 268.6
click at [326, 178] on p "1) opening - kahoot (3:30- 3:45) - students answered questions on a kahoot rega…" at bounding box center [692, 256] width 759 height 185
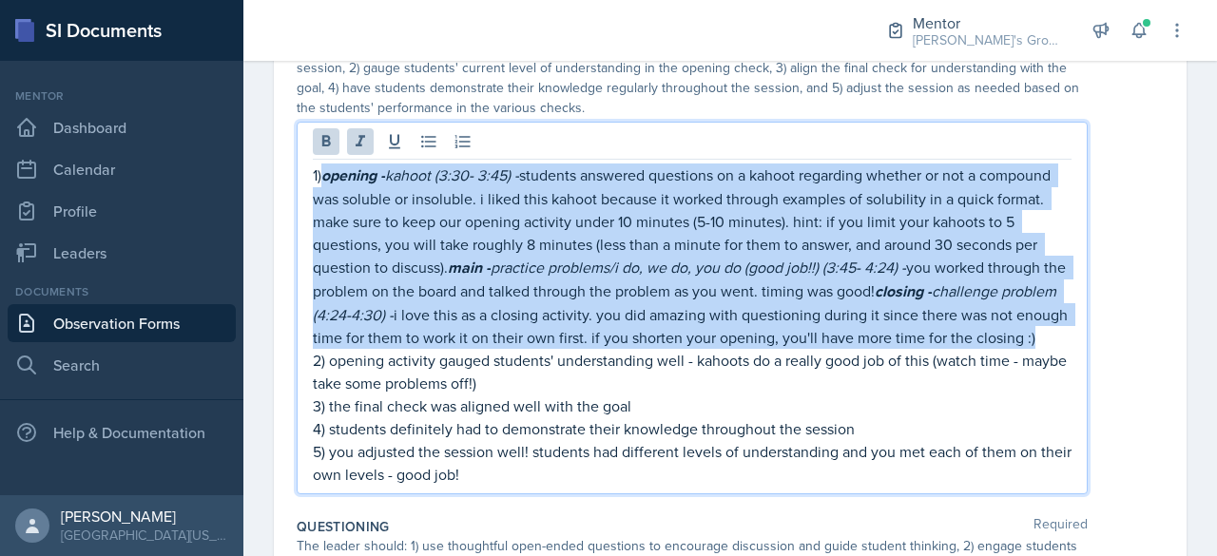
click at [593, 349] on p "1) opening - kahoot (3:30- 3:45) - students answered questions on a kahoot rega…" at bounding box center [692, 256] width 759 height 185
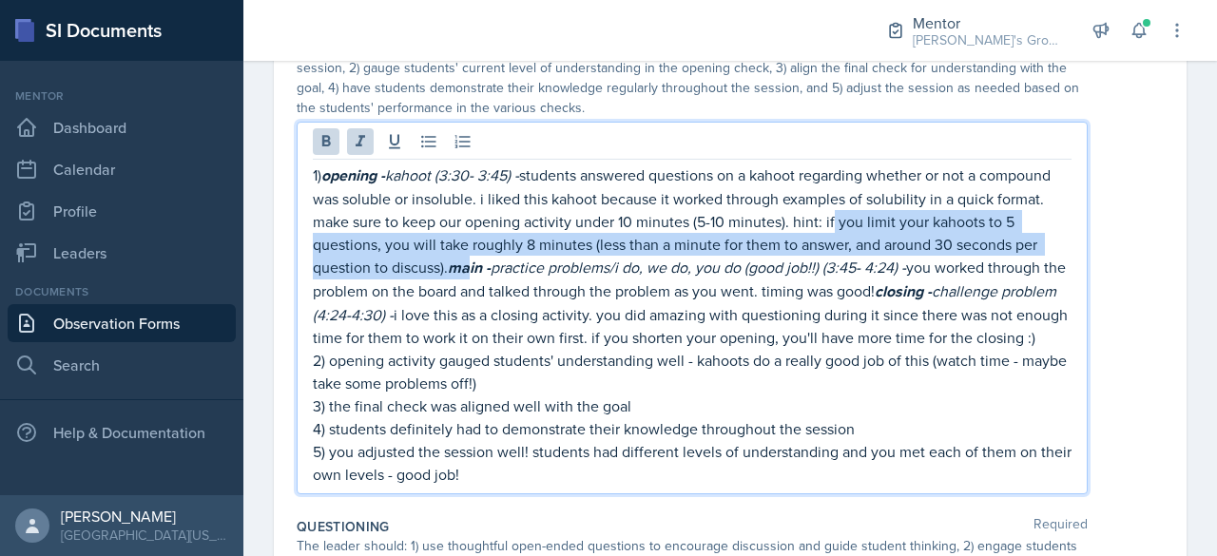
drag, startPoint x: 916, startPoint y: 220, endPoint x: 557, endPoint y: 254, distance: 361.0
click at [557, 254] on p "1) opening - kahoot (3:30- 3:45) - students answered questions on a kahoot rega…" at bounding box center [692, 256] width 759 height 185
click at [491, 257] on em "main -" at bounding box center [469, 268] width 43 height 22
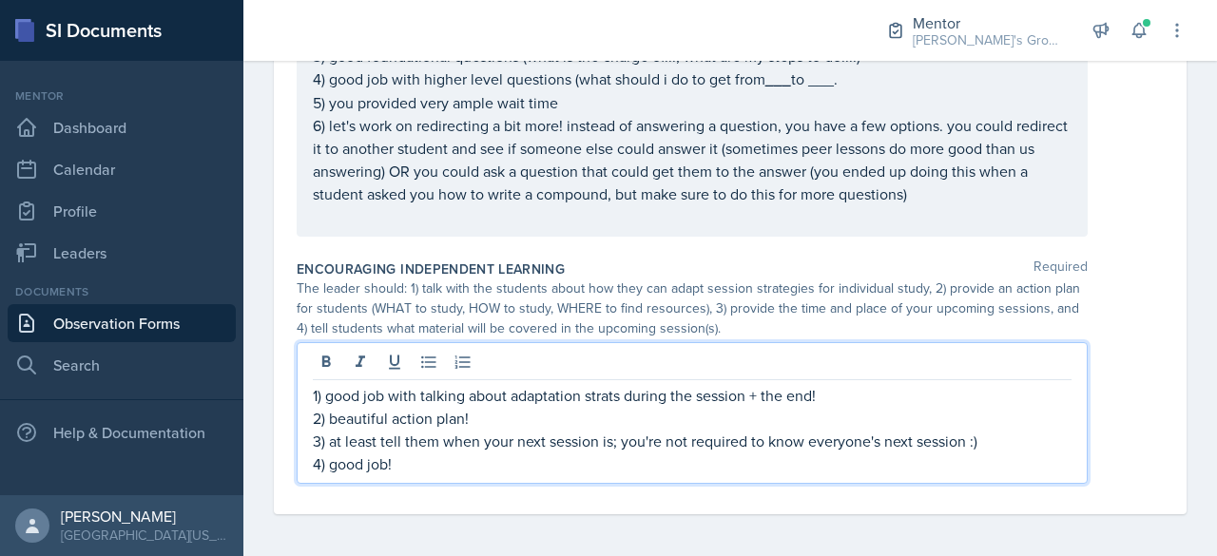
scroll to position [1806, 0]
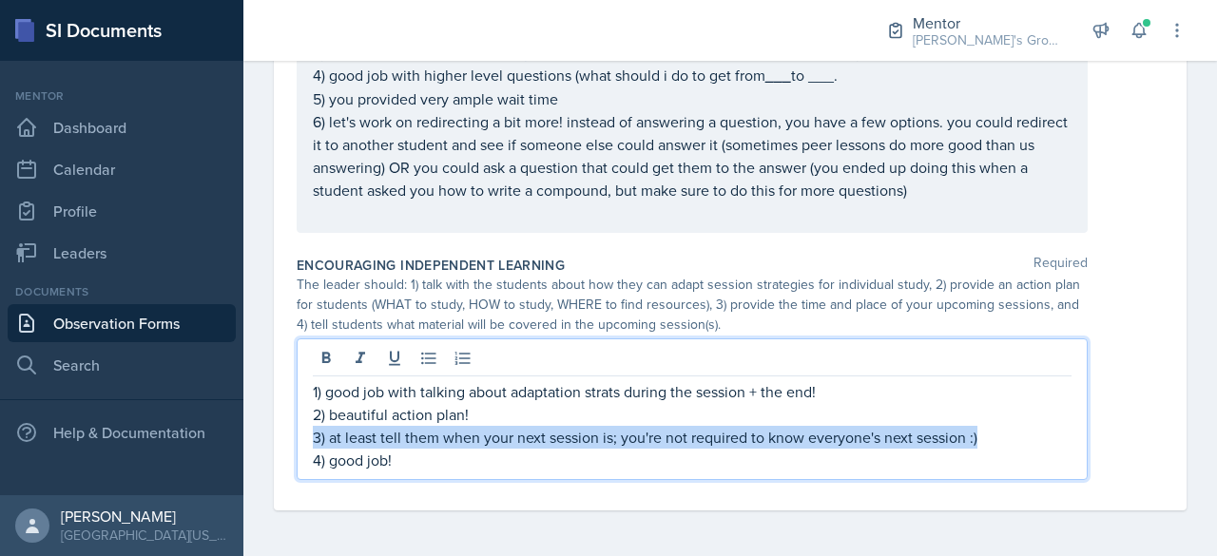
drag, startPoint x: 989, startPoint y: 433, endPoint x: 280, endPoint y: 448, distance: 708.3
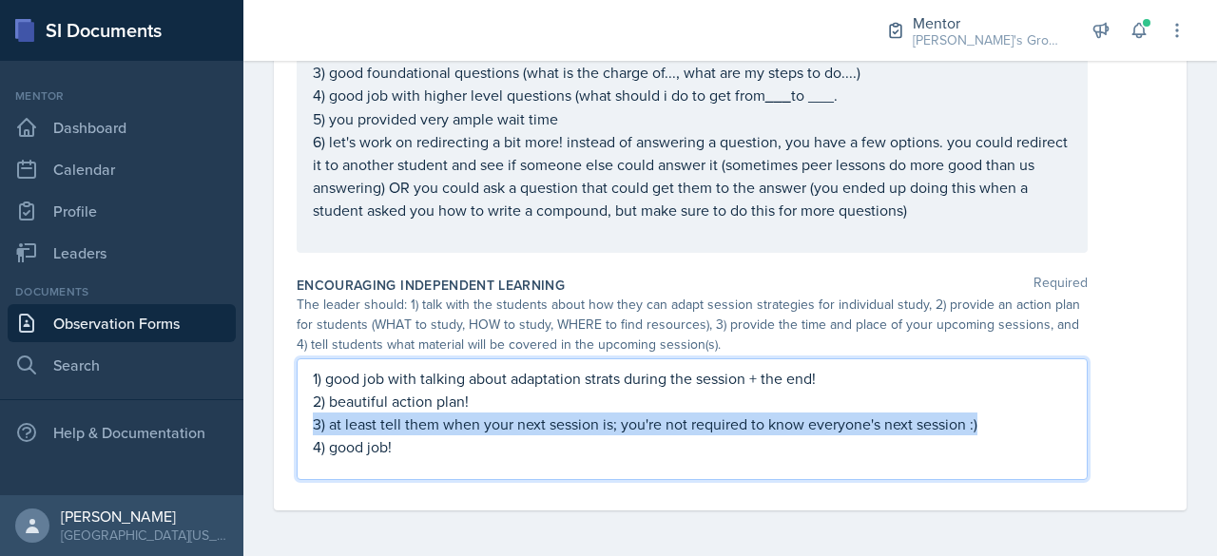
scroll to position [1741, 0]
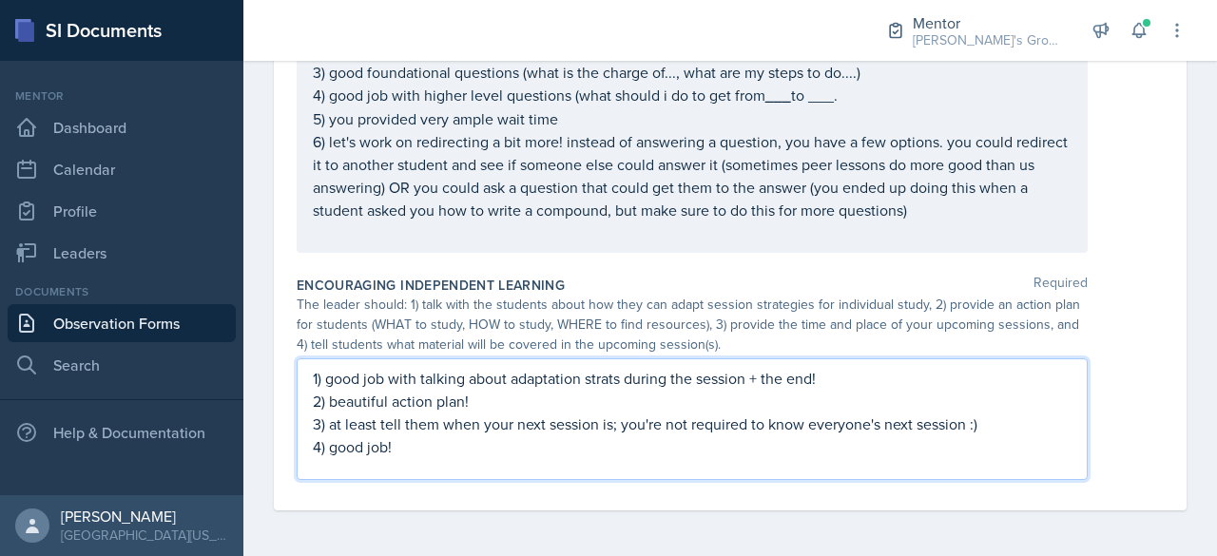
click at [1041, 426] on p "3) at least tell them when your next session is; you're not required to know ev…" at bounding box center [692, 424] width 759 height 23
drag, startPoint x: 1017, startPoint y: 440, endPoint x: 874, endPoint y: 433, distance: 143.7
click at [874, 433] on p "3) at least tell them when your next session is; you're not required to know ev…" at bounding box center [692, 424] width 759 height 23
click at [1023, 413] on p "2) beautiful action plan!" at bounding box center [692, 401] width 759 height 23
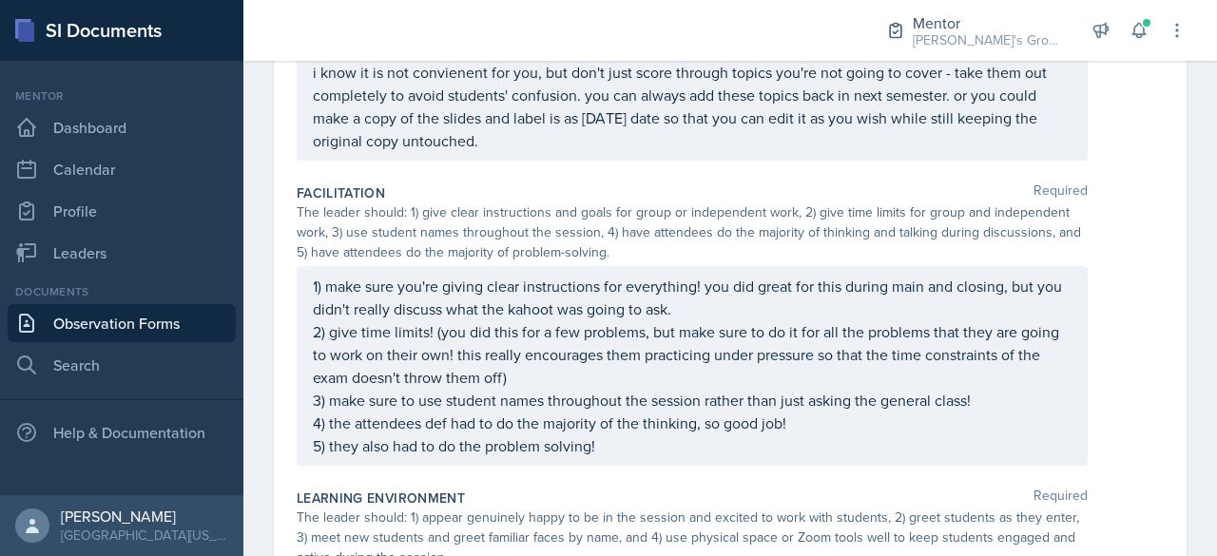
scroll to position [0, 0]
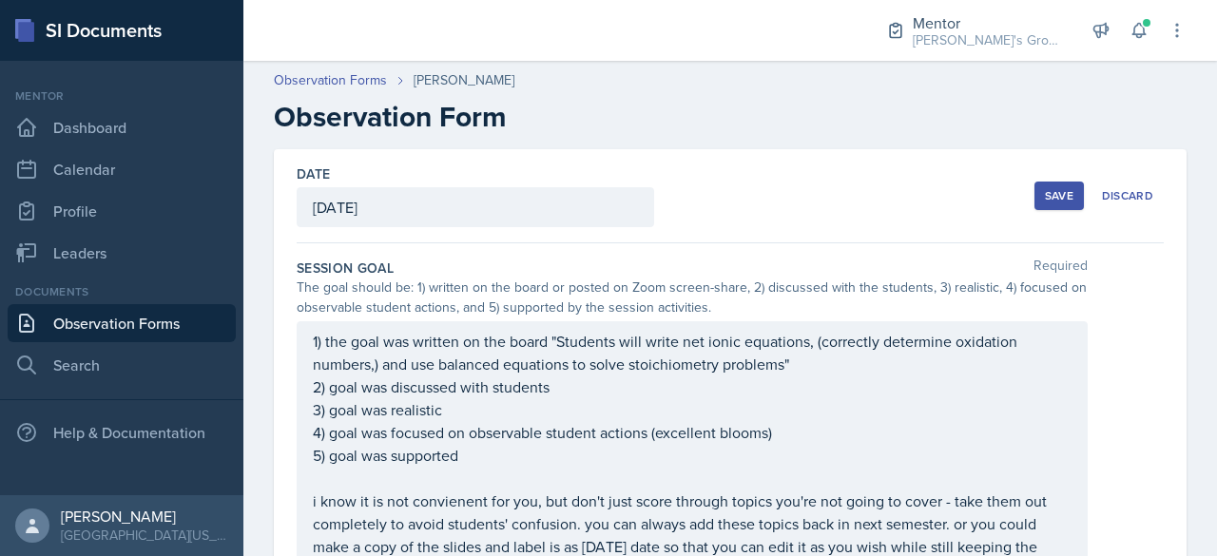
click at [1034, 193] on button "Save" at bounding box center [1058, 196] width 49 height 29
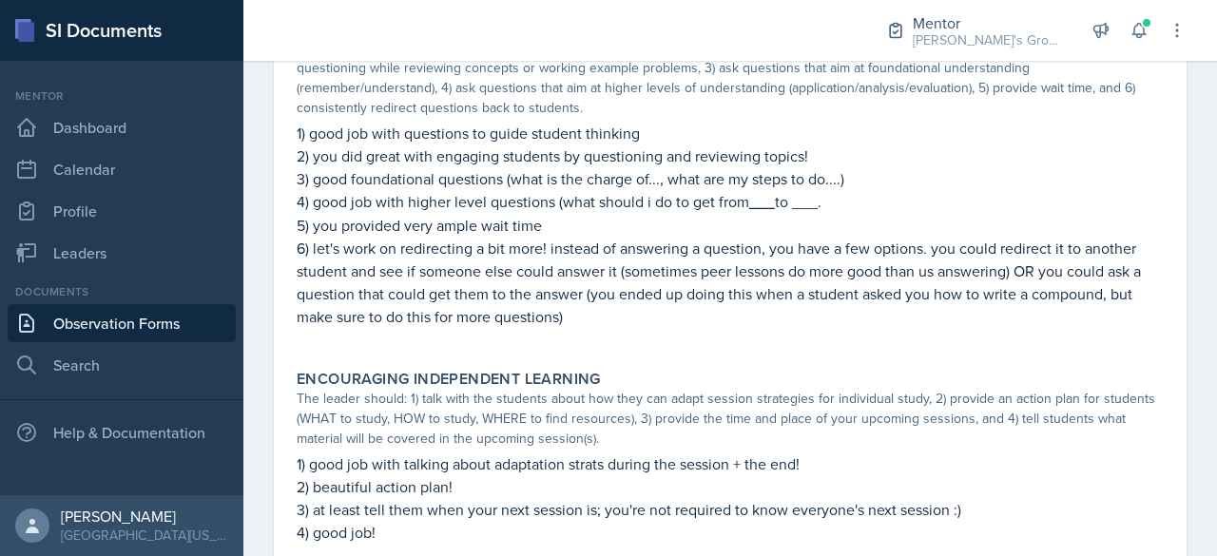
scroll to position [1568, 0]
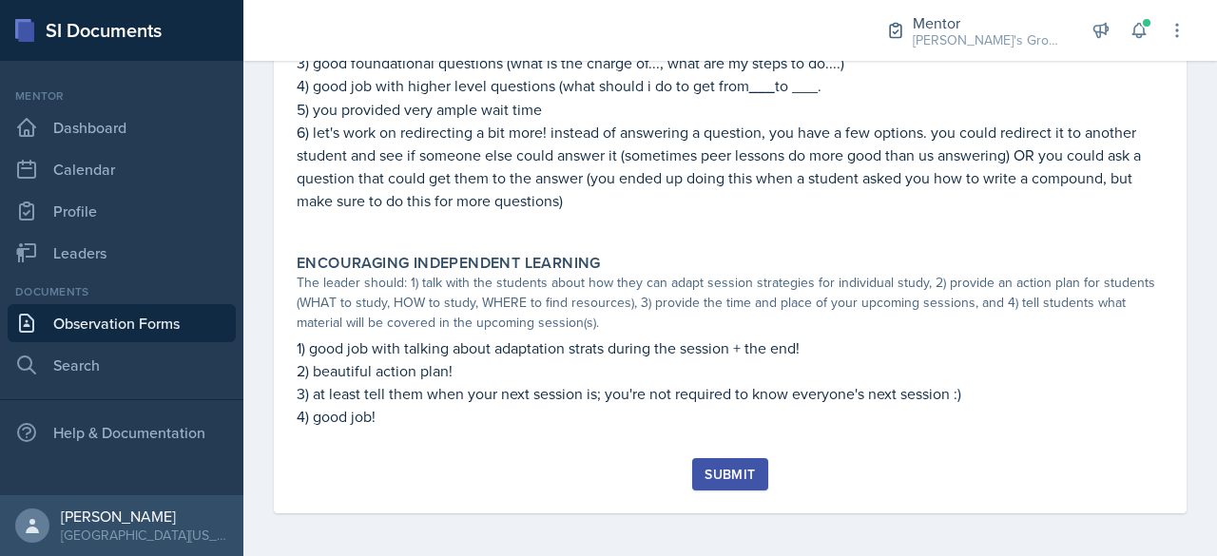
click at [736, 483] on button "Submit" at bounding box center [729, 474] width 75 height 32
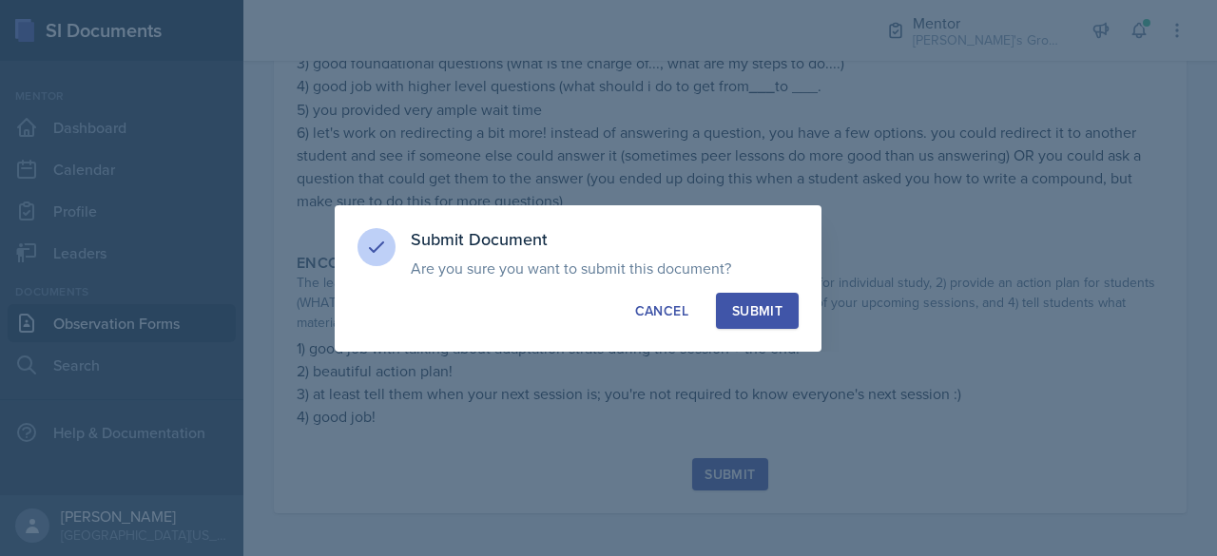
click at [743, 318] on div "Submit" at bounding box center [757, 310] width 50 height 19
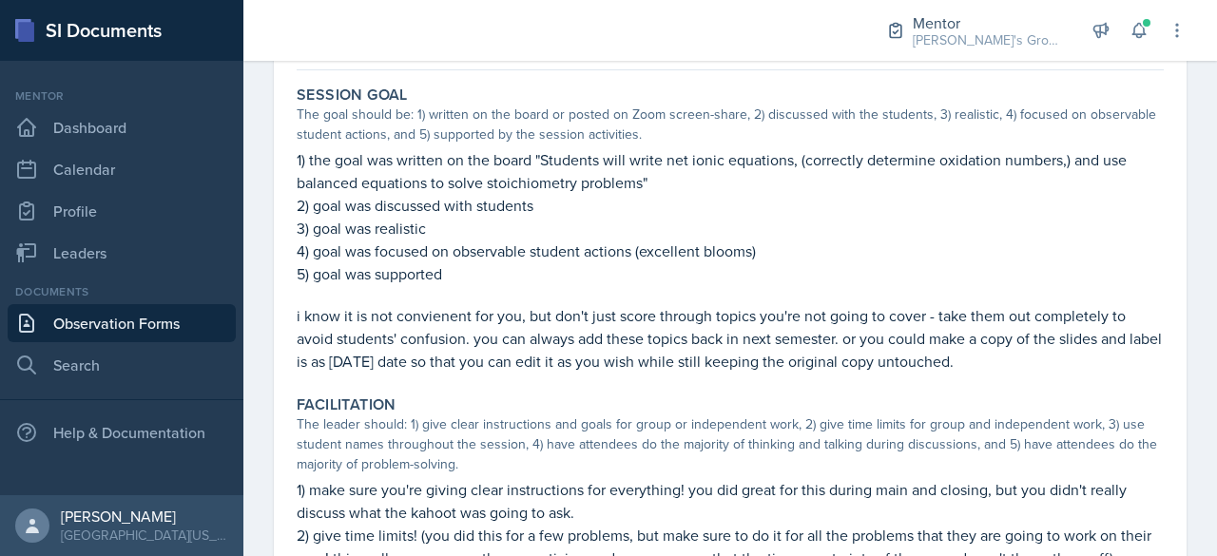
scroll to position [0, 0]
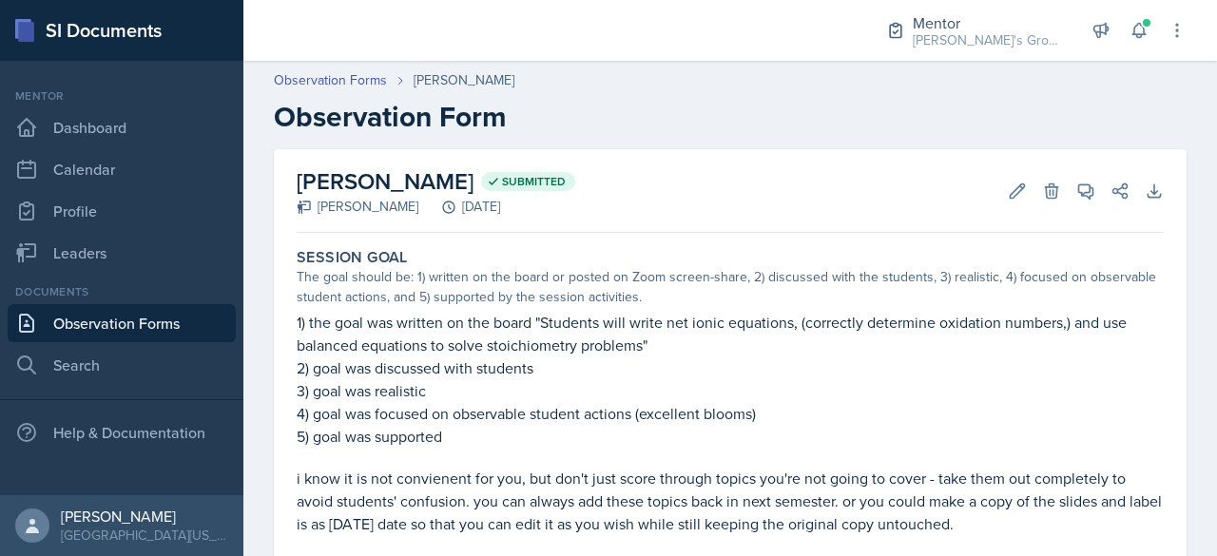
click at [1074, 136] on header "Observation Forms [PERSON_NAME] Observation Form" at bounding box center [729, 102] width 973 height 102
